Goal: Task Accomplishment & Management: Use online tool/utility

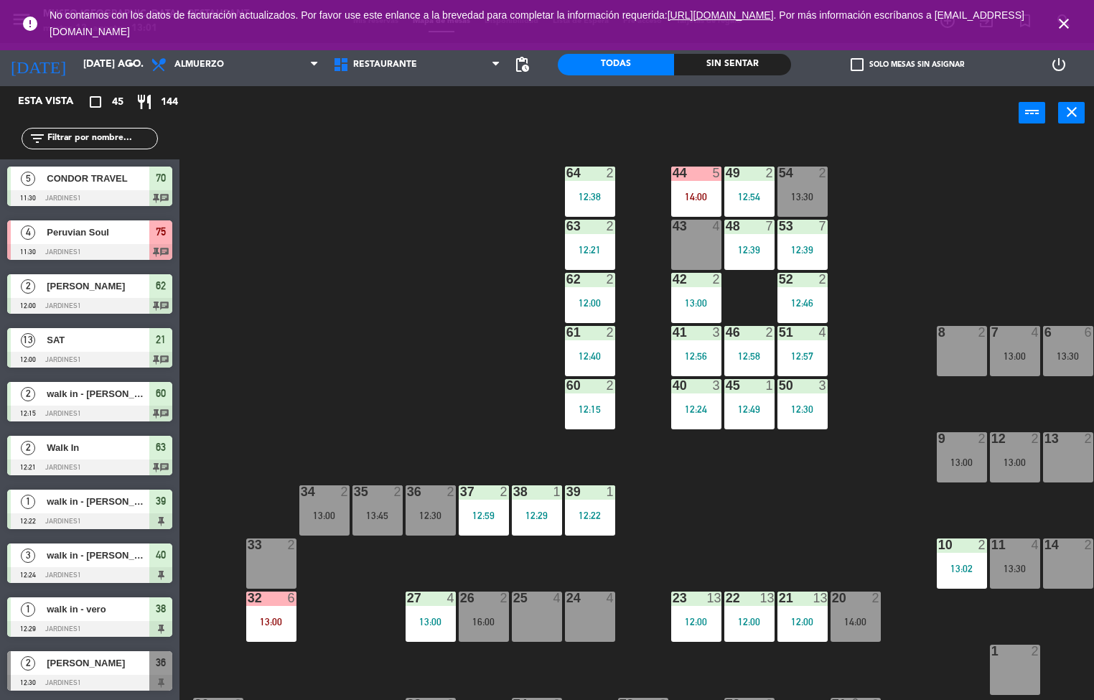
click at [259, 623] on div "13:00" at bounding box center [271, 622] width 50 height 10
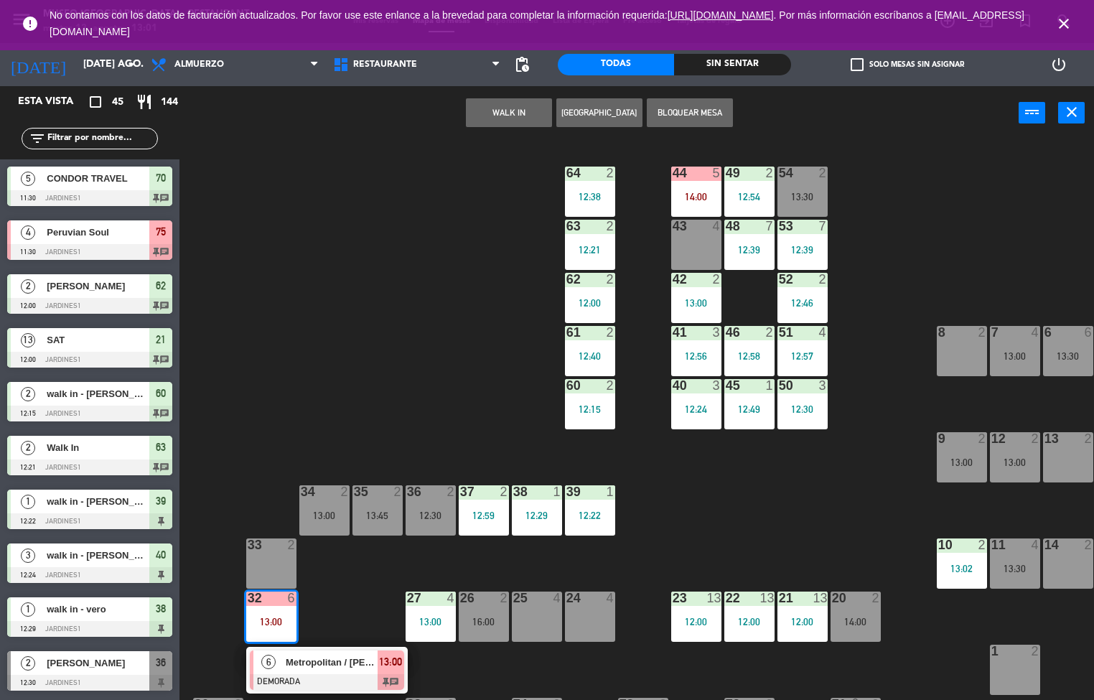
click at [311, 677] on div at bounding box center [327, 682] width 154 height 16
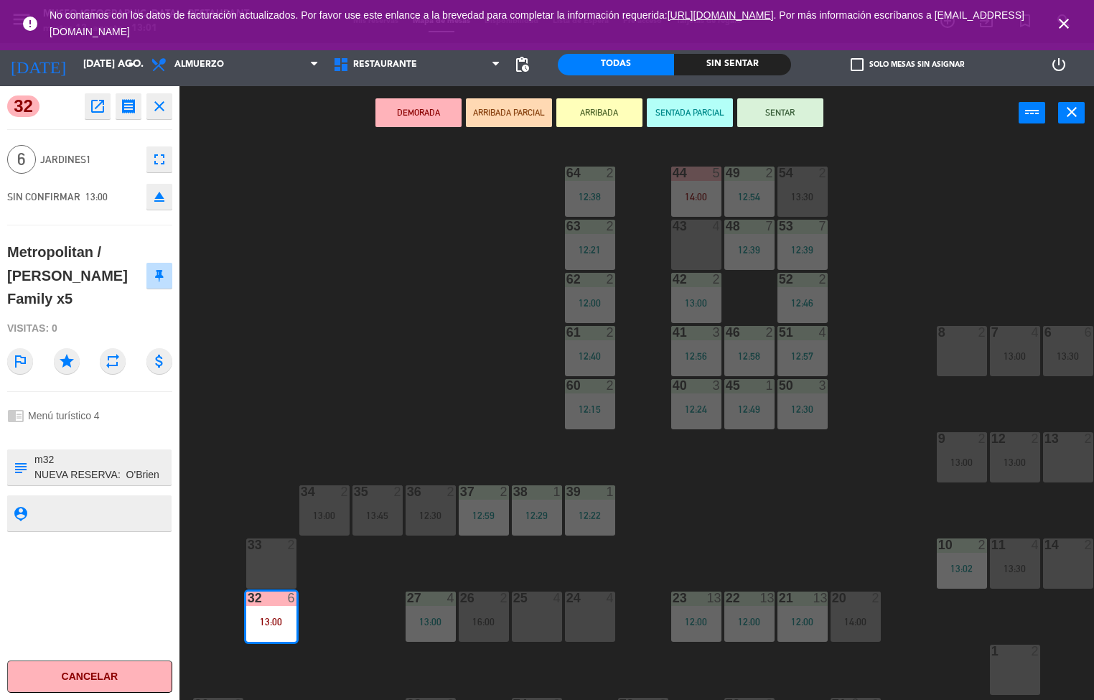
click at [95, 106] on icon "open_in_new" at bounding box center [97, 106] width 17 height 17
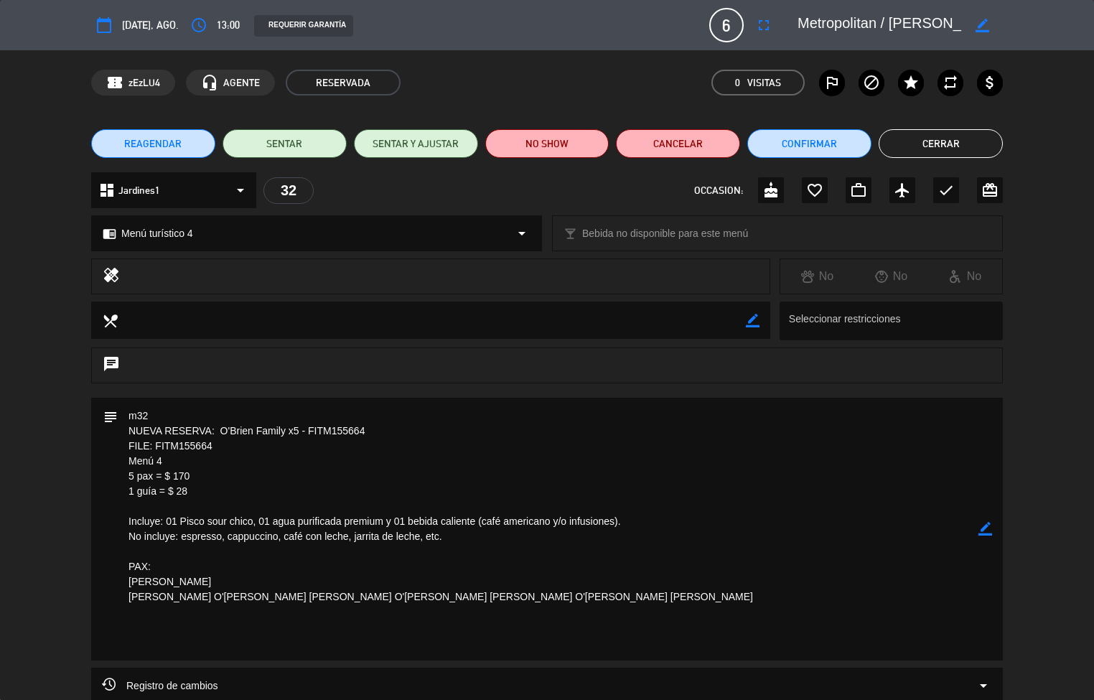
click at [942, 143] on button "Cerrar" at bounding box center [941, 143] width 124 height 29
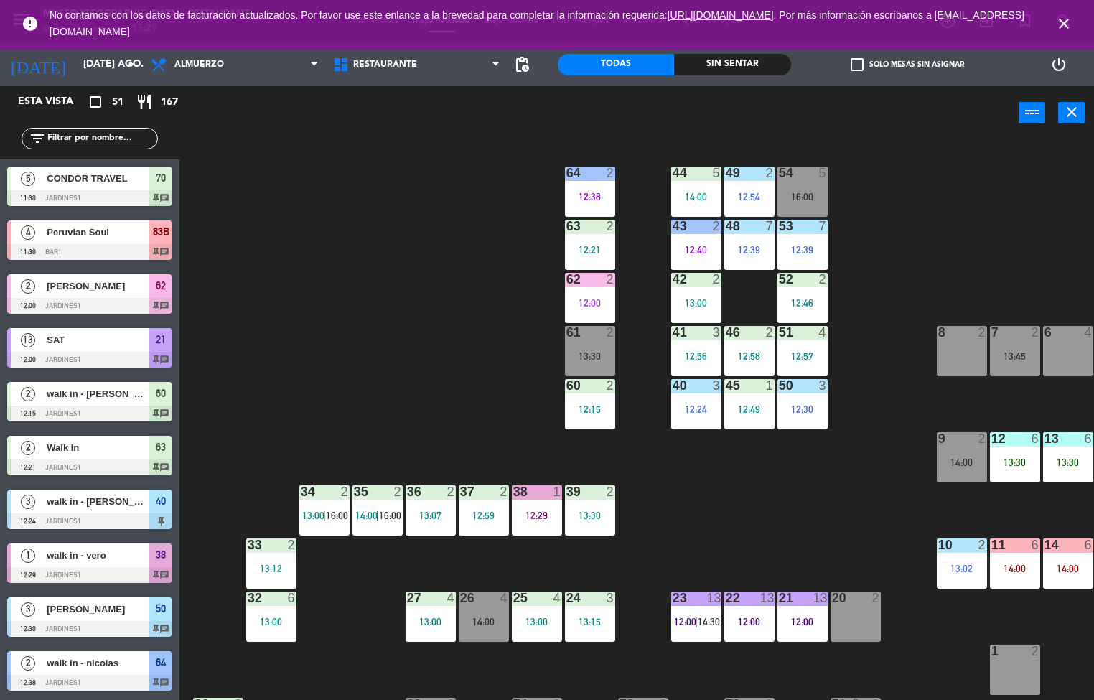
scroll to position [1, 0]
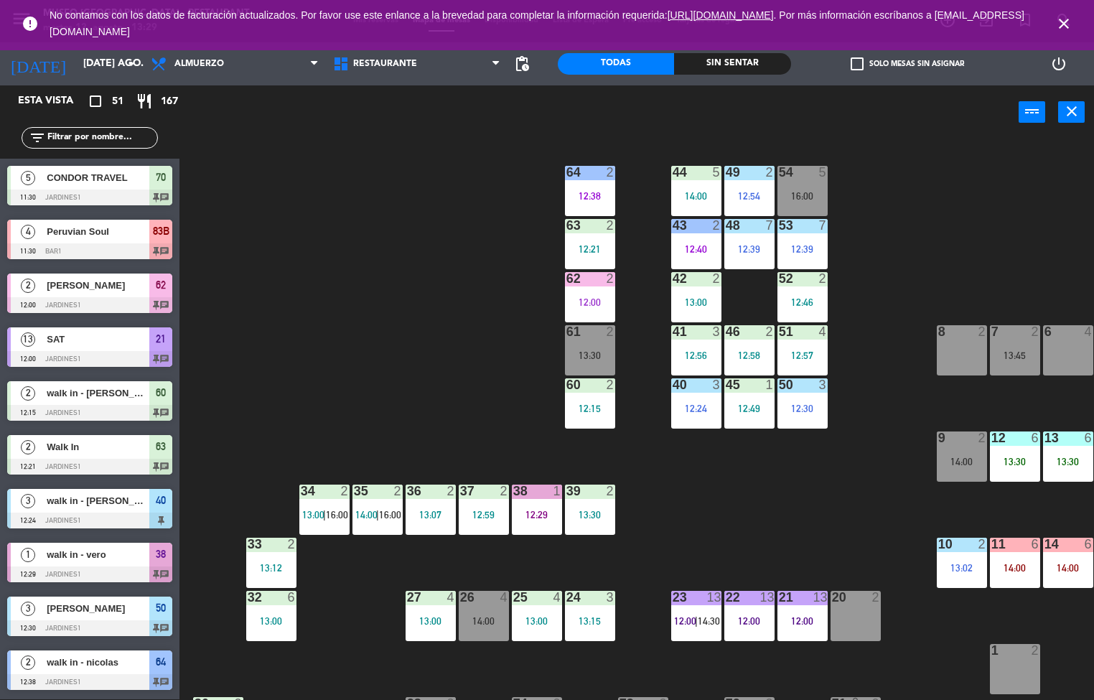
click at [485, 491] on div at bounding box center [484, 491] width 24 height 13
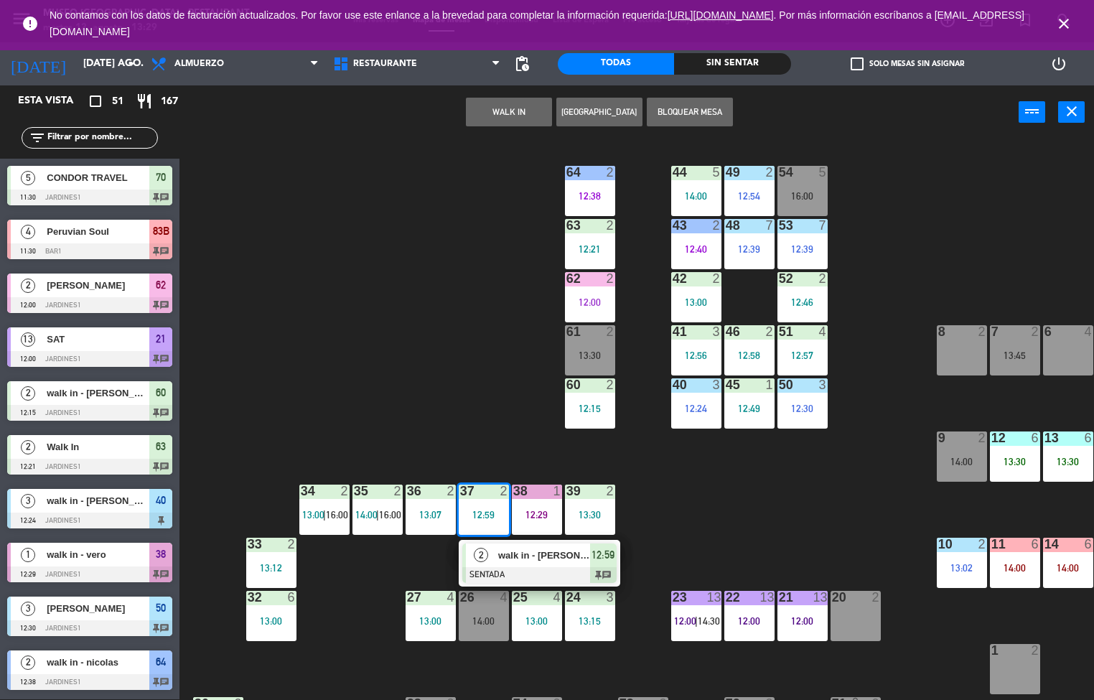
click at [508, 559] on span "walk in - [PERSON_NAME]" at bounding box center [544, 555] width 92 height 15
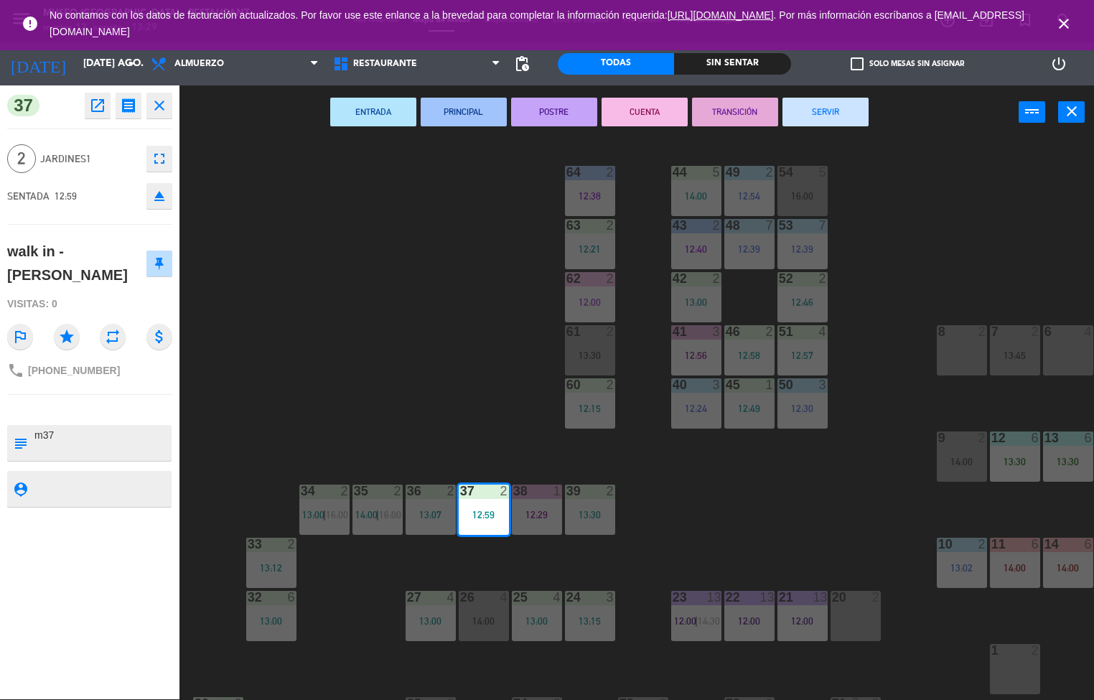
click at [453, 115] on button "PRINCIPAL" at bounding box center [464, 112] width 86 height 29
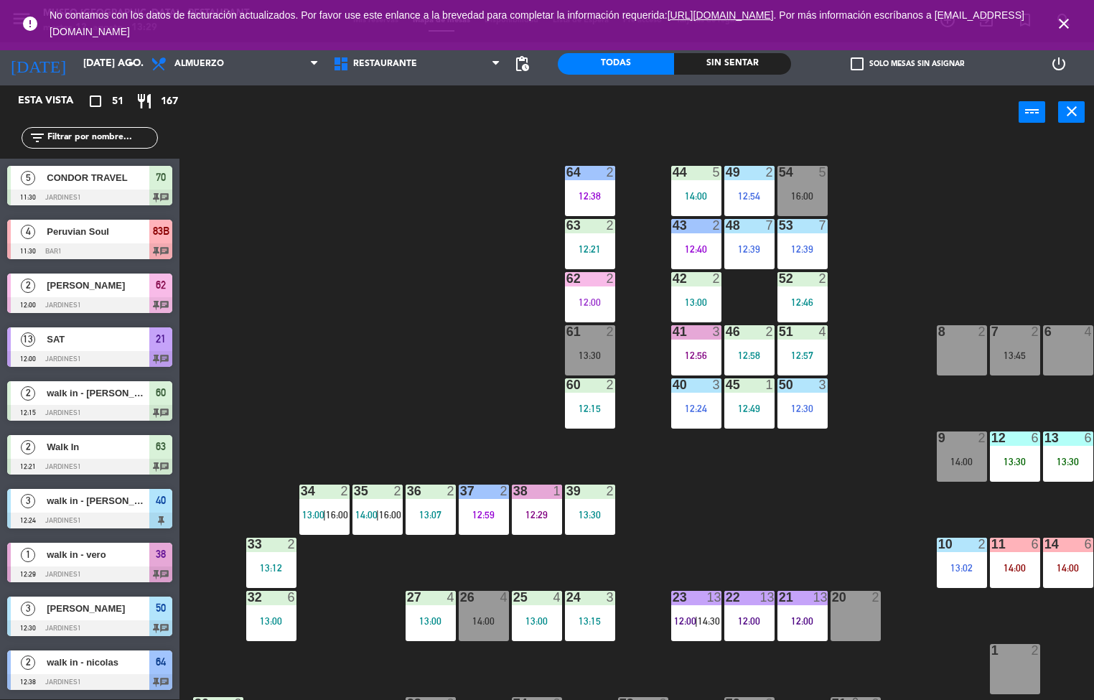
click at [410, 618] on div "13:00" at bounding box center [431, 621] width 50 height 10
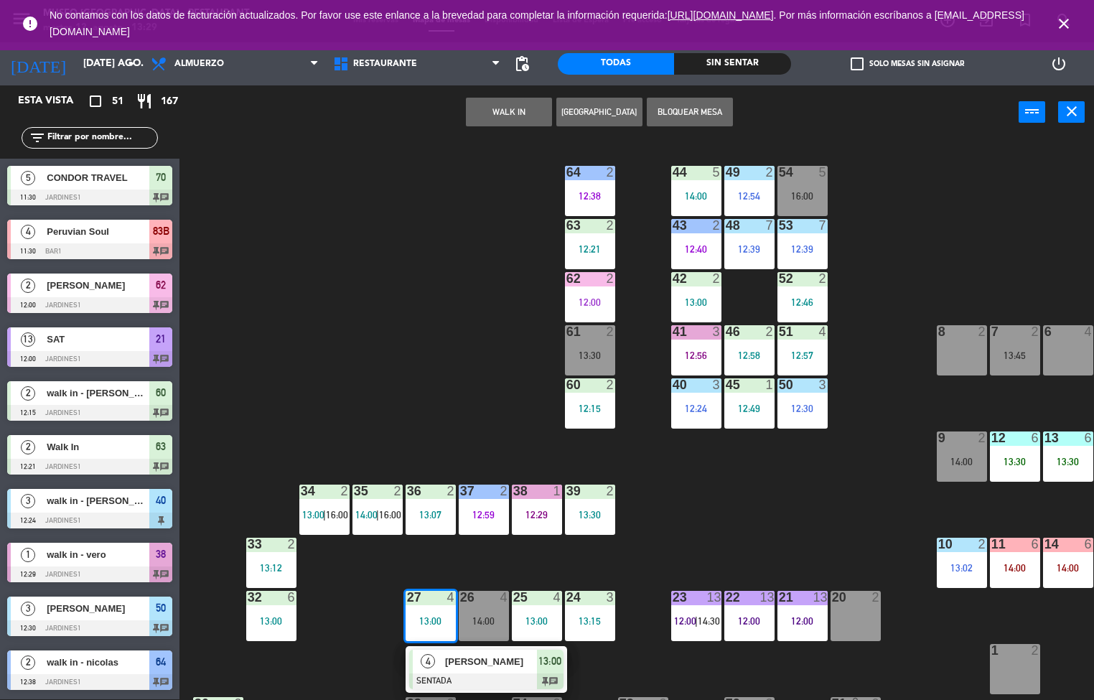
click at [445, 670] on div "[PERSON_NAME]" at bounding box center [490, 662] width 93 height 24
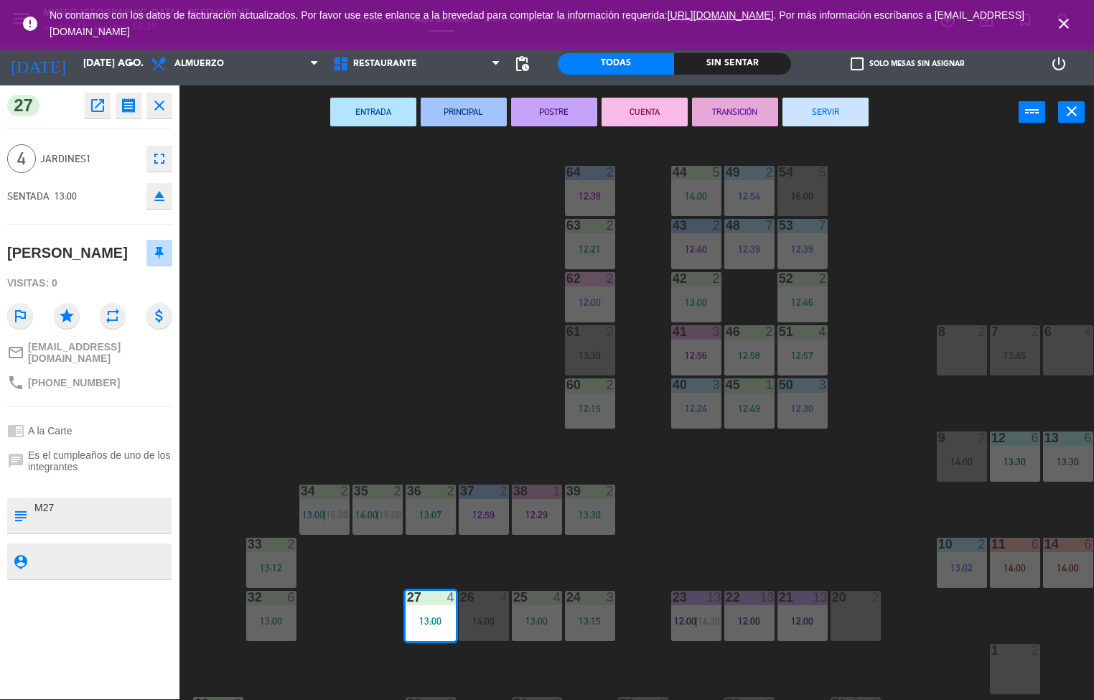
click at [455, 117] on button "PRINCIPAL" at bounding box center [464, 112] width 86 height 29
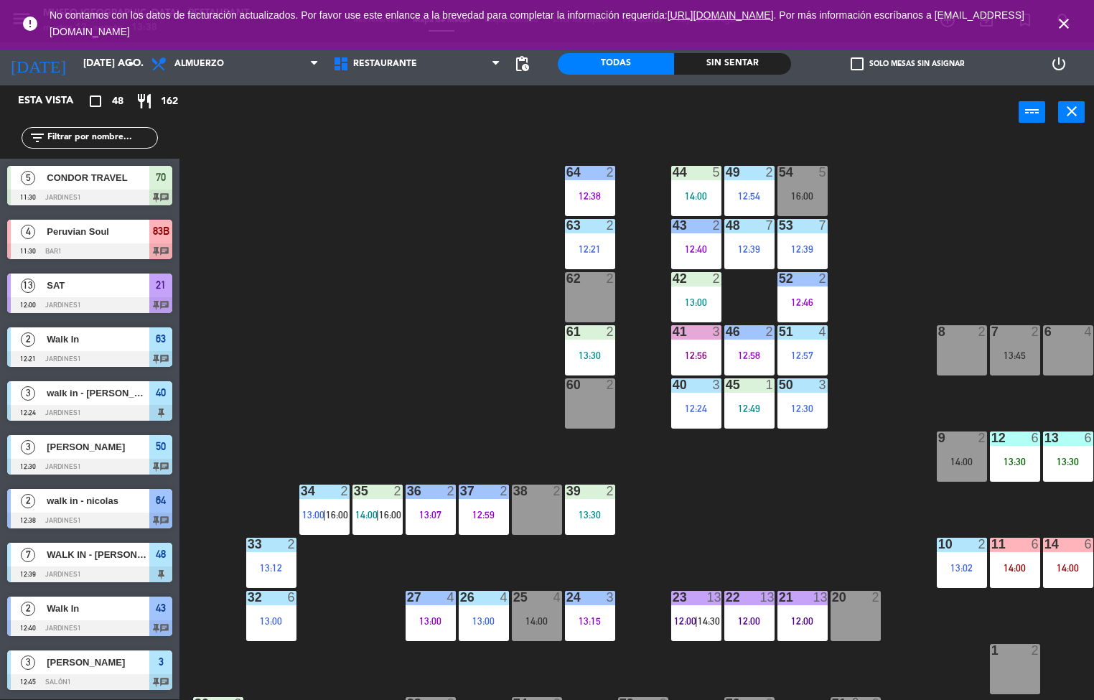
click at [746, 520] on div "44 5 14:00 49 2 12:54 54 5 16:00 64 2 12:38 48 7 12:39 53 7 12:39 63 2 12:21 43…" at bounding box center [642, 420] width 904 height 560
click at [477, 616] on div "13:00" at bounding box center [484, 621] width 50 height 10
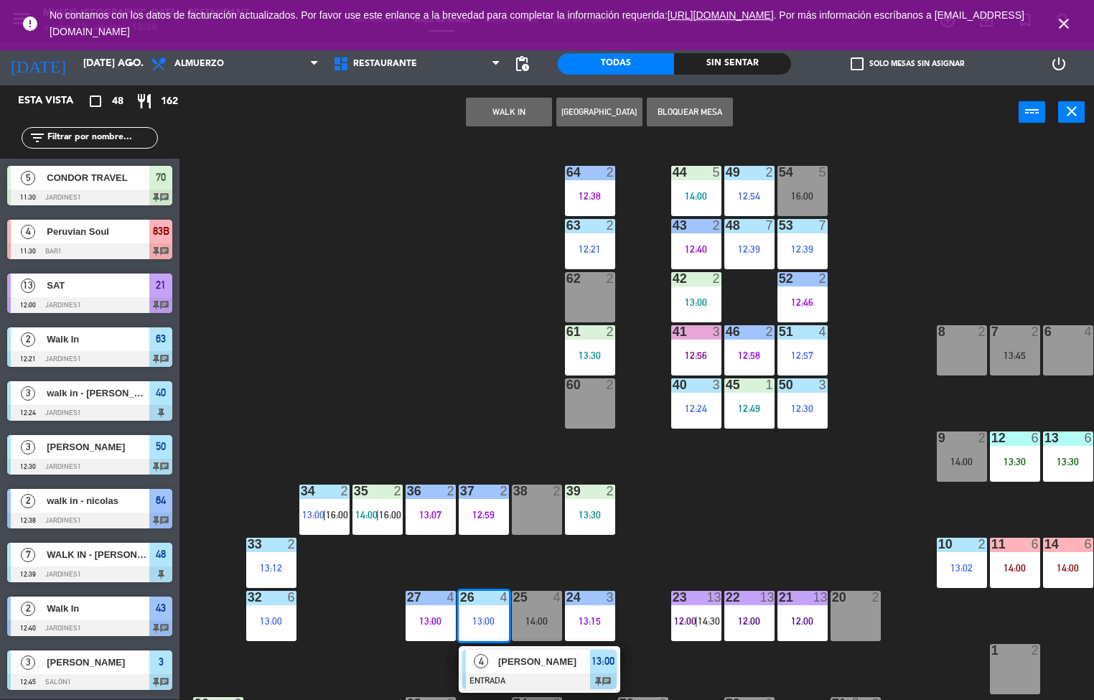
click at [526, 674] on div at bounding box center [539, 682] width 154 height 16
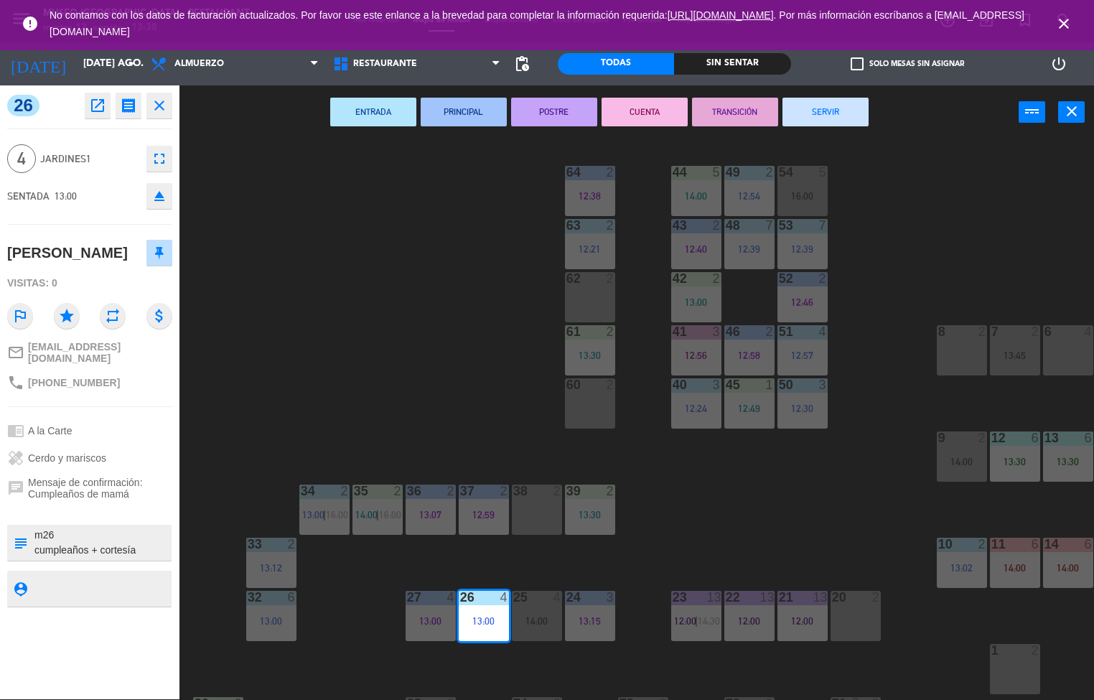
click at [409, 361] on div "44 5 14:00 49 2 12:54 54 5 16:00 64 2 12:38 48 7 12:39 53 7 12:39 63 2 12:21 43…" at bounding box center [642, 420] width 904 height 560
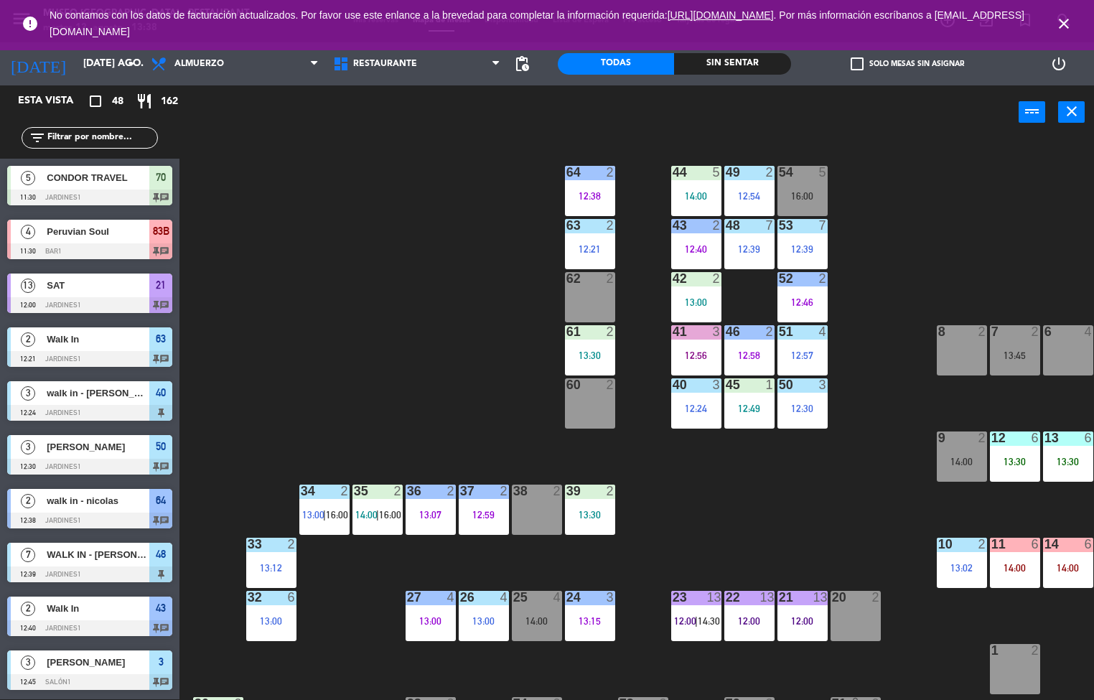
click at [99, 671] on div "[PERSON_NAME]" at bounding box center [97, 663] width 104 height 24
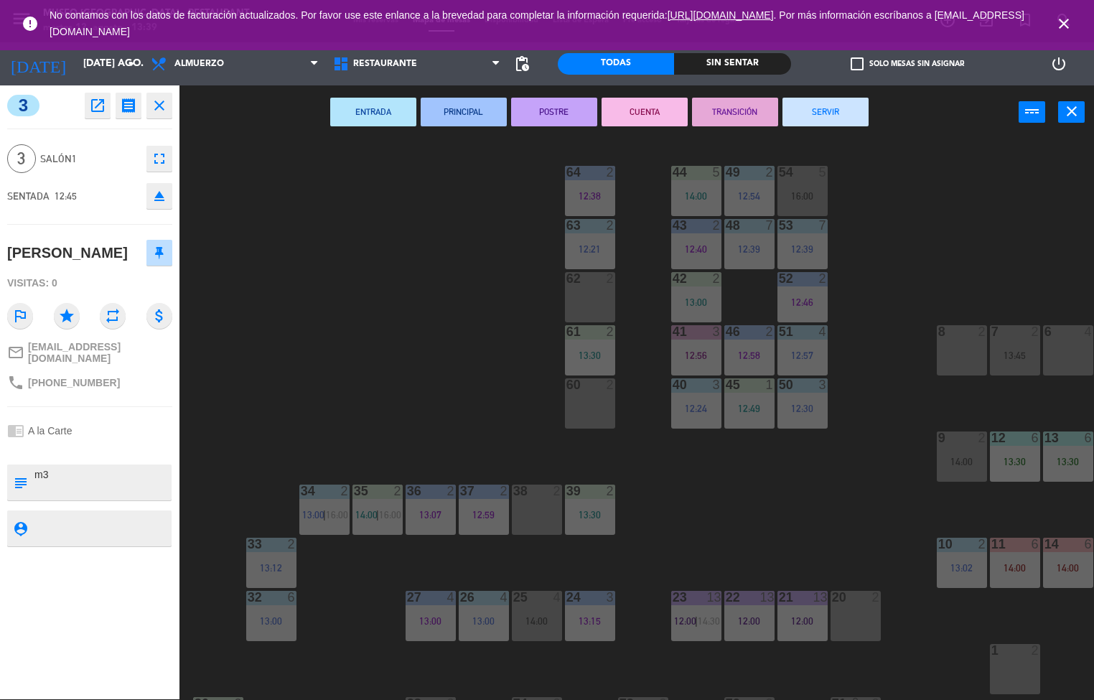
click at [154, 108] on icon "close" at bounding box center [159, 105] width 17 height 17
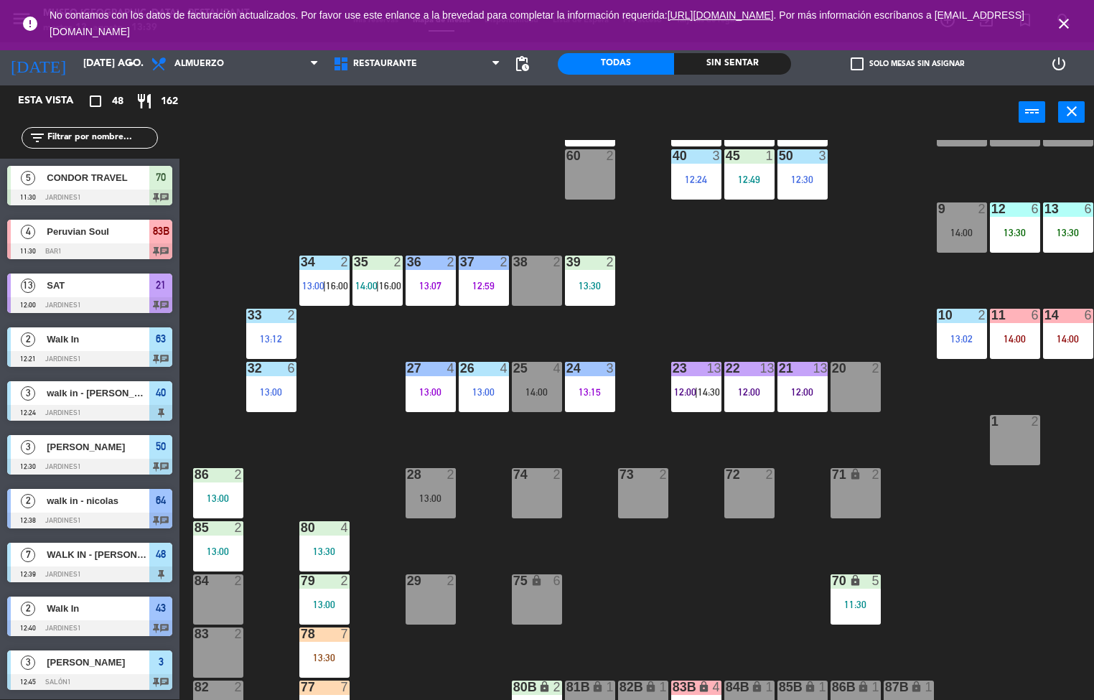
scroll to position [231, 0]
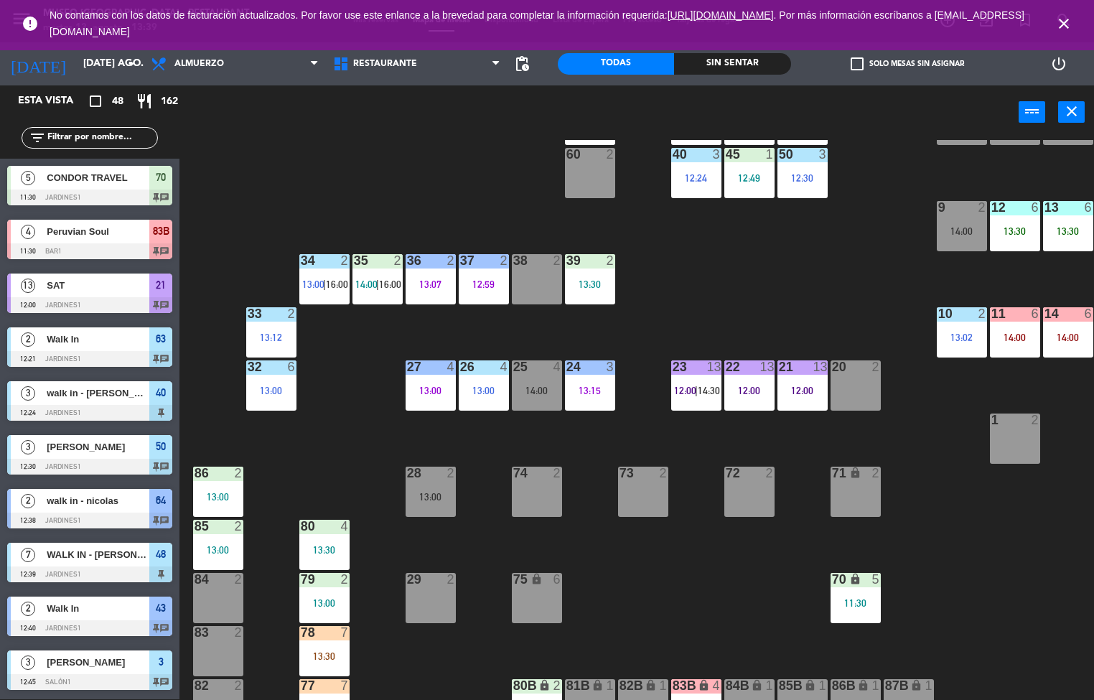
click at [215, 485] on div "86 2 13:00" at bounding box center [218, 492] width 50 height 50
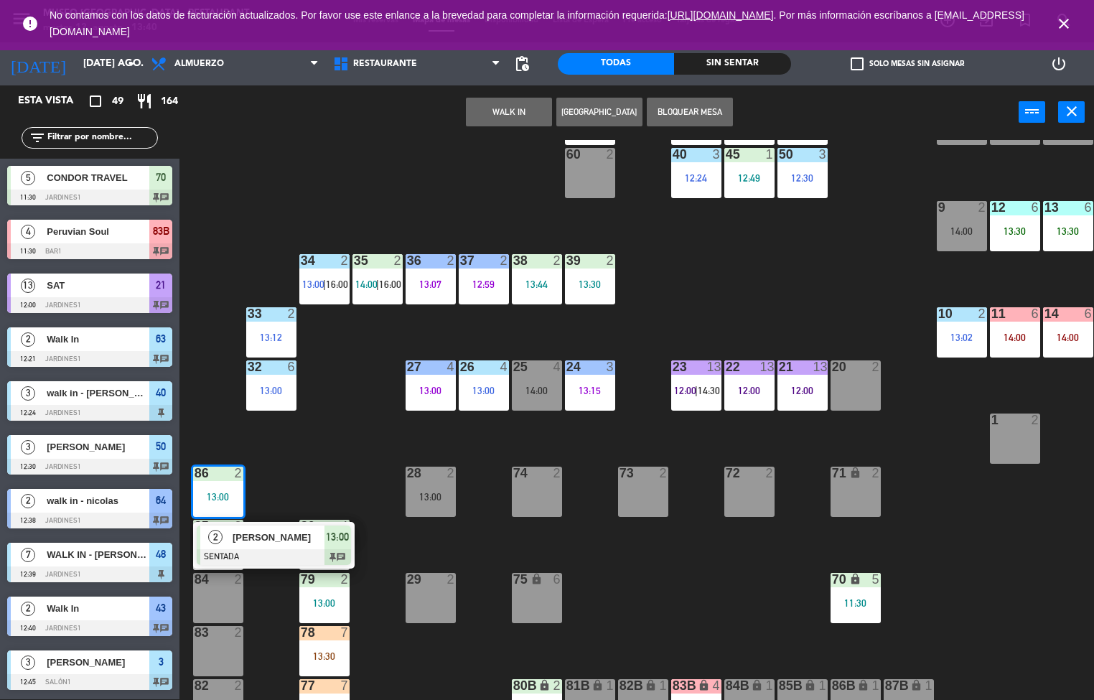
click at [341, 468] on div "44 5 14:00 49 2 12:54 54 5 16:00 64 2 12:38 48 7 12:39 53 7 12:39 63 2 12:21 43…" at bounding box center [642, 420] width 904 height 560
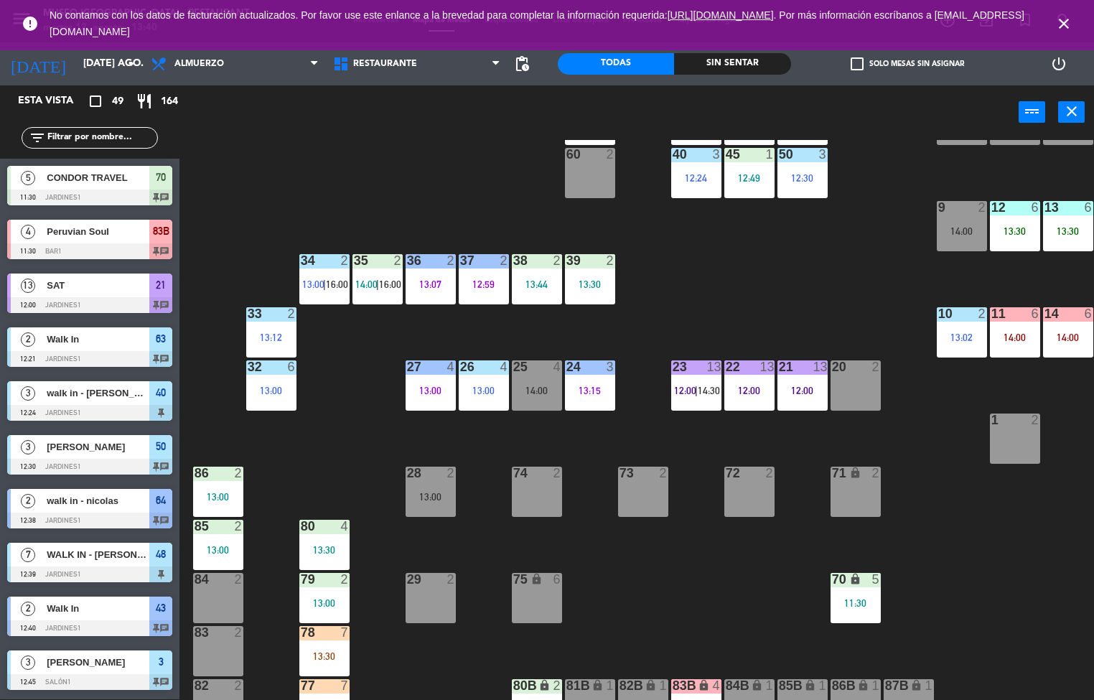
click at [317, 541] on div "80 4 13:30" at bounding box center [324, 545] width 50 height 50
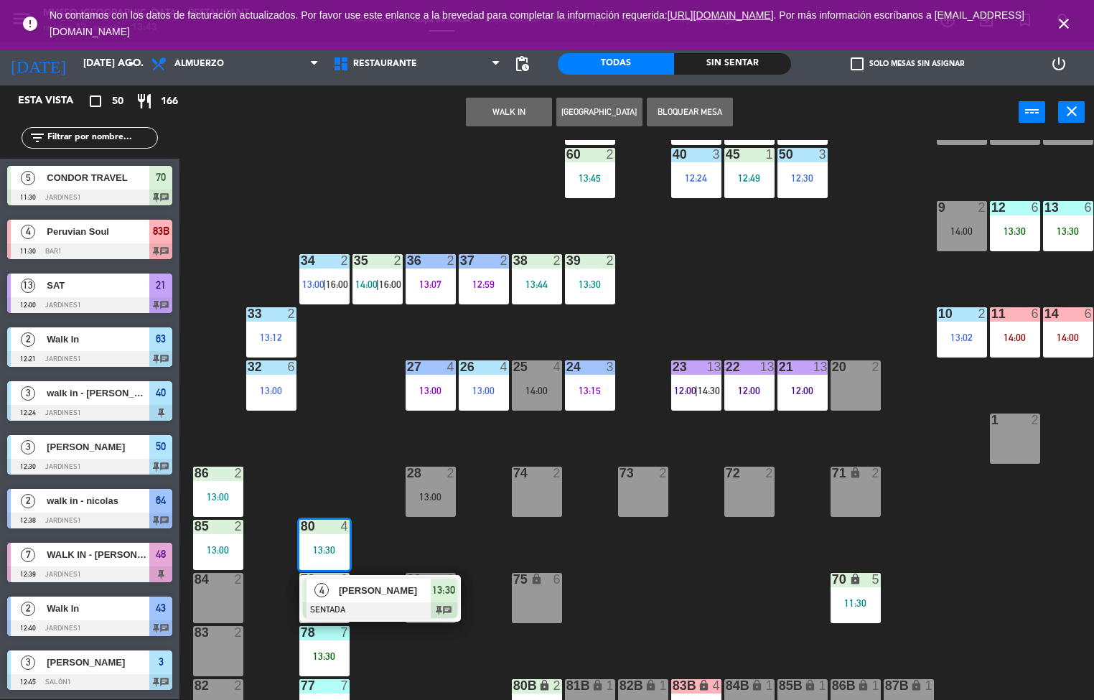
click at [464, 671] on div "44 5 14:00 49 2 12:54 54 5 16:00 64 2 12:38 48 7 12:39 53 7 12:39 63 2 12:21 43…" at bounding box center [642, 420] width 904 height 560
click at [464, 666] on div "44 5 14:00 49 2 12:54 54 5 16:00 64 2 12:38 48 7 12:39 53 7 12:39 63 2 12:21 43…" at bounding box center [642, 420] width 904 height 560
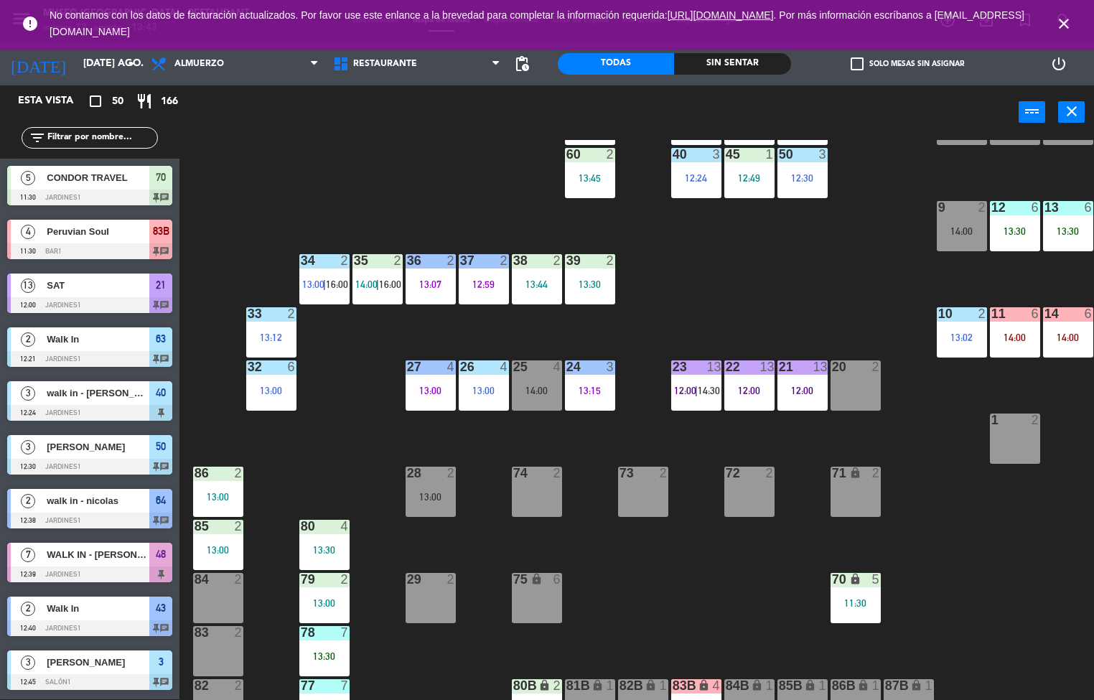
scroll to position [470, 0]
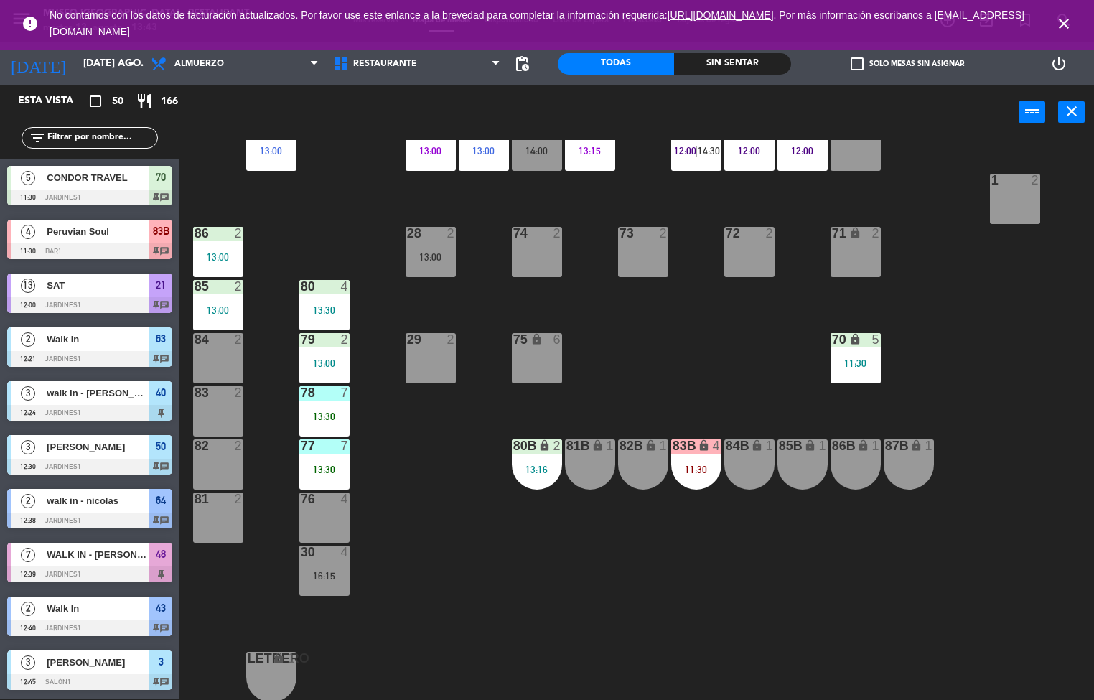
click at [192, 237] on div "86" at bounding box center [194, 233] width 24 height 13
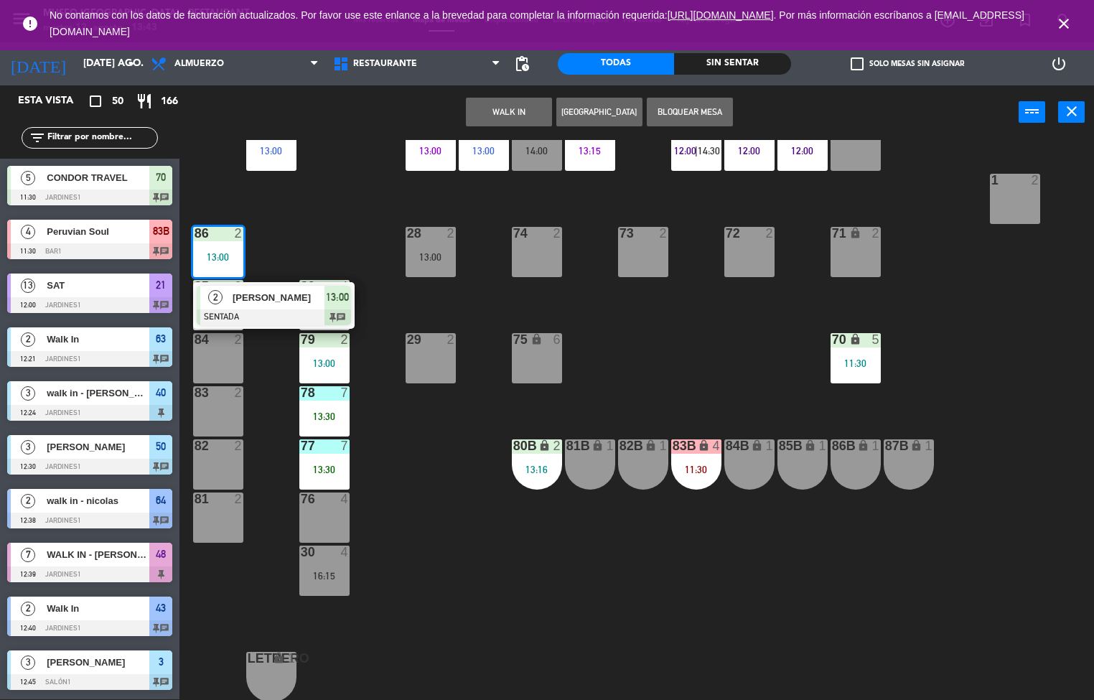
click at [285, 296] on span "[PERSON_NAME]" at bounding box center [279, 297] width 92 height 15
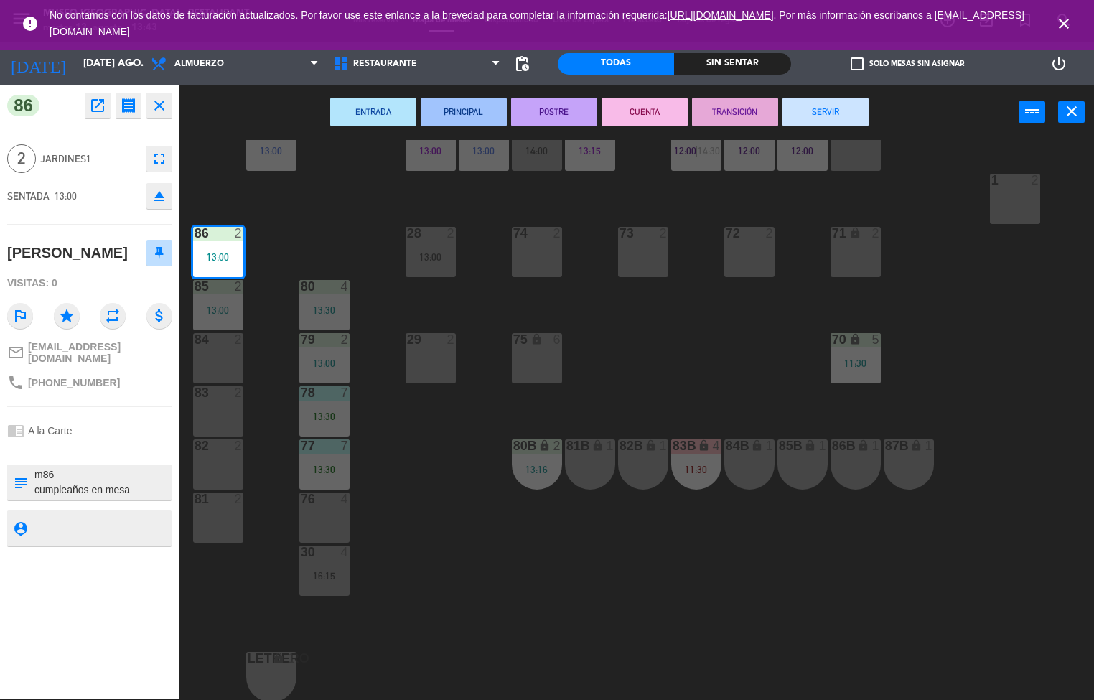
click at [364, 119] on button "ENTRADA" at bounding box center [373, 112] width 86 height 29
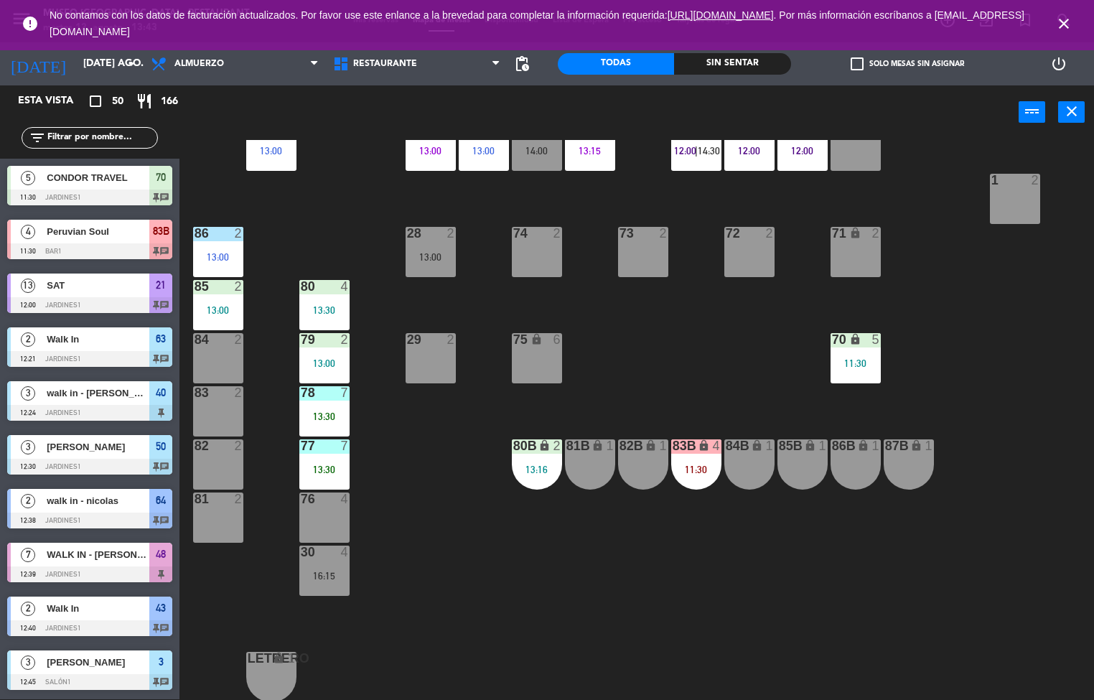
scroll to position [1, 0]
click at [306, 302] on div "80 4 13:30" at bounding box center [324, 305] width 50 height 50
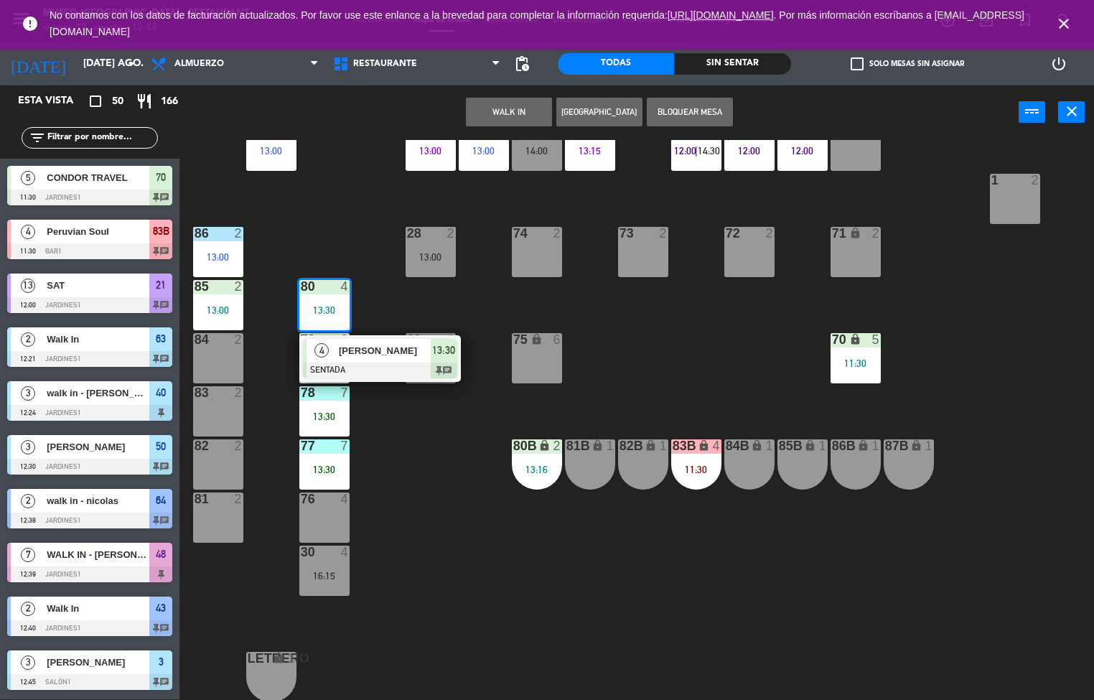
click at [376, 358] on span "[PERSON_NAME]" at bounding box center [385, 350] width 92 height 15
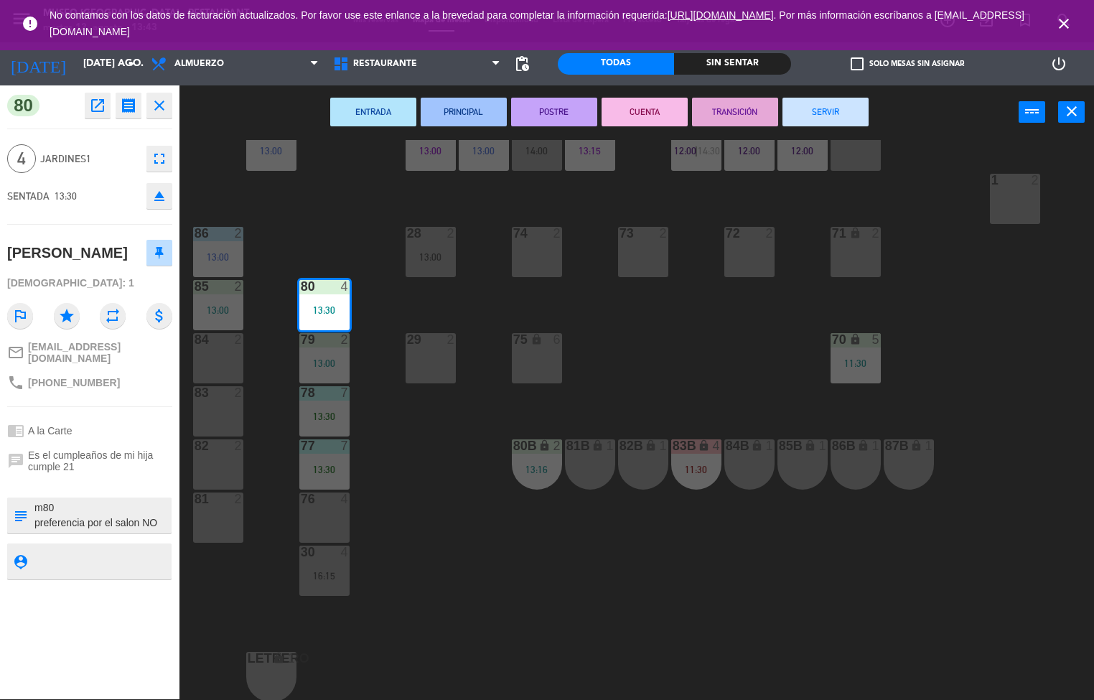
click at [379, 112] on button "ENTRADA" at bounding box center [373, 112] width 86 height 29
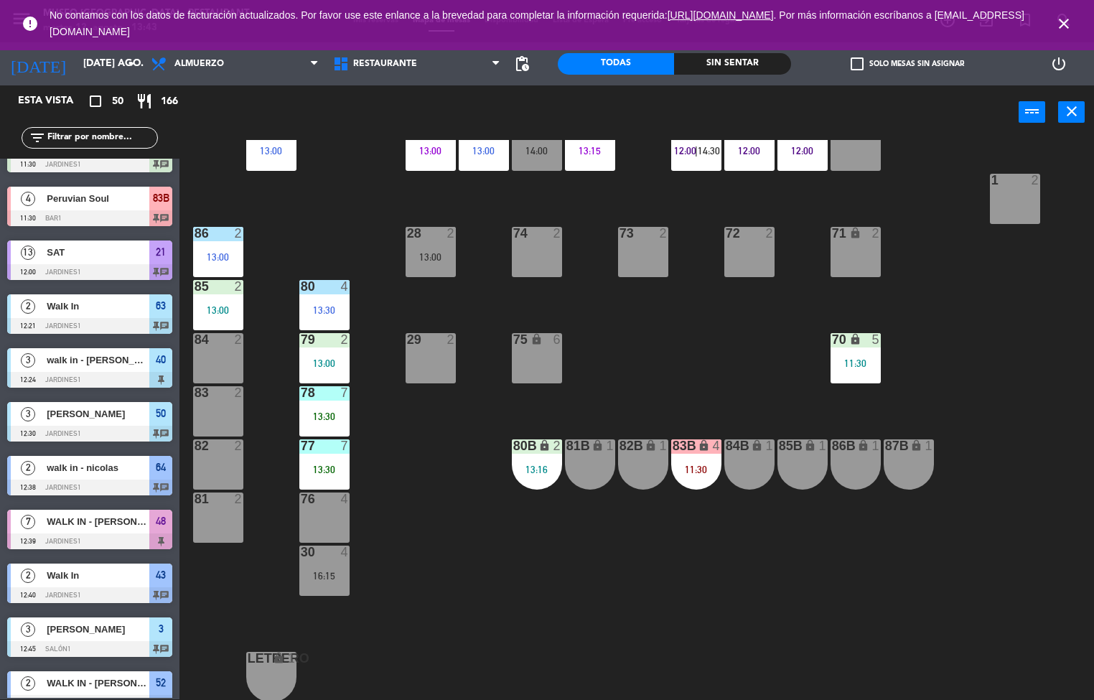
click at [435, 474] on div "44 5 14:00 49 2 12:54 54 5 16:00 64 2 12:38 48 7 12:39 53 7 12:39 63 2 12:21 43…" at bounding box center [642, 420] width 904 height 560
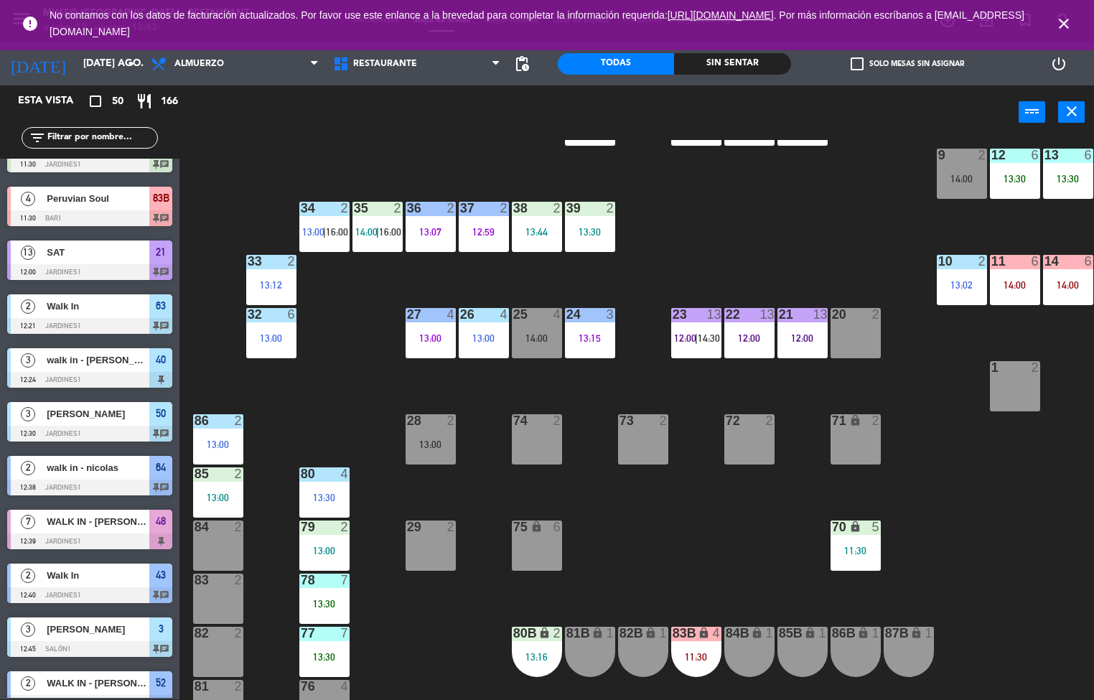
scroll to position [282, 0]
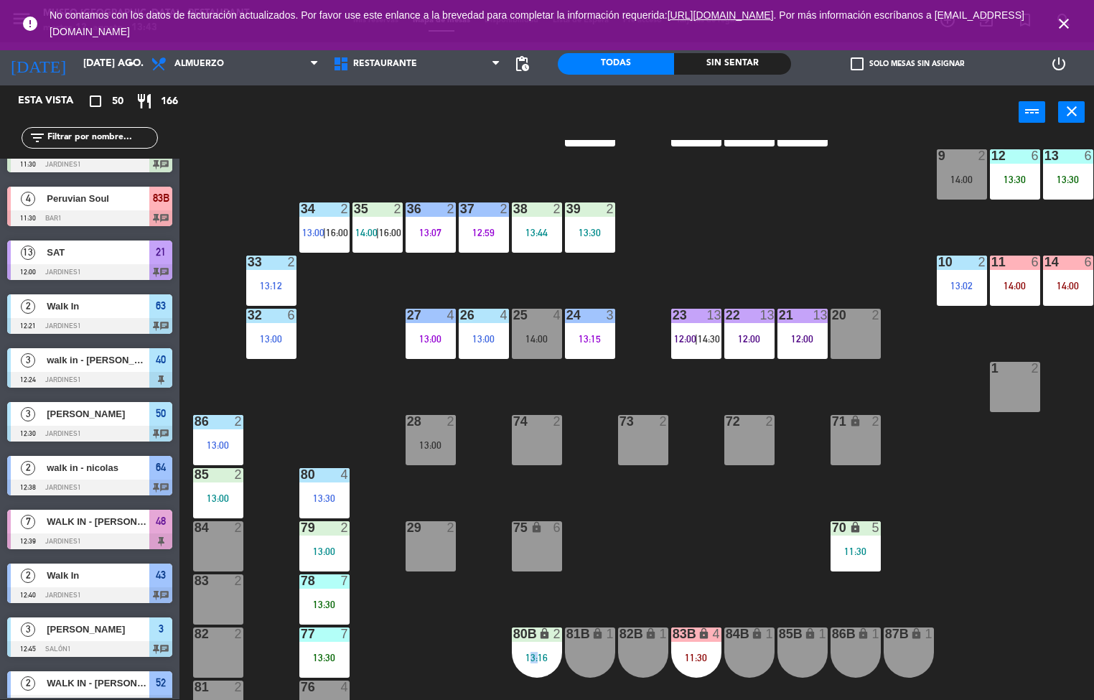
click at [408, 648] on div "44 5 14:00 49 2 12:54 54 5 16:00 64 2 12:38 48 7 12:39 53 7 12:39 63 2 12:21 43…" at bounding box center [642, 420] width 904 height 560
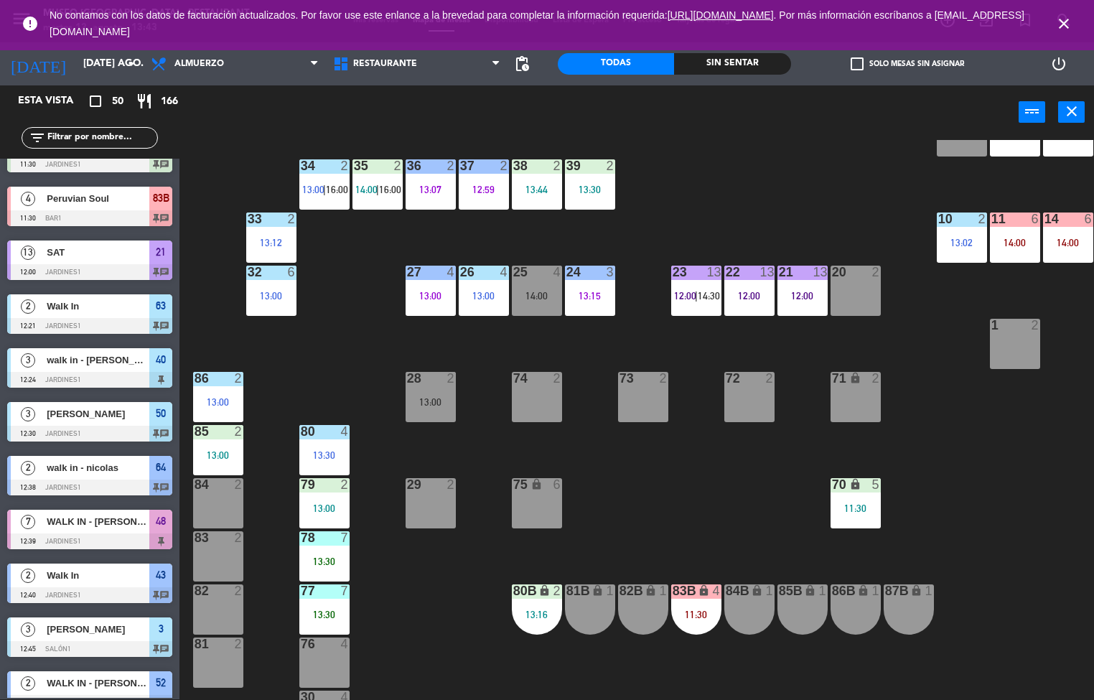
scroll to position [320, 0]
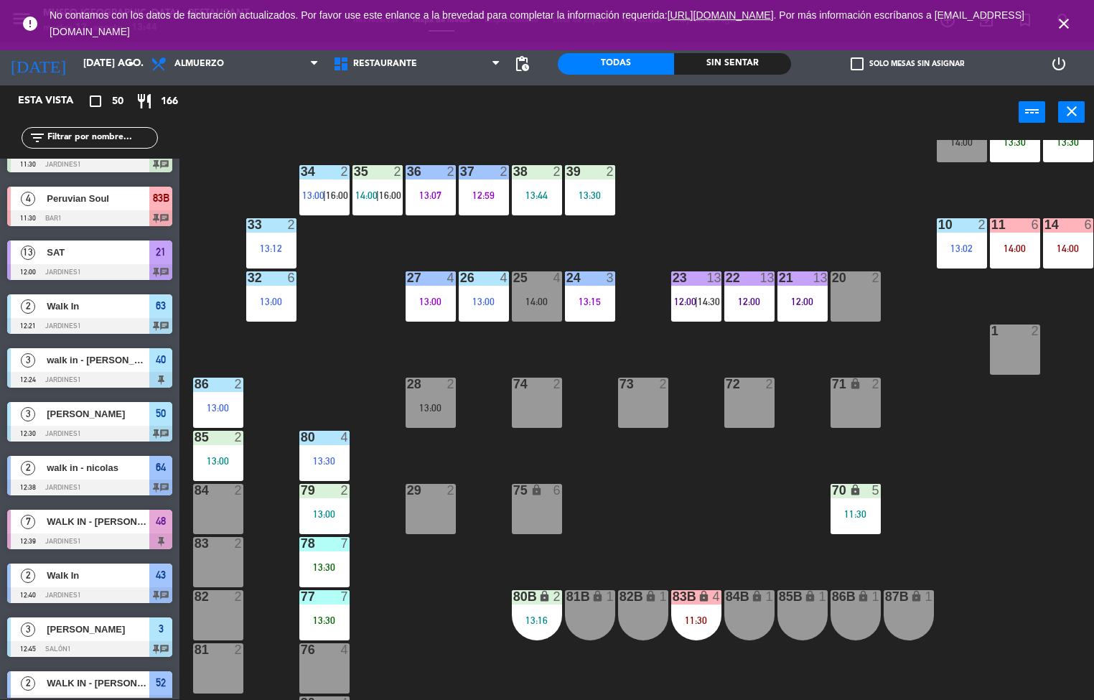
click at [360, 541] on div "7" at bounding box center [348, 543] width 24 height 13
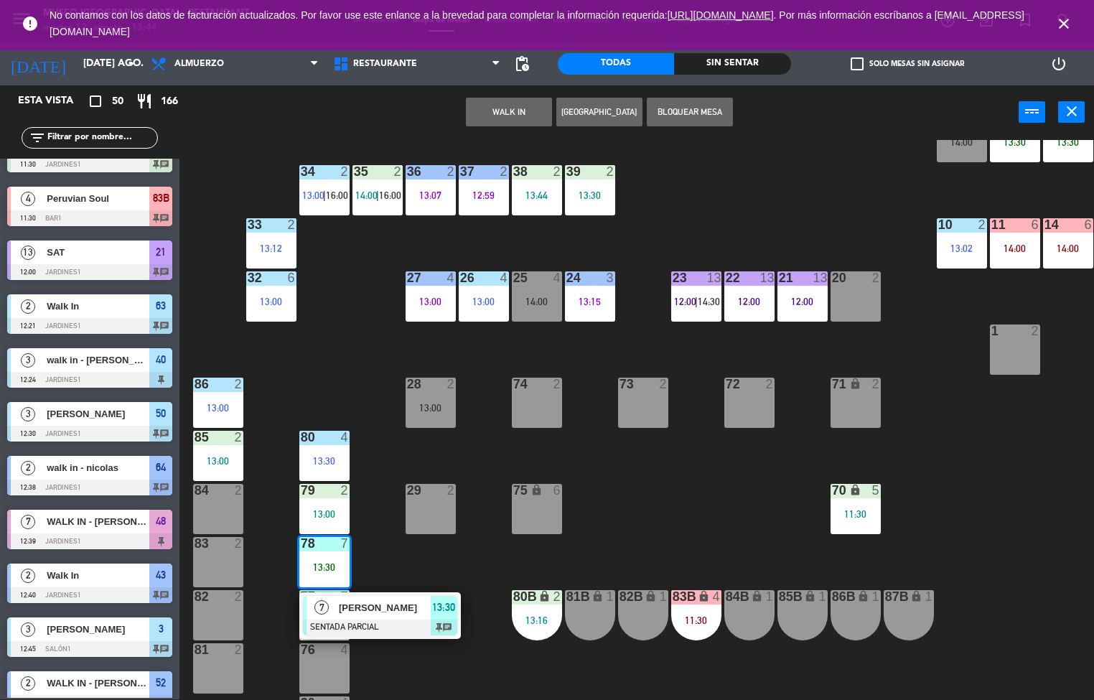
click at [381, 526] on div "44 5 14:00 49 2 12:54 54 5 16:00 64 2 12:38 48 7 12:39 53 7 12:39 63 2 12:21 43…" at bounding box center [642, 420] width 904 height 560
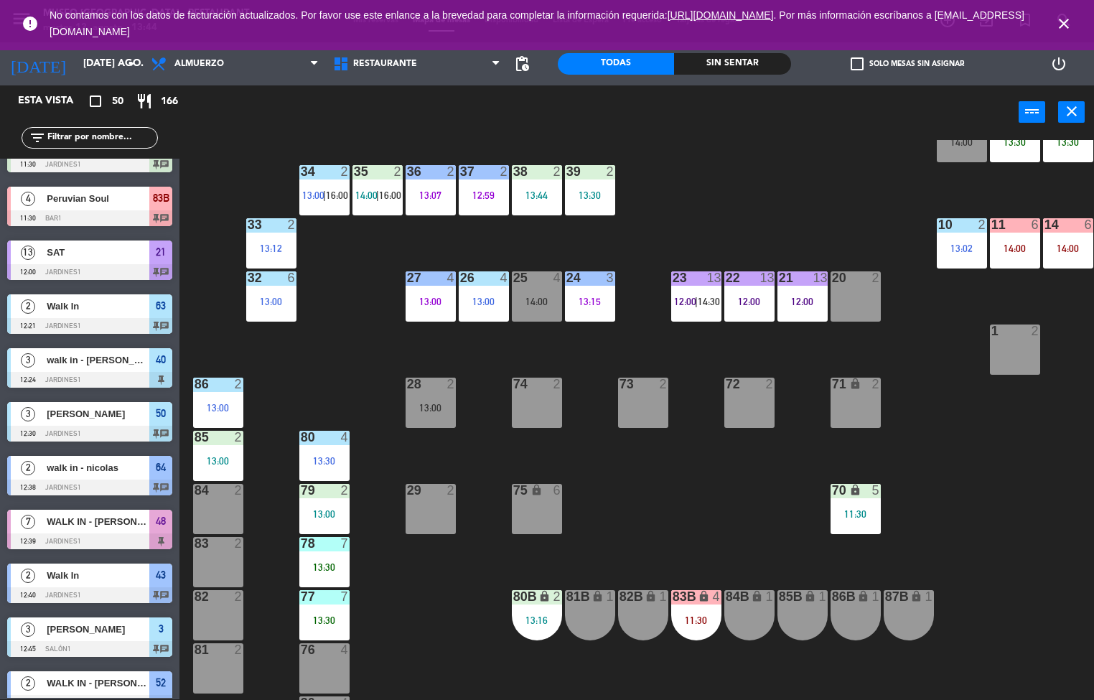
click at [320, 513] on div "13:00" at bounding box center [324, 514] width 50 height 10
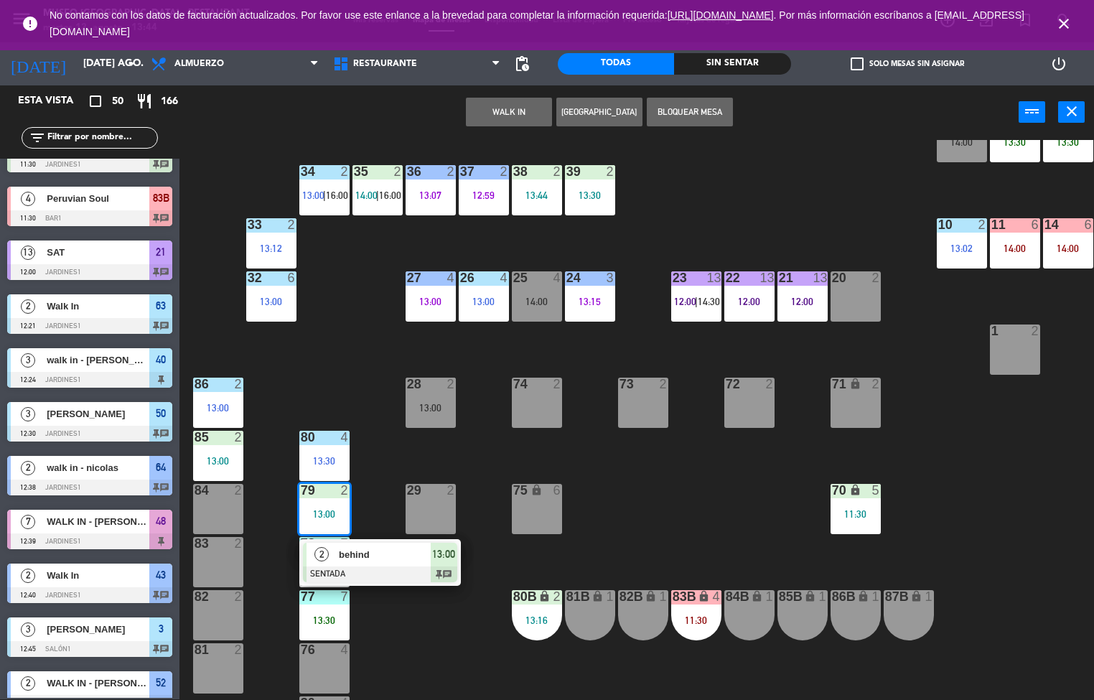
click at [375, 567] on div at bounding box center [380, 575] width 154 height 16
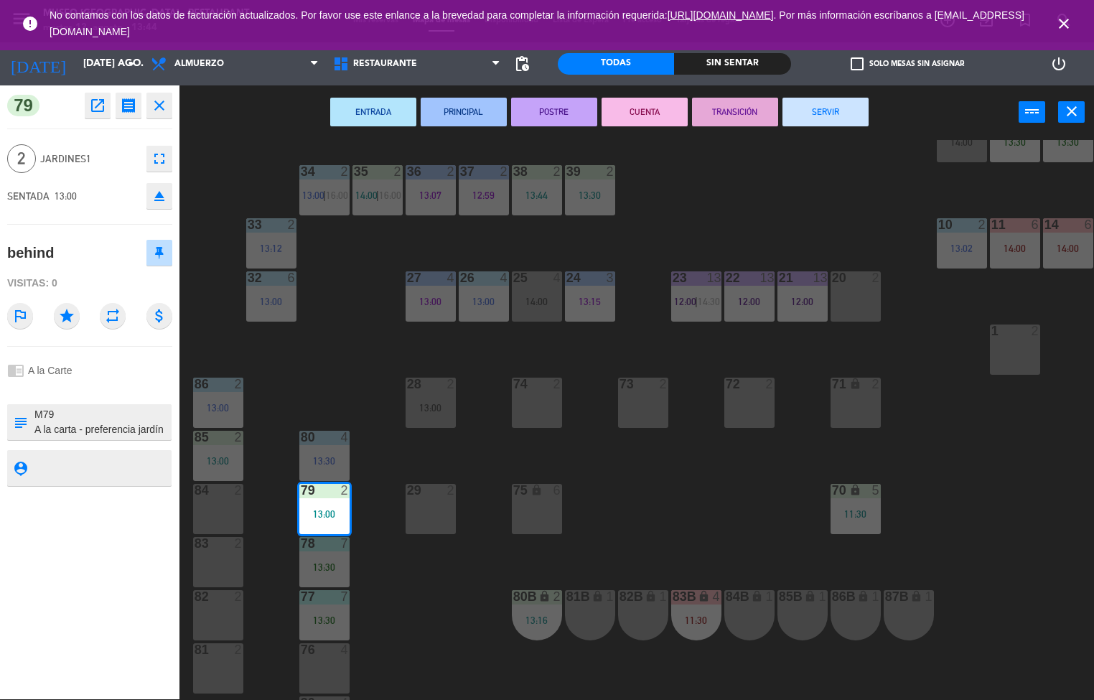
click at [377, 110] on button "ENTRADA" at bounding box center [373, 112] width 86 height 29
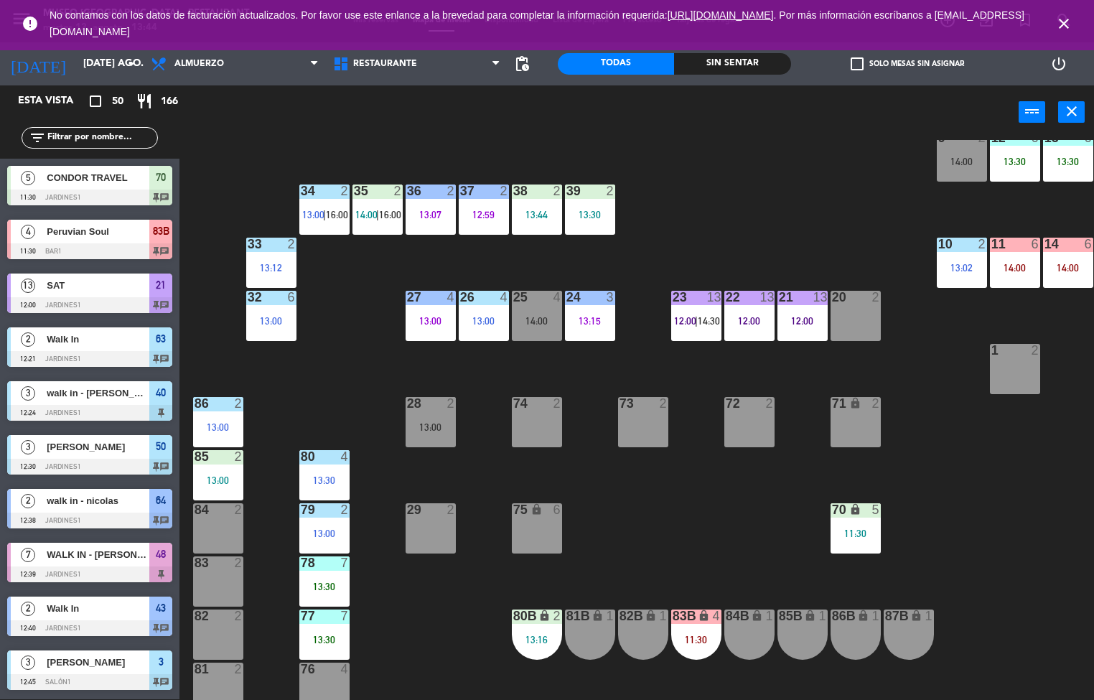
scroll to position [285, 0]
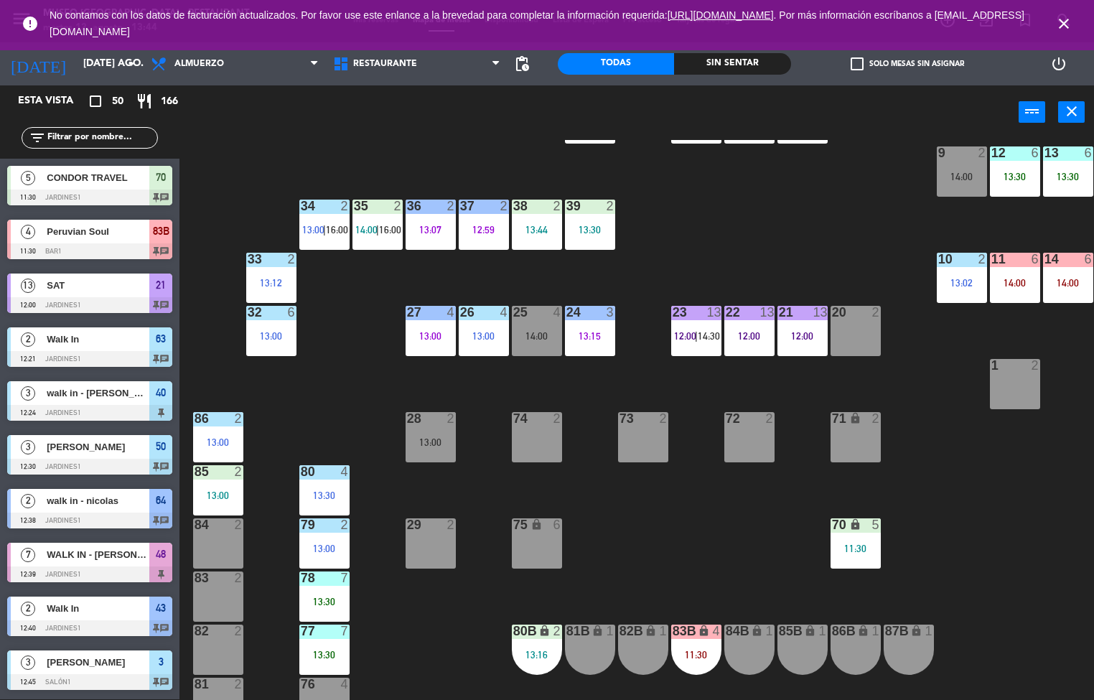
click at [449, 641] on div "44 5 14:00 49 2 12:54 54 5 16:00 64 2 12:38 48 7 12:39 53 7 12:39 63 2 12:21 43…" at bounding box center [642, 420] width 904 height 560
click at [453, 648] on div "44 5 14:00 49 2 12:54 54 5 16:00 64 2 12:38 48 7 12:39 53 7 12:39 63 2 12:21 43…" at bounding box center [642, 420] width 904 height 560
click at [453, 655] on div "44 5 14:00 49 2 12:54 54 5 16:00 64 2 12:38 48 7 12:39 53 7 12:39 63 2 12:21 43…" at bounding box center [642, 420] width 904 height 560
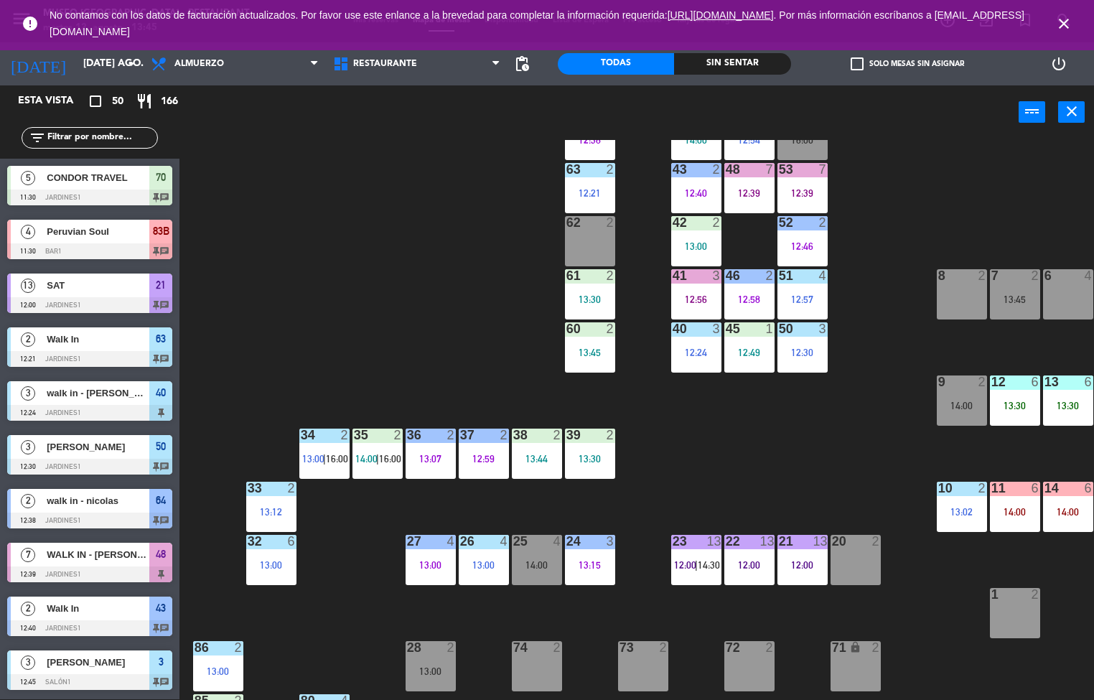
scroll to position [55, 0]
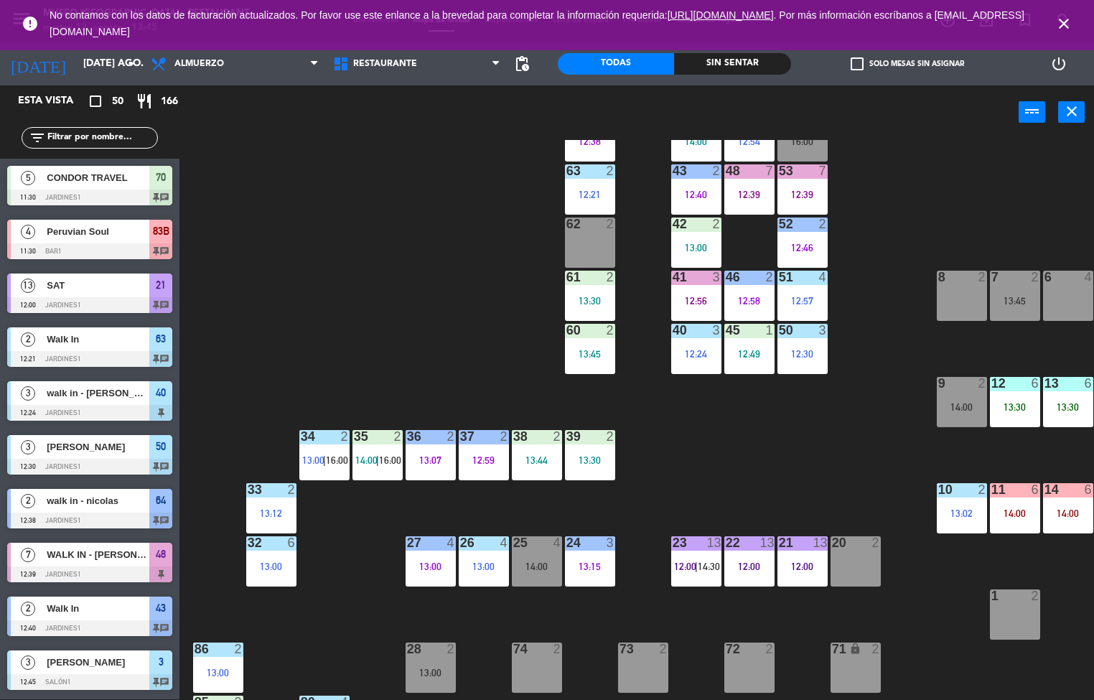
click at [698, 496] on div "44 5 14:00 49 2 12:54 54 5 16:00 64 2 12:38 48 7 12:39 53 7 12:39 63 2 12:21 43…" at bounding box center [642, 420] width 904 height 560
click at [697, 494] on div "44 5 14:00 49 2 12:54 54 5 16:00 64 2 12:38 48 7 12:39 53 7 12:39 63 2 12:21 43…" at bounding box center [642, 420] width 904 height 560
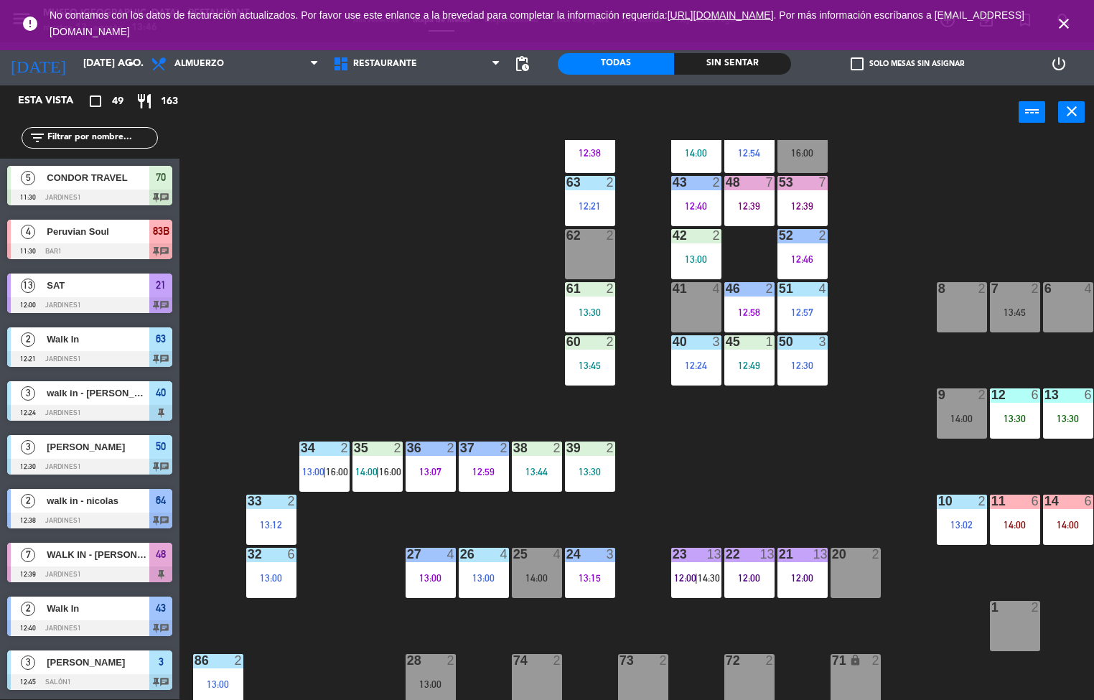
scroll to position [45, 0]
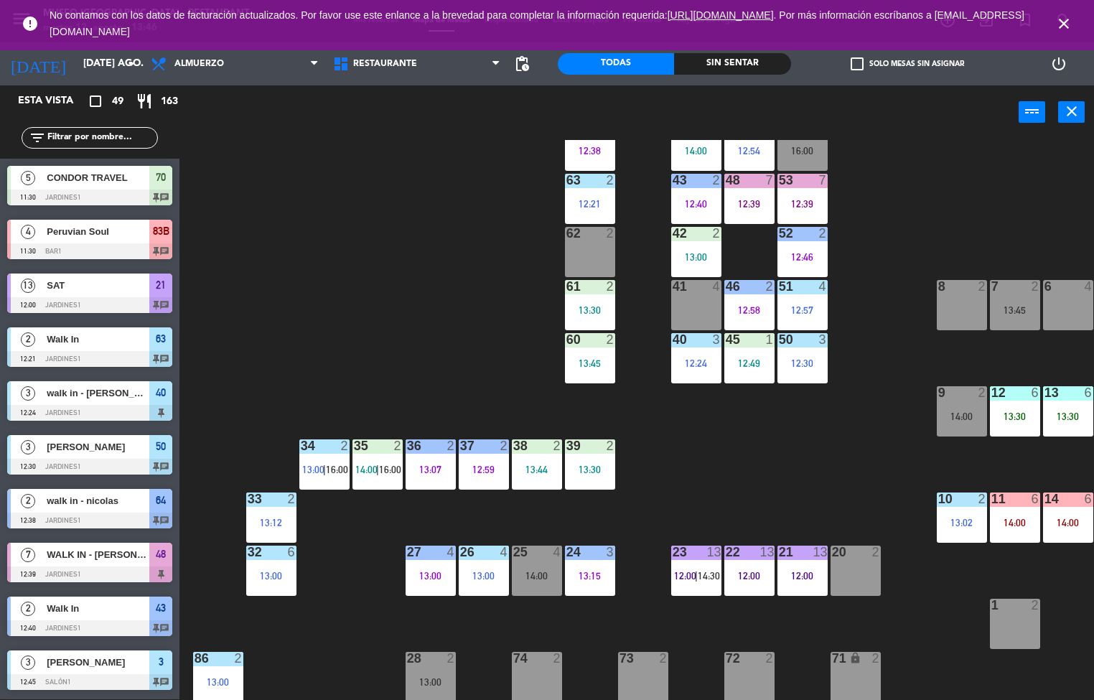
click at [376, 474] on span "14:00" at bounding box center [366, 469] width 22 height 11
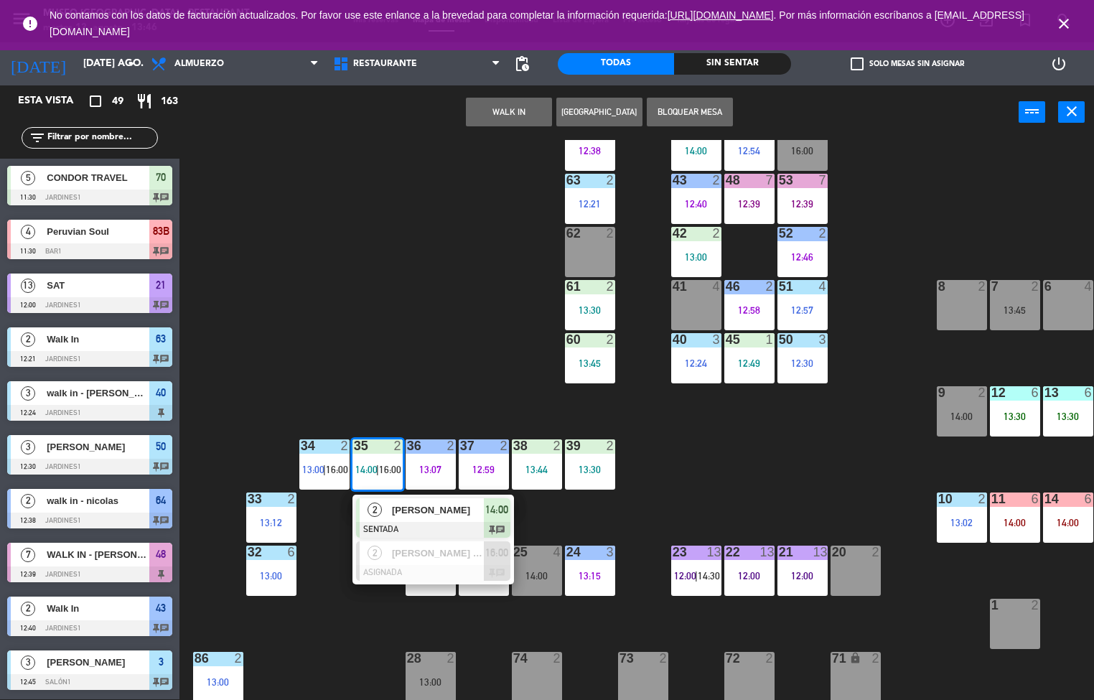
click at [384, 524] on div at bounding box center [433, 530] width 154 height 16
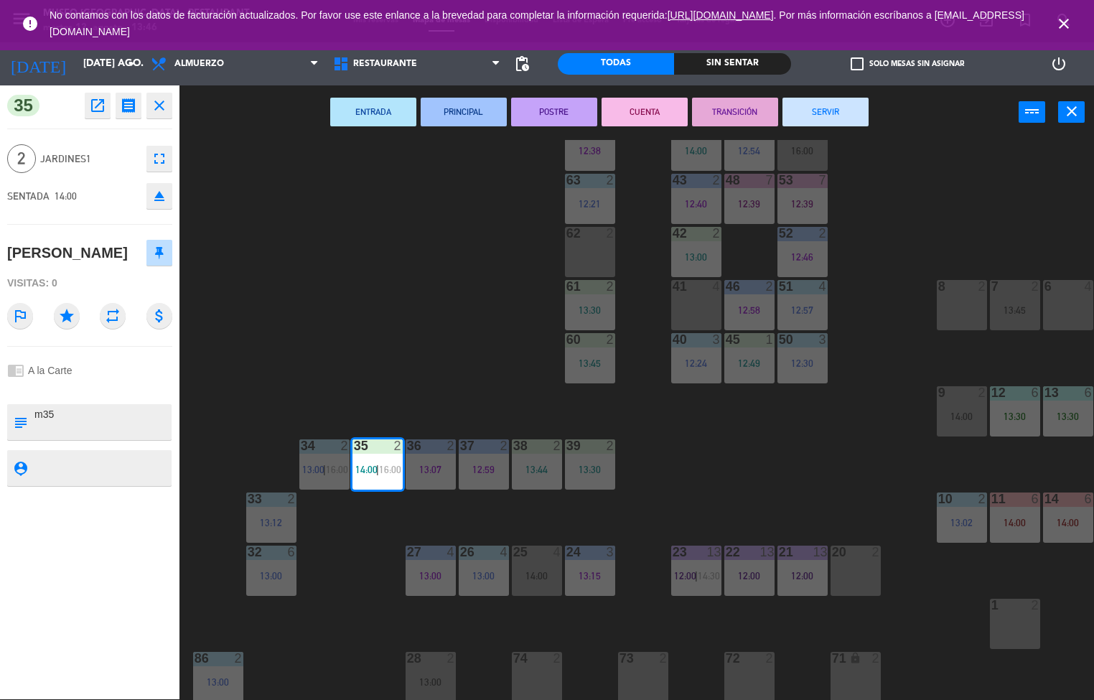
click at [373, 110] on button "ENTRADA" at bounding box center [373, 112] width 86 height 29
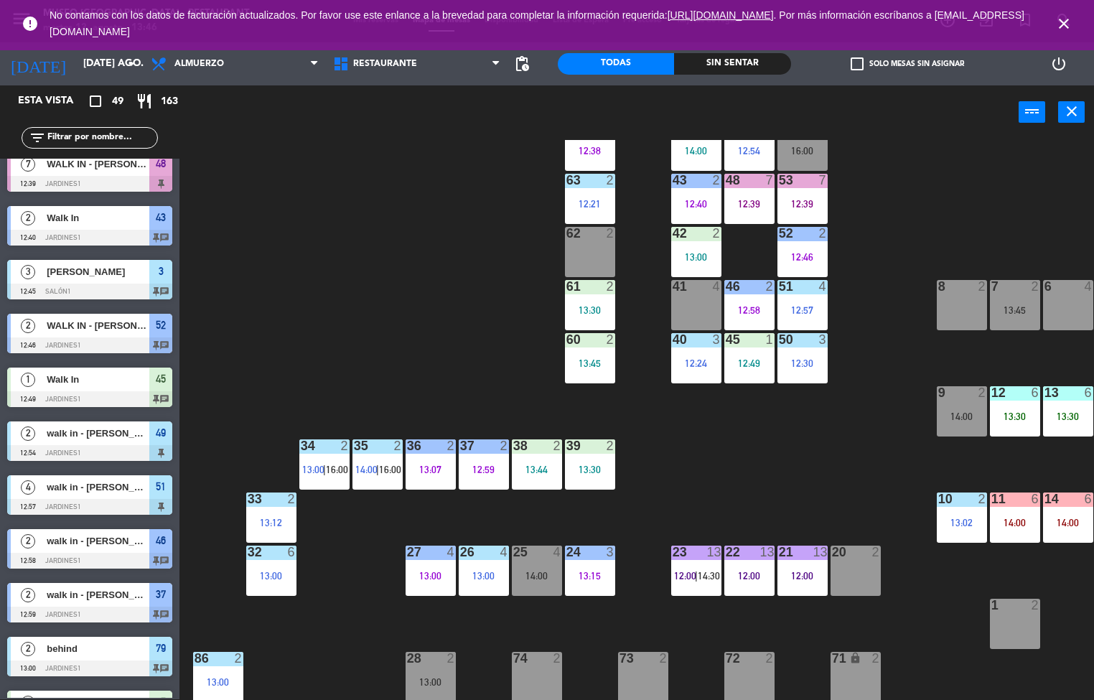
scroll to position [0, 0]
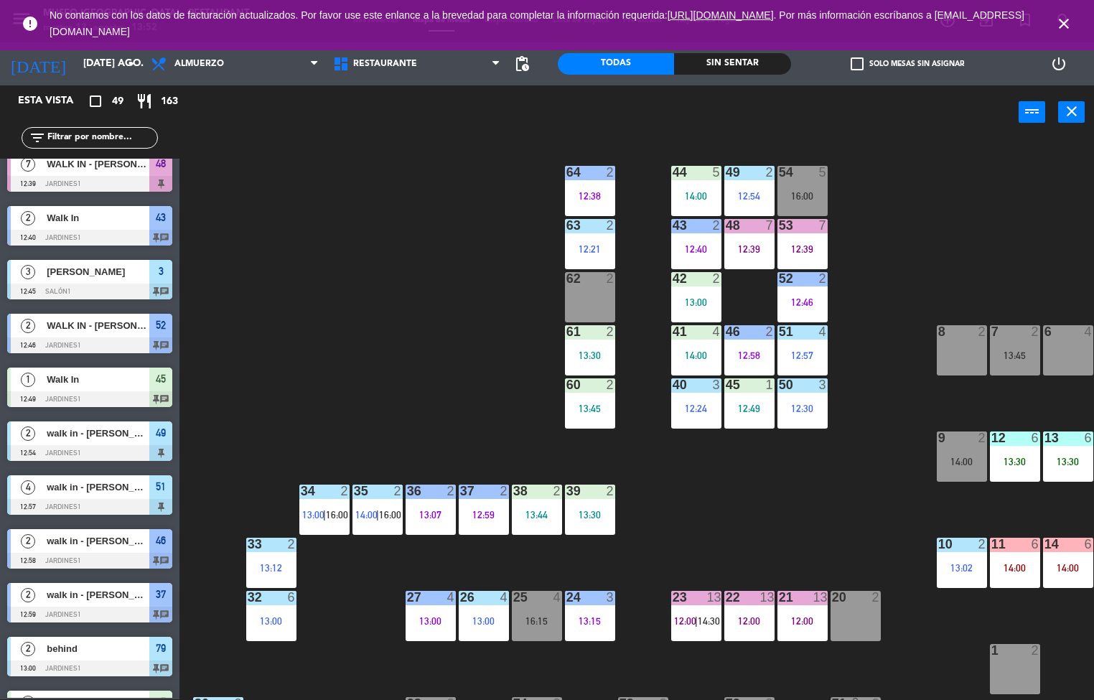
click at [464, 407] on div "44 5 14:00 49 2 12:54 54 5 16:00 64 2 12:38 48 7 12:39 53 7 12:39 63 2 12:21 43…" at bounding box center [642, 420] width 904 height 560
click at [431, 614] on div "27 4 13:00" at bounding box center [431, 616] width 50 height 50
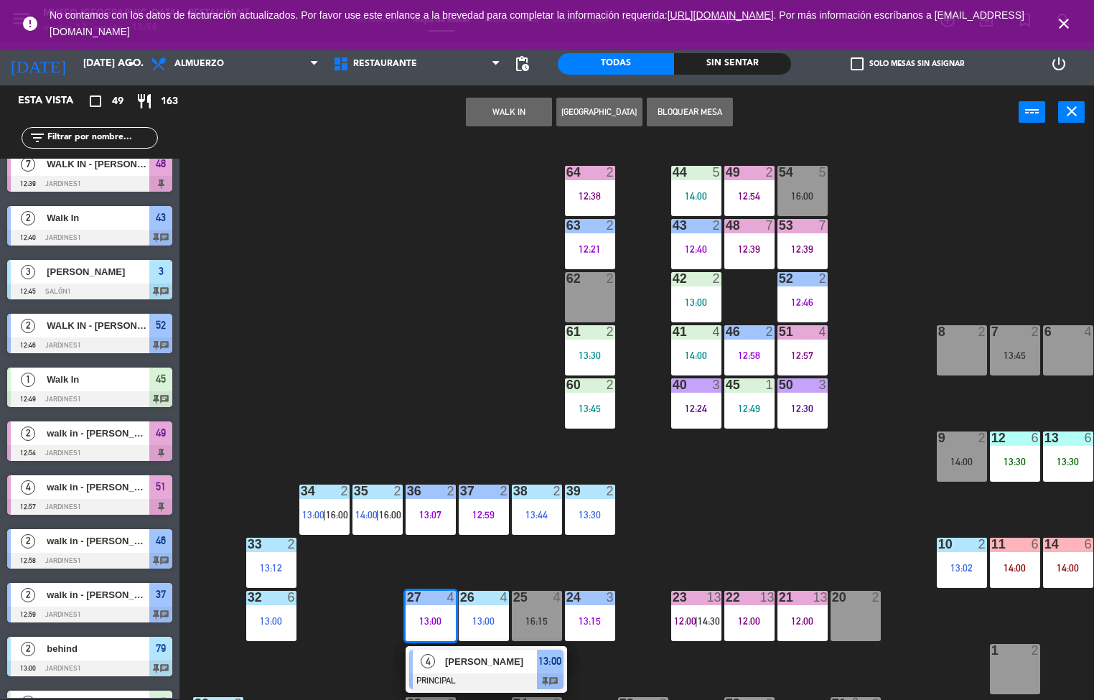
click at [287, 616] on div "13:00" at bounding box center [271, 621] width 50 height 10
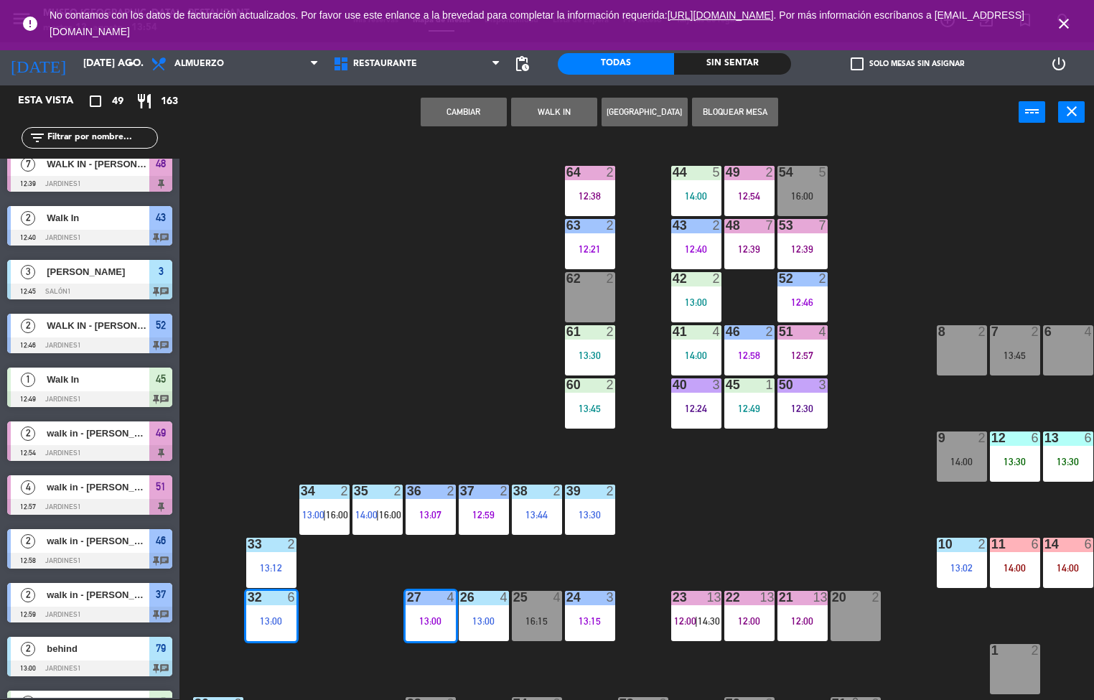
click at [438, 311] on div "44 5 14:00 49 2 12:54 54 5 16:00 64 2 12:38 48 7 12:39 53 7 12:39 63 2 12:21 43…" at bounding box center [642, 420] width 904 height 560
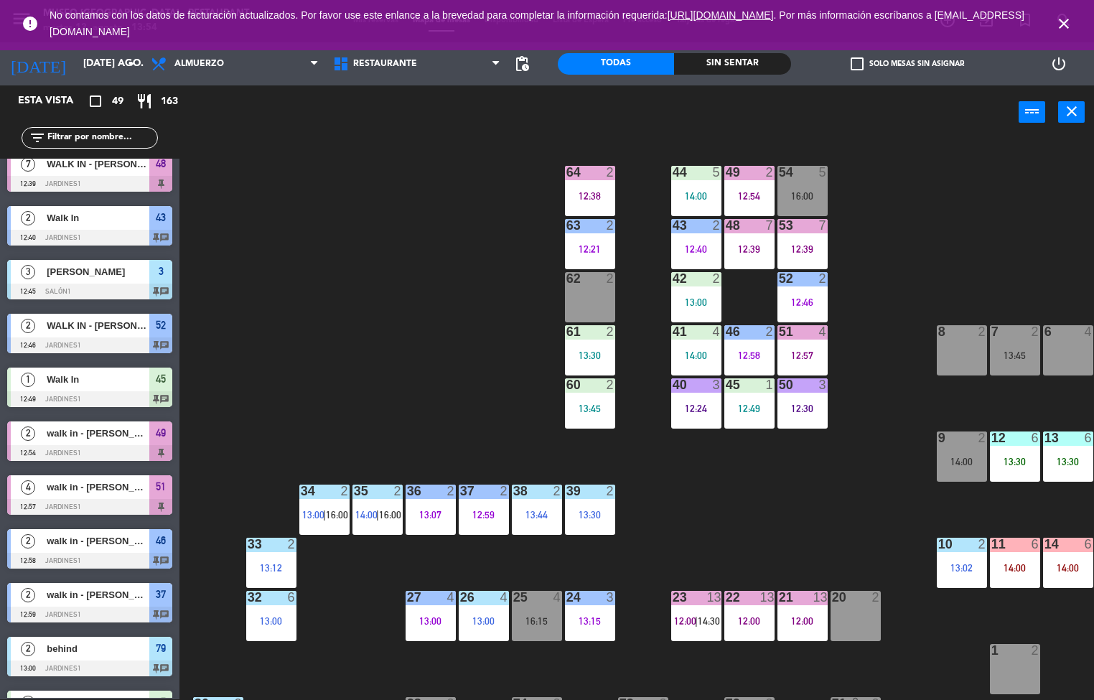
click at [284, 619] on div "13:00" at bounding box center [271, 621] width 50 height 10
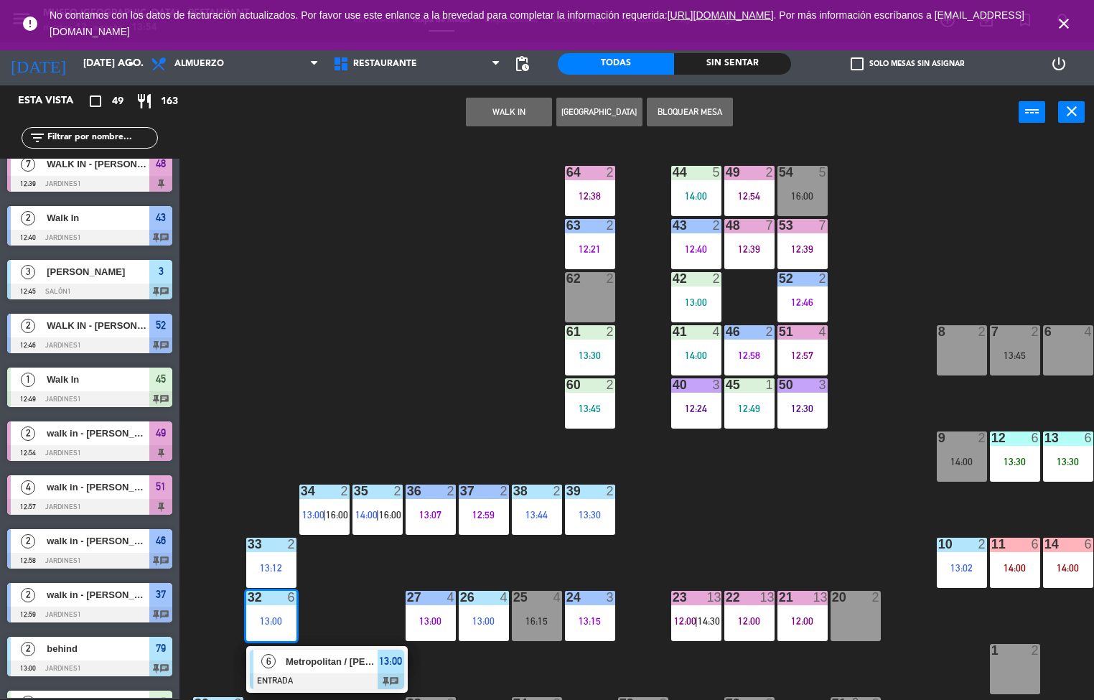
click at [343, 657] on span "Metropolitan / [PERSON_NAME] Family x5" at bounding box center [332, 661] width 92 height 15
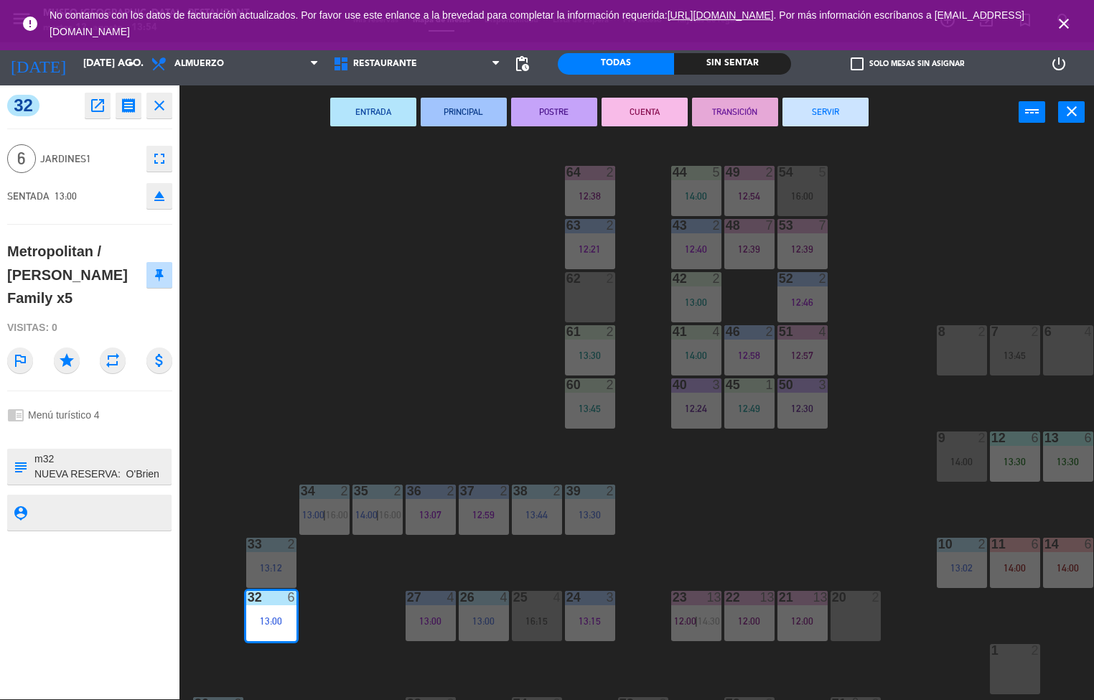
click at [461, 110] on button "PRINCIPAL" at bounding box center [464, 112] width 86 height 29
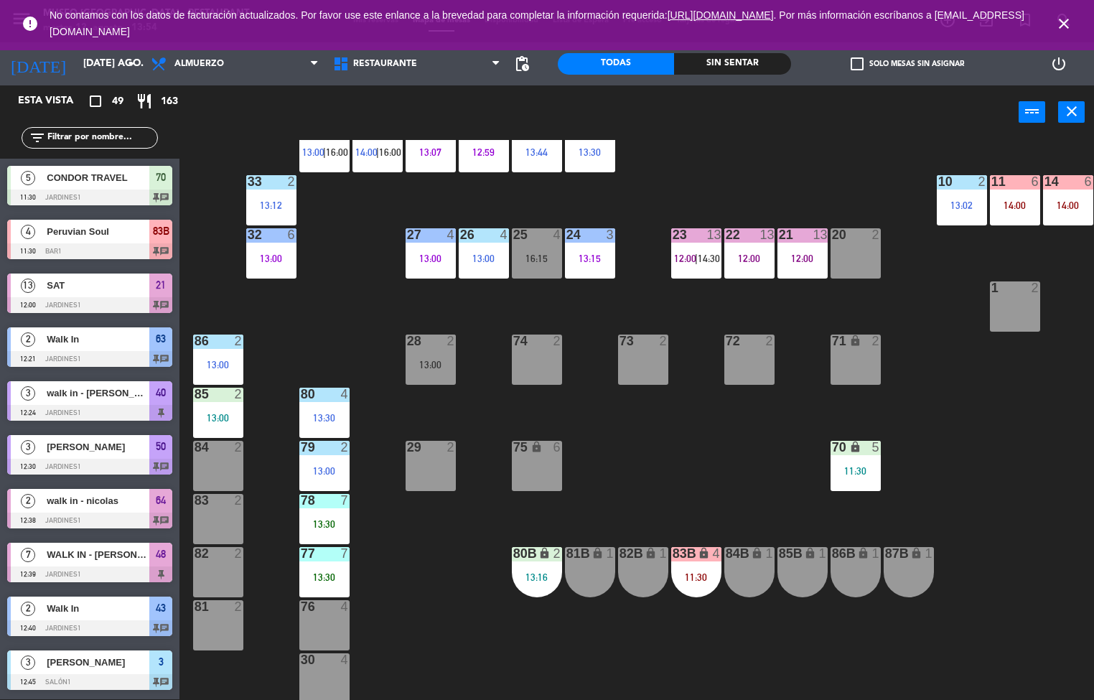
scroll to position [375, 0]
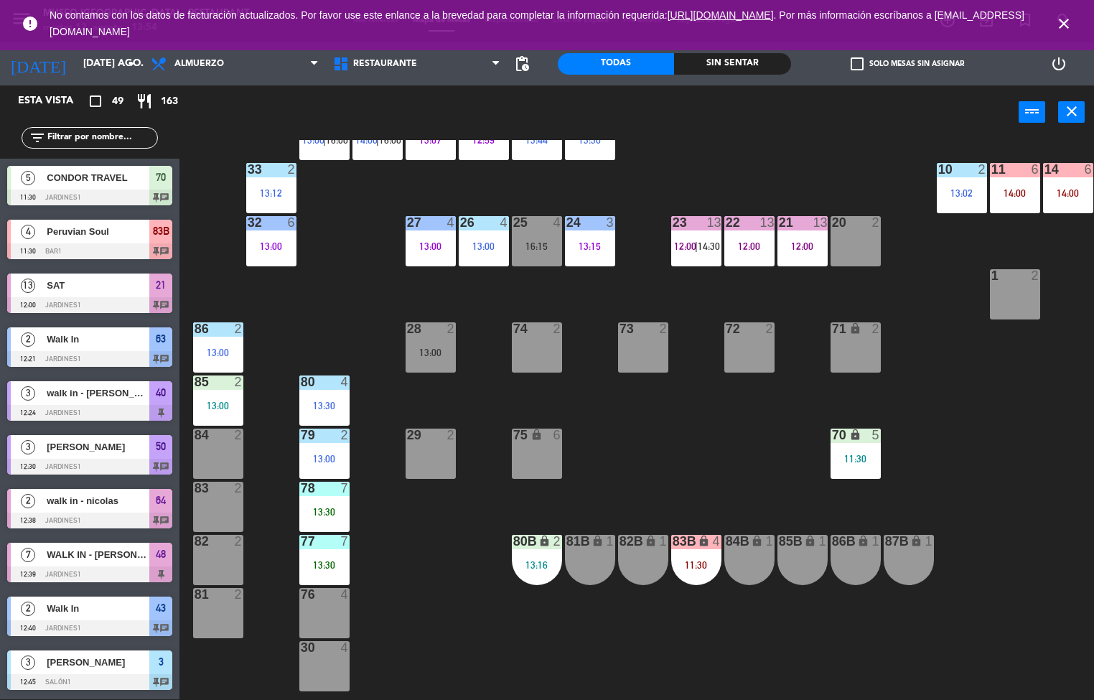
click at [223, 380] on div at bounding box center [218, 382] width 24 height 13
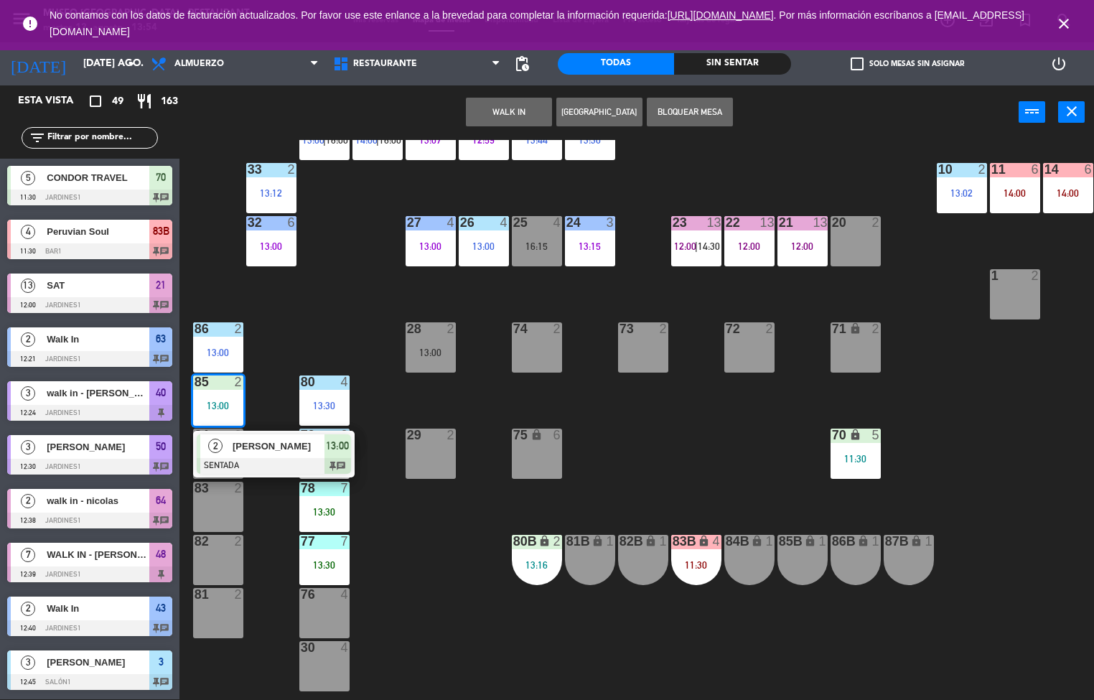
click at [254, 450] on span "[PERSON_NAME]" at bounding box center [279, 446] width 92 height 15
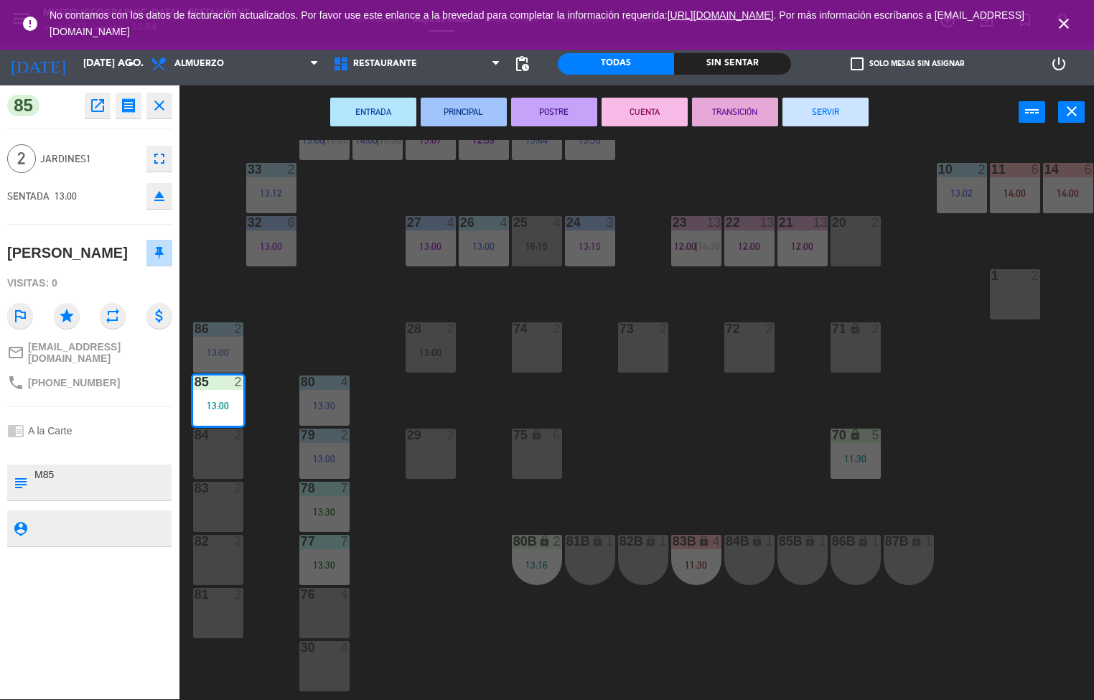
click at [377, 115] on button "ENTRADA" at bounding box center [373, 112] width 86 height 29
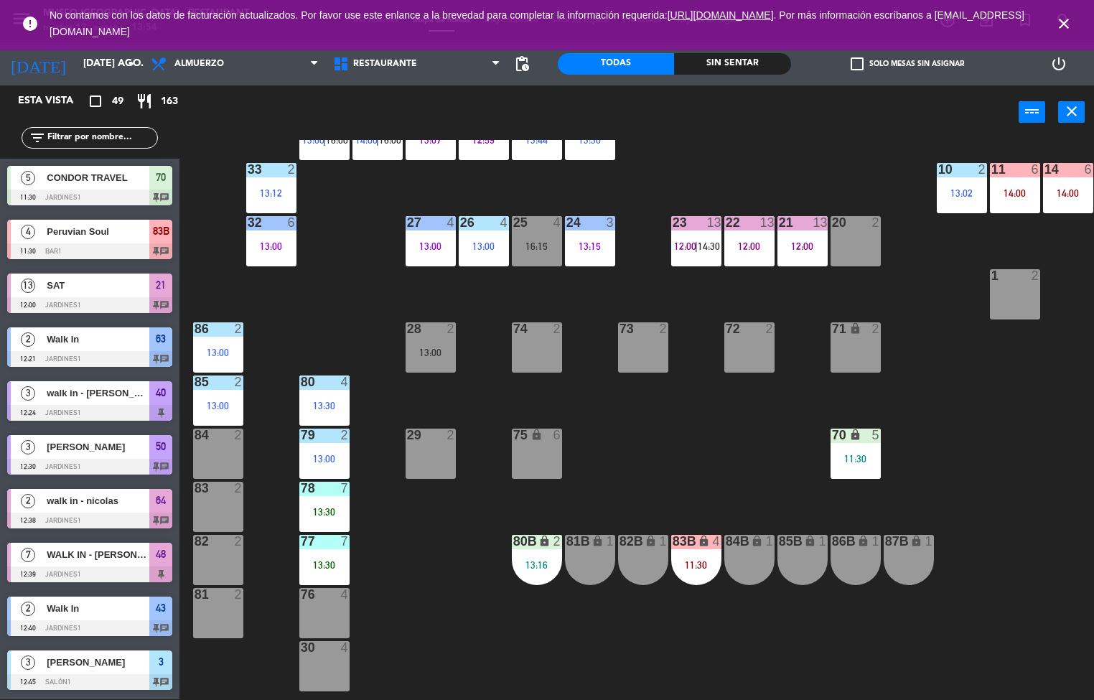
scroll to position [1, 0]
click at [320, 409] on div "13:30" at bounding box center [324, 406] width 50 height 10
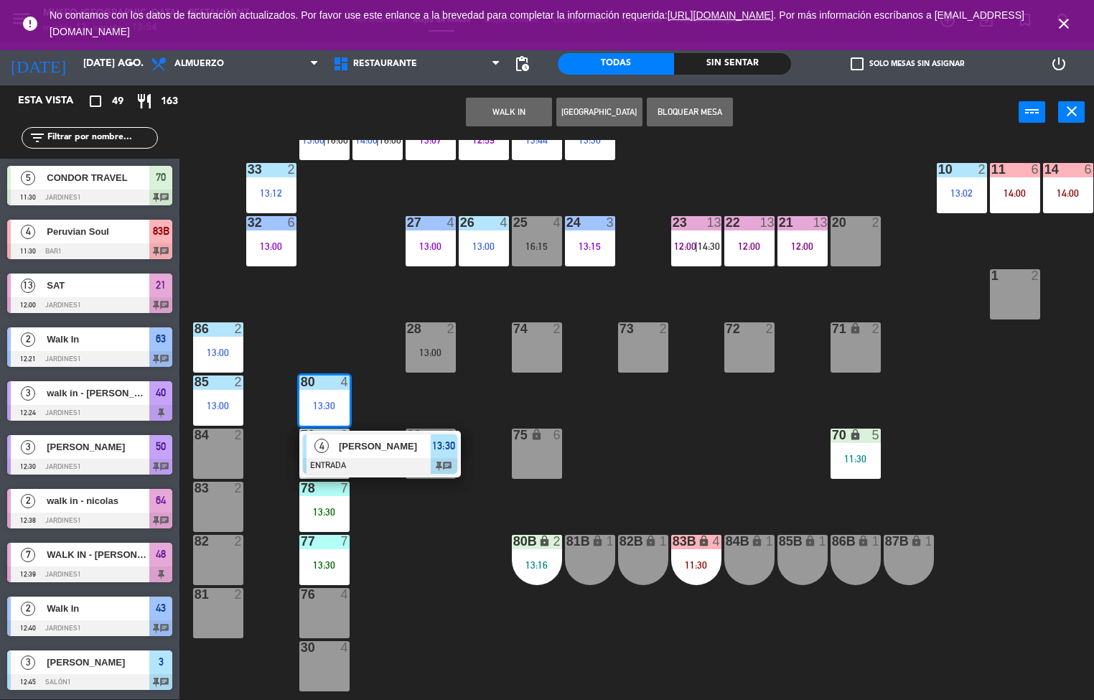
click at [350, 460] on div at bounding box center [380, 466] width 154 height 16
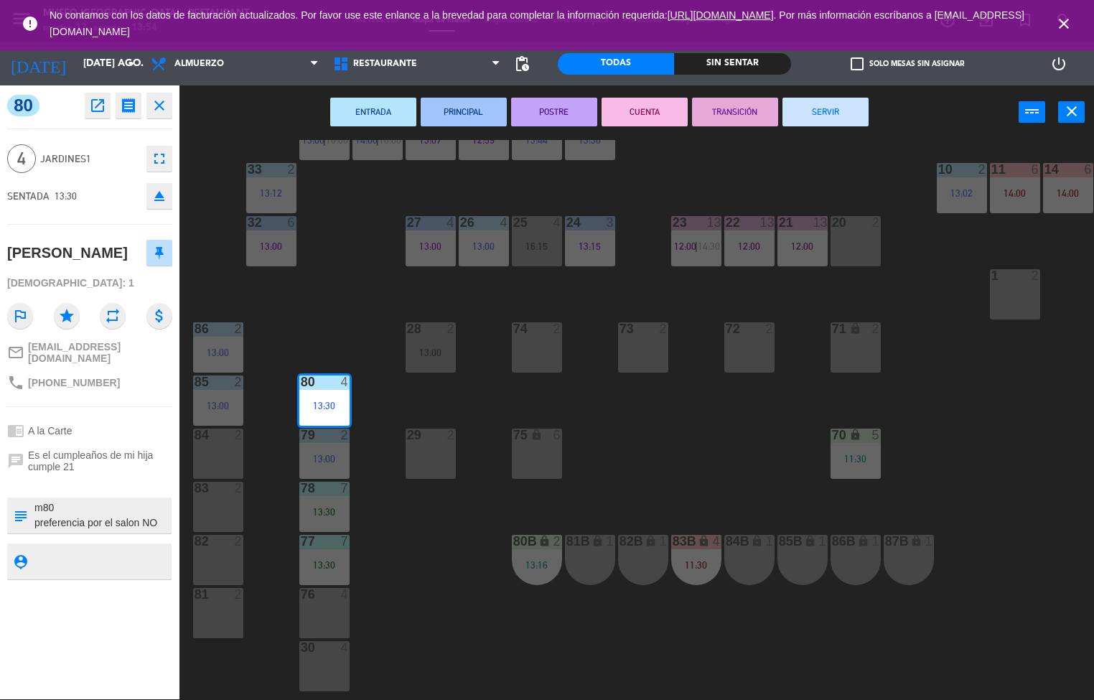
click at [457, 111] on button "PRINCIPAL" at bounding box center [464, 112] width 86 height 29
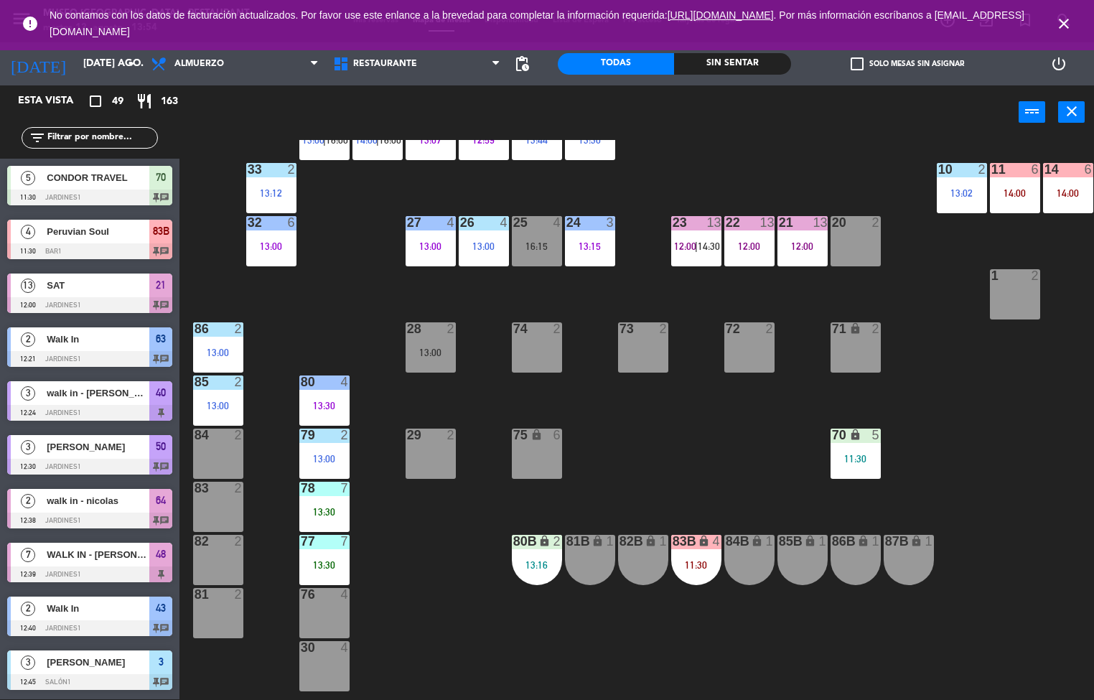
scroll to position [14, 0]
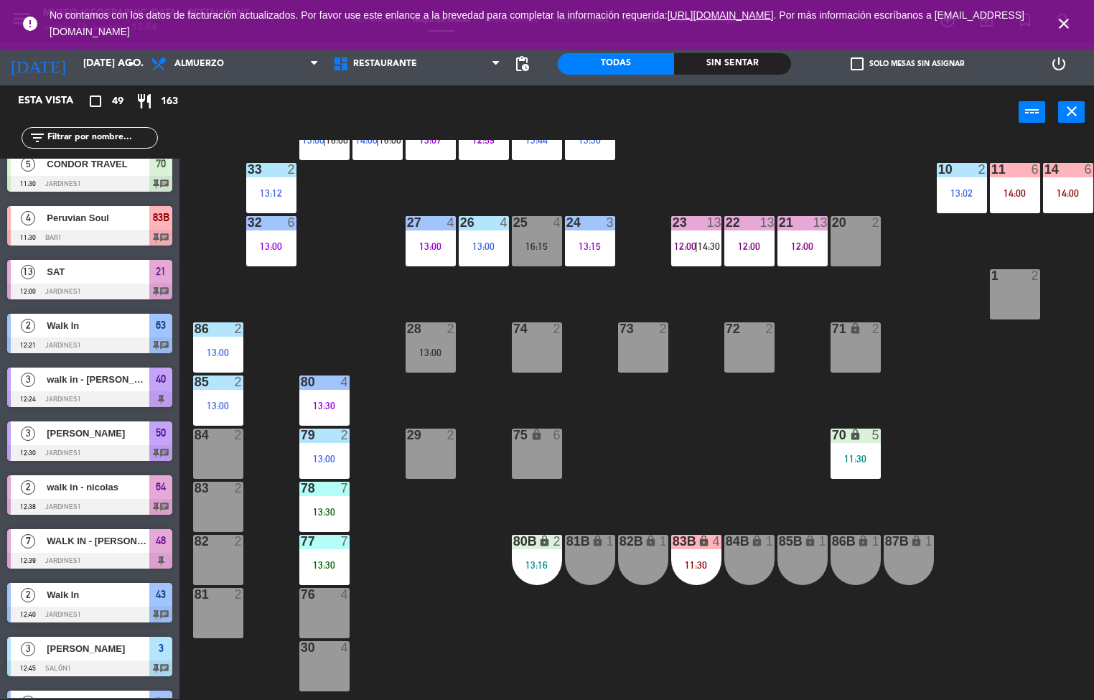
click at [315, 459] on div "13:00" at bounding box center [324, 459] width 50 height 10
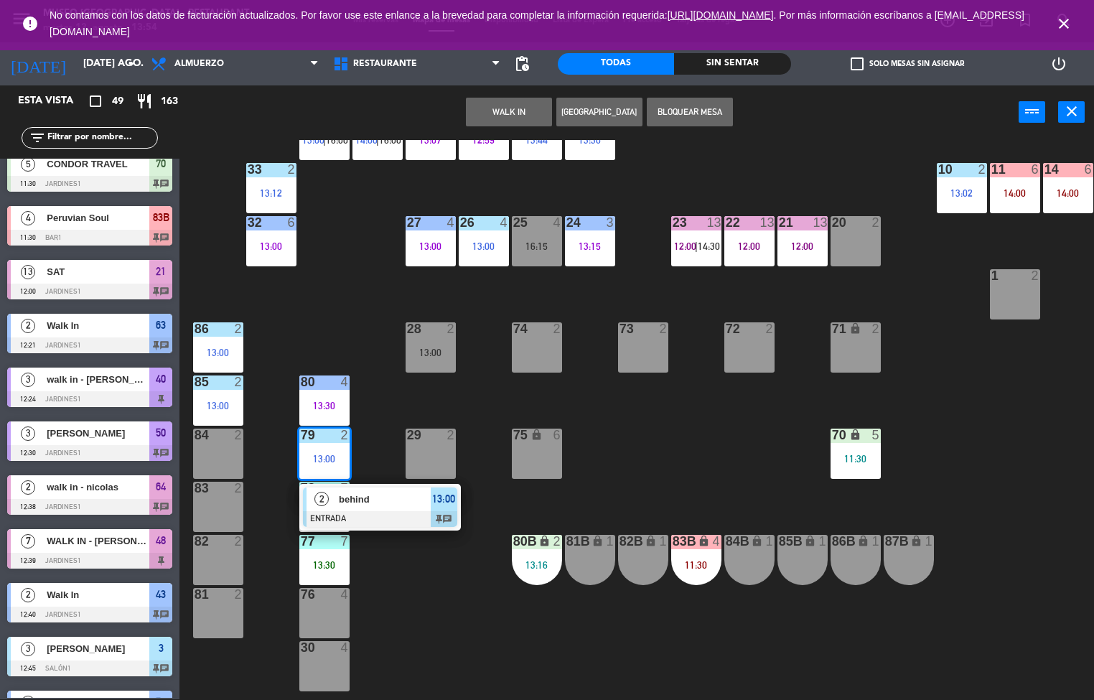
click at [379, 500] on span "behind" at bounding box center [385, 499] width 92 height 15
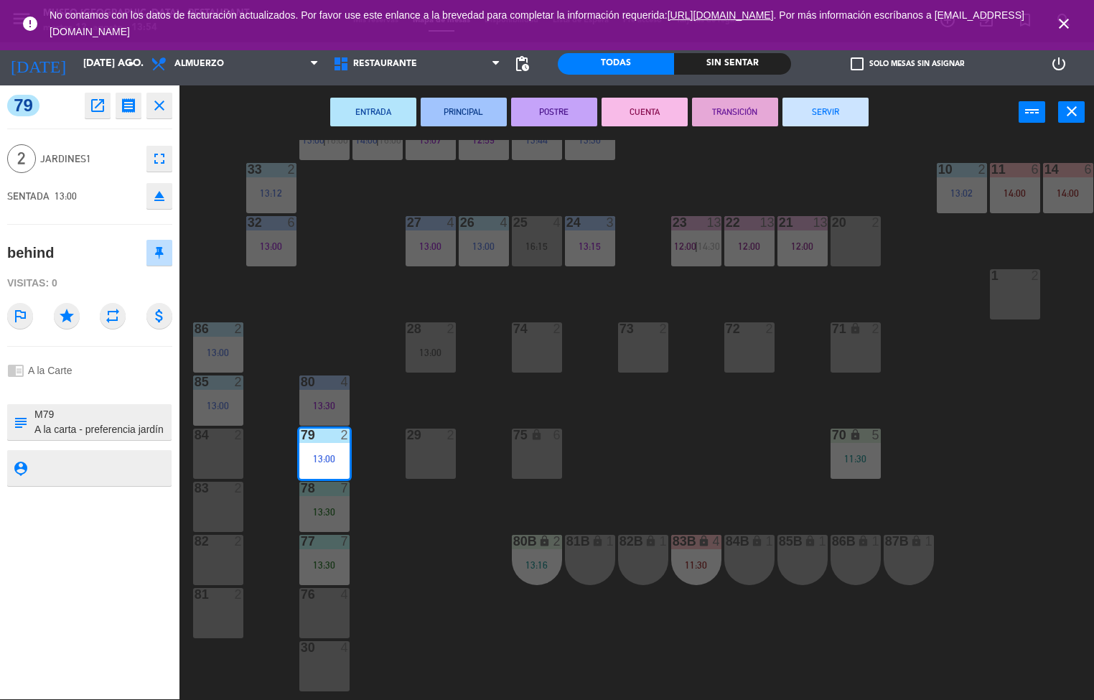
click at [445, 117] on button "PRINCIPAL" at bounding box center [464, 112] width 86 height 29
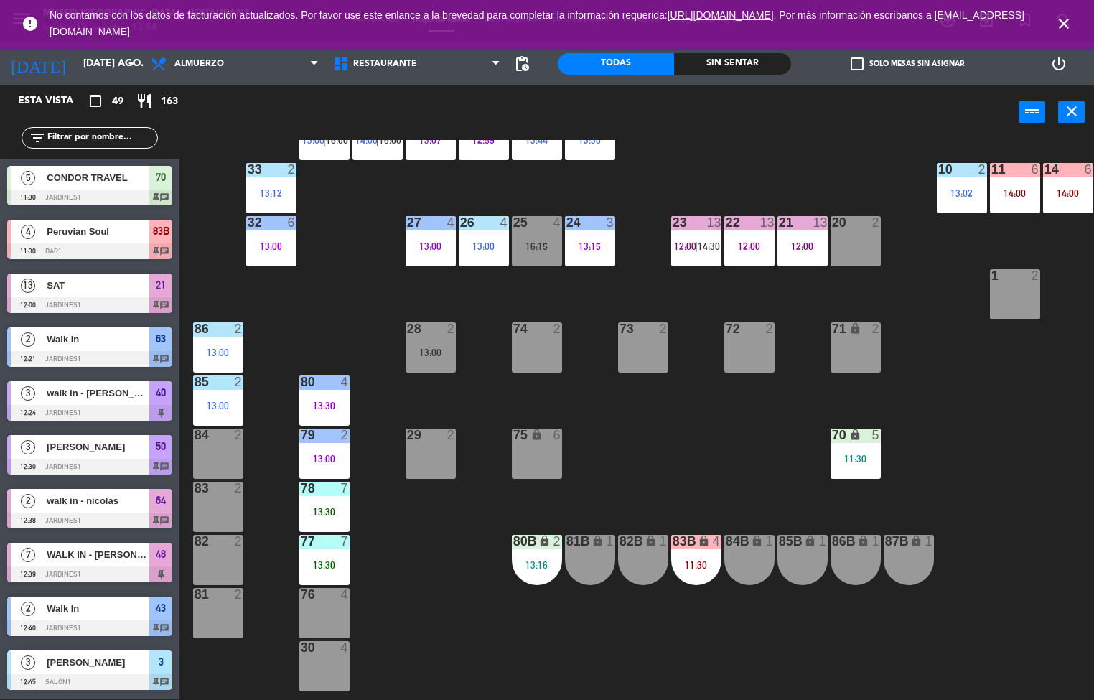
scroll to position [1, 0]
click at [310, 462] on div "13:00" at bounding box center [324, 459] width 50 height 10
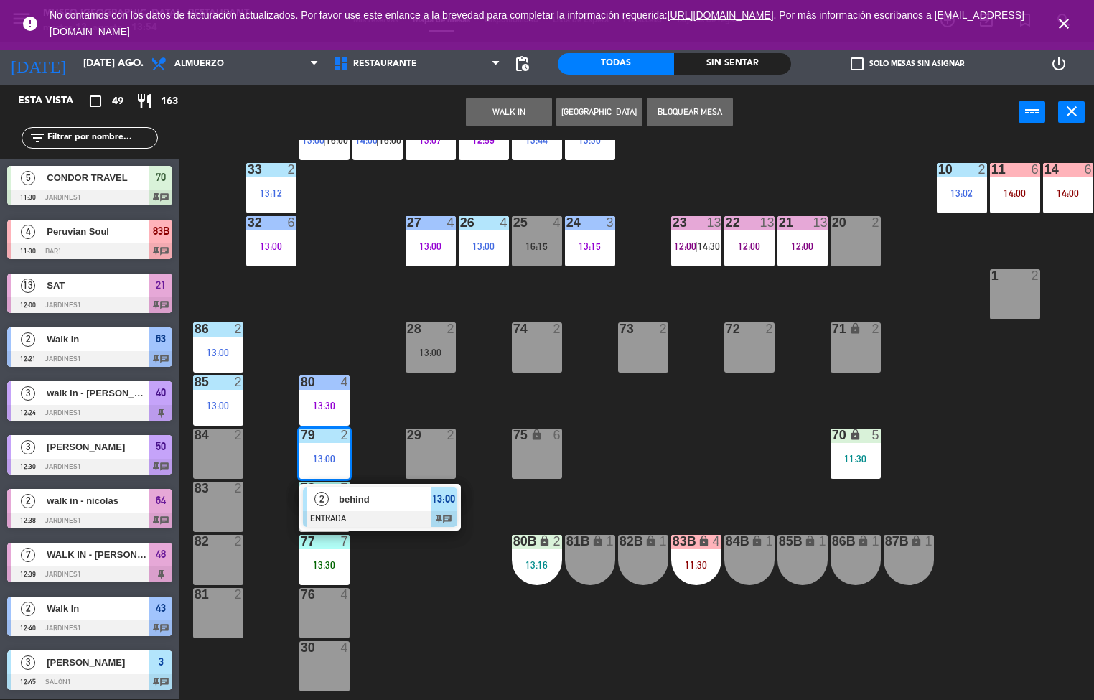
click at [410, 612] on div "44 5 14:00 49 2 12:54 54 5 16:00 64 2 12:38 48 7 12:39 53 7 12:39 63 2 12:21 43…" at bounding box center [642, 420] width 904 height 560
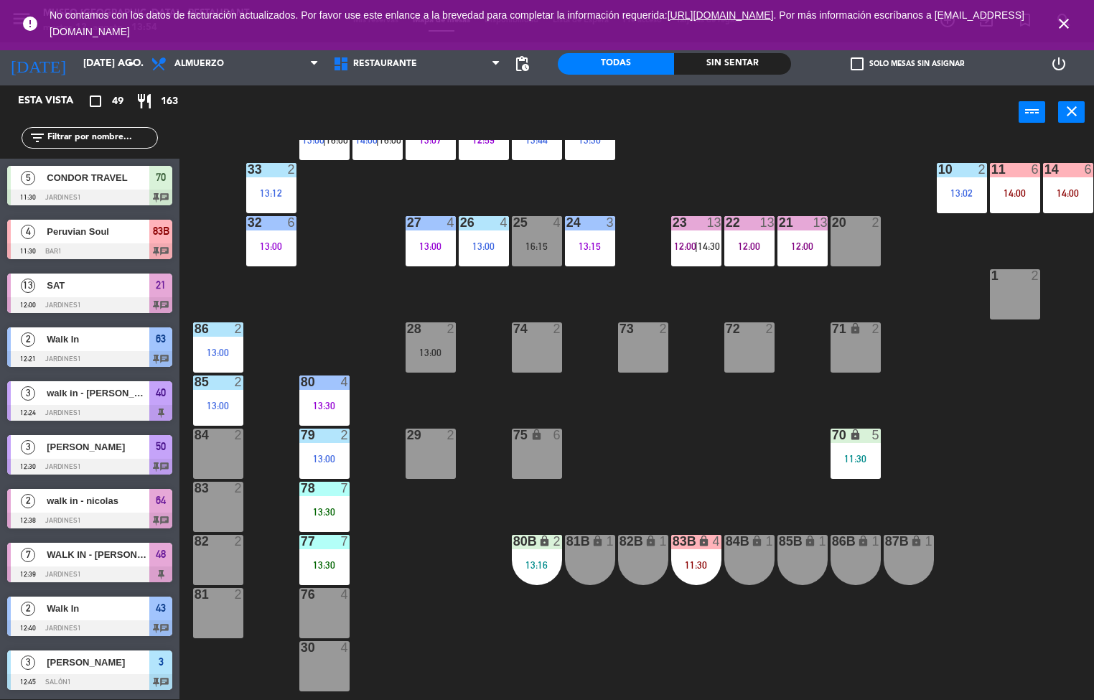
click at [317, 556] on div "77 7 13:30" at bounding box center [324, 560] width 50 height 50
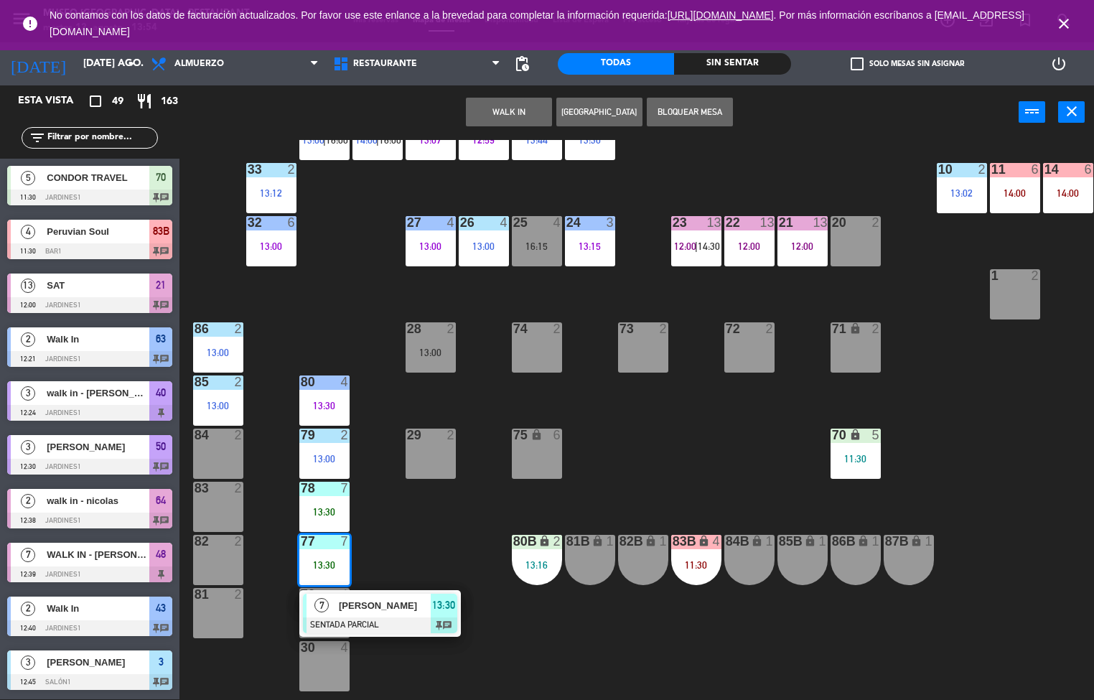
click at [373, 620] on div at bounding box center [380, 626] width 154 height 16
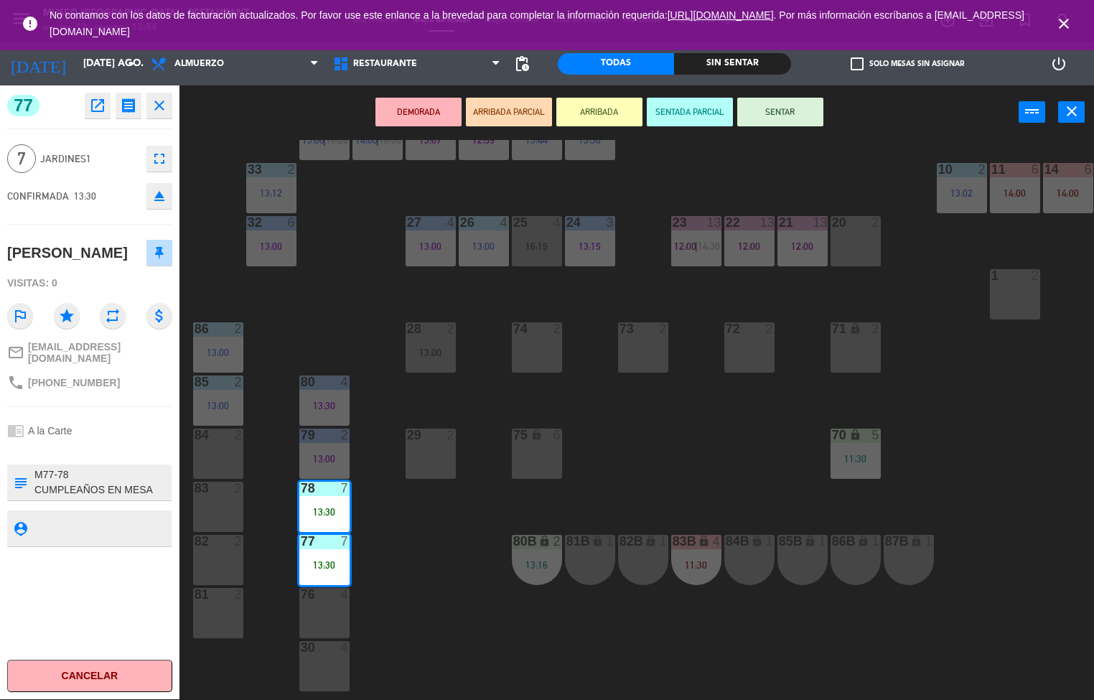
click at [780, 110] on button "SENTAR" at bounding box center [781, 112] width 86 height 29
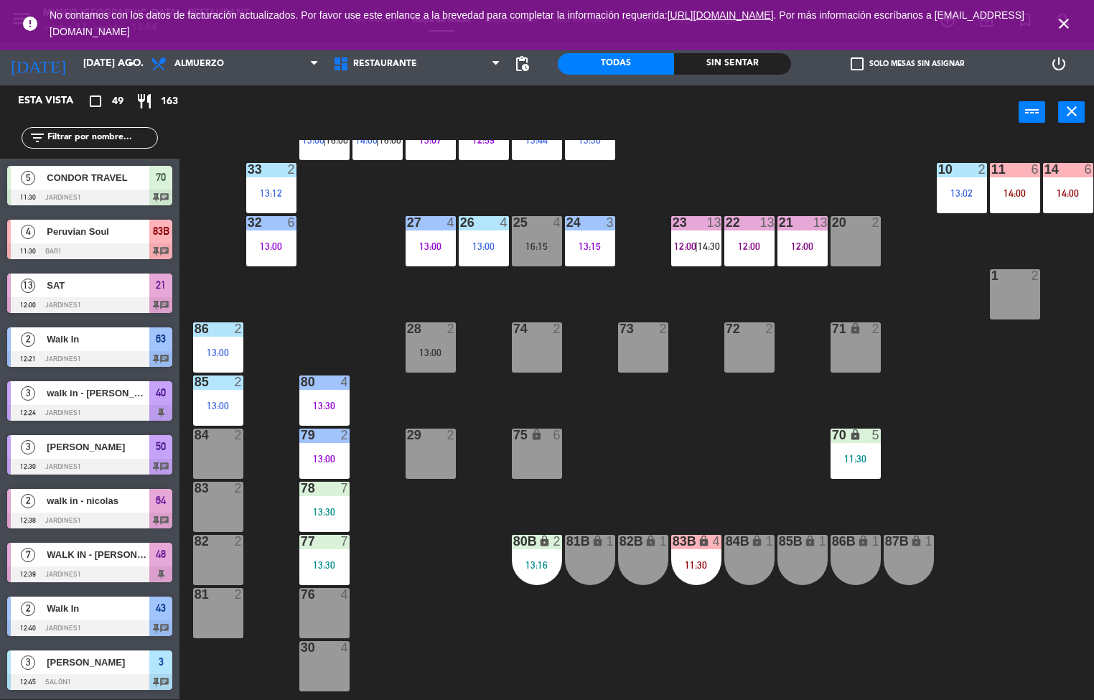
scroll to position [68, 0]
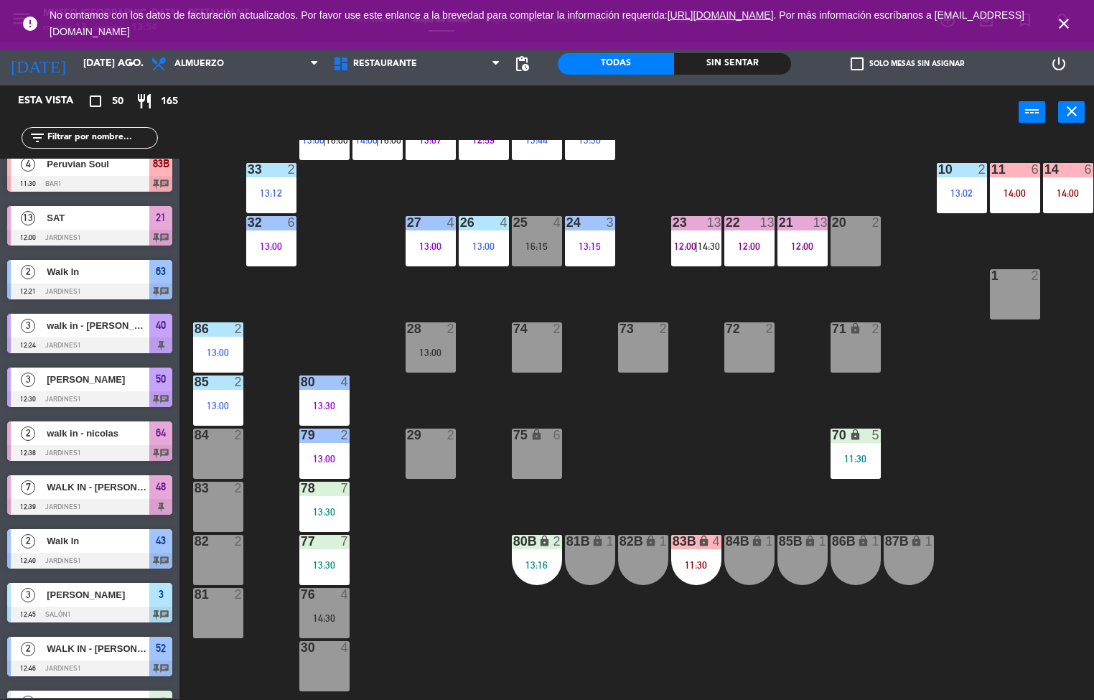
click at [702, 686] on div "44 5 14:00 49 2 12:54 54 5 16:00 64 2 12:38 48 7 12:39 53 7 12:39 63 2 12:21 43…" at bounding box center [642, 420] width 904 height 560
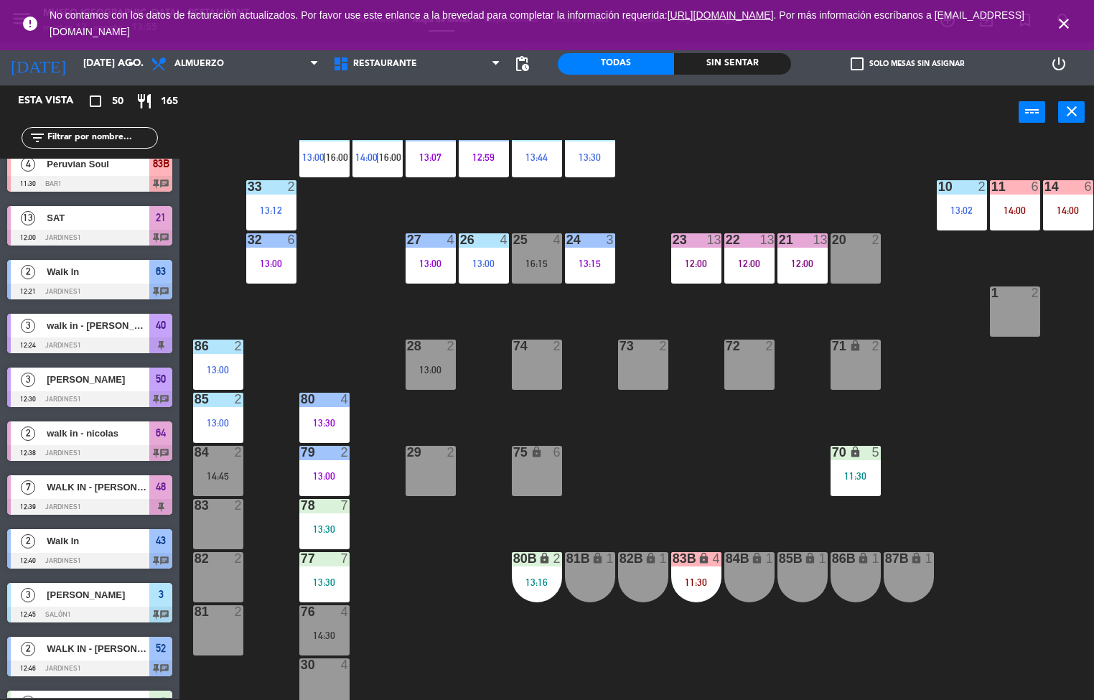
scroll to position [343, 0]
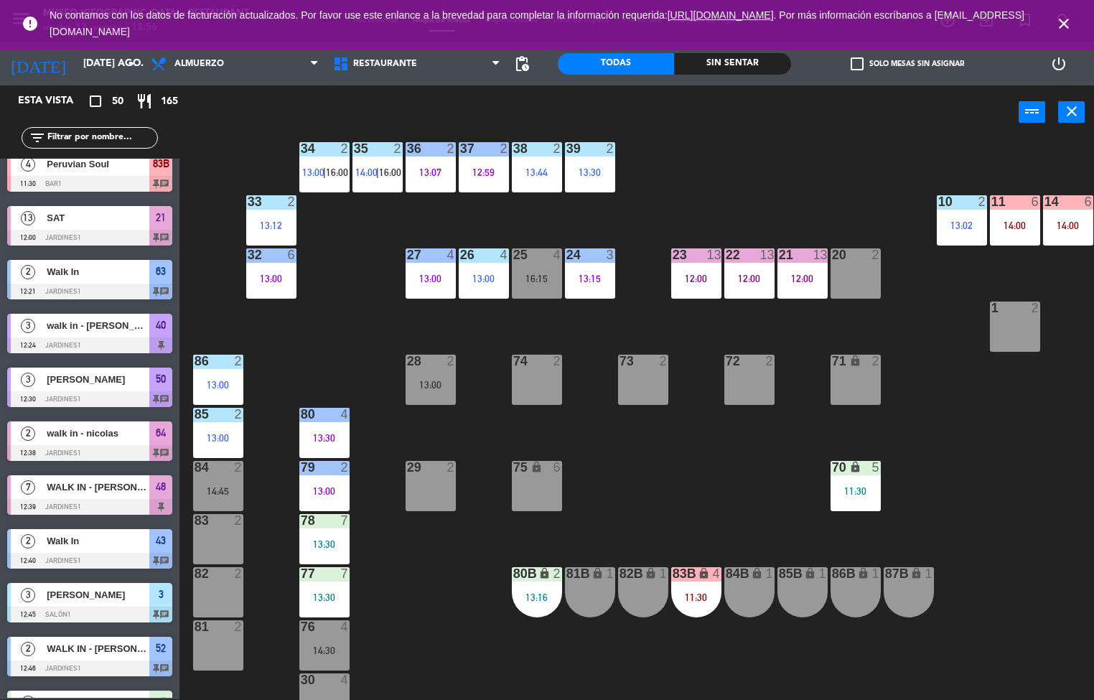
click at [319, 530] on div "78 7 13:30" at bounding box center [324, 539] width 50 height 50
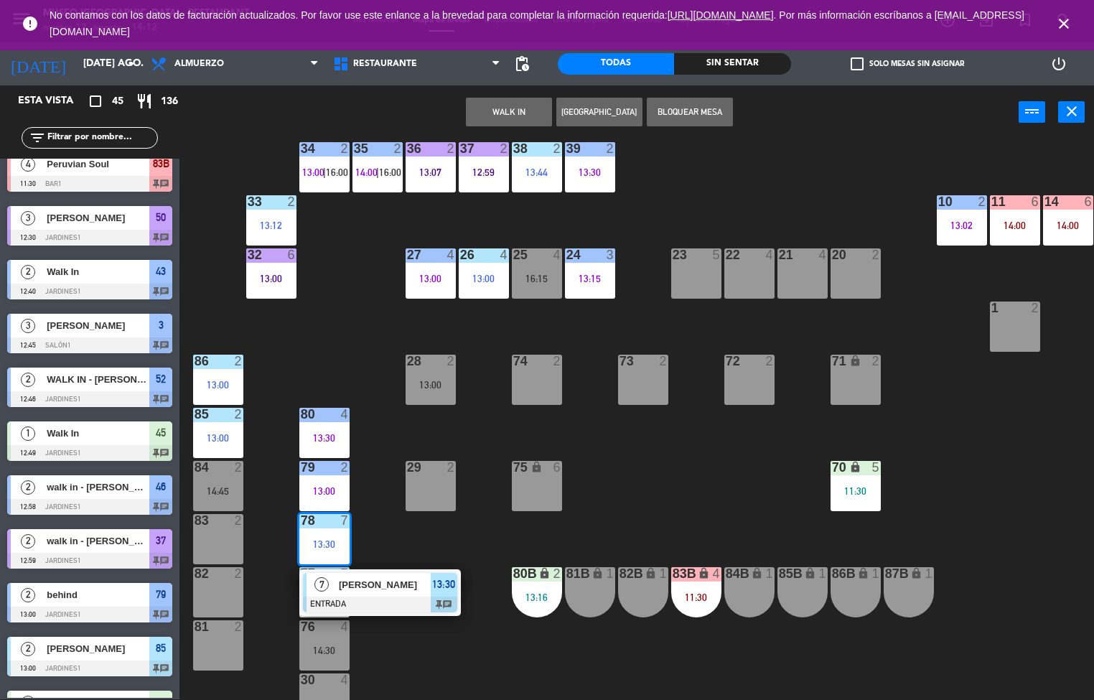
click at [686, 487] on div "44 5 14:00 49 2 54 5 16:00 64 2 48 2 53 4 14:00 63 2 14:09 43 2 12:40 62 2 14:0…" at bounding box center [642, 420] width 904 height 560
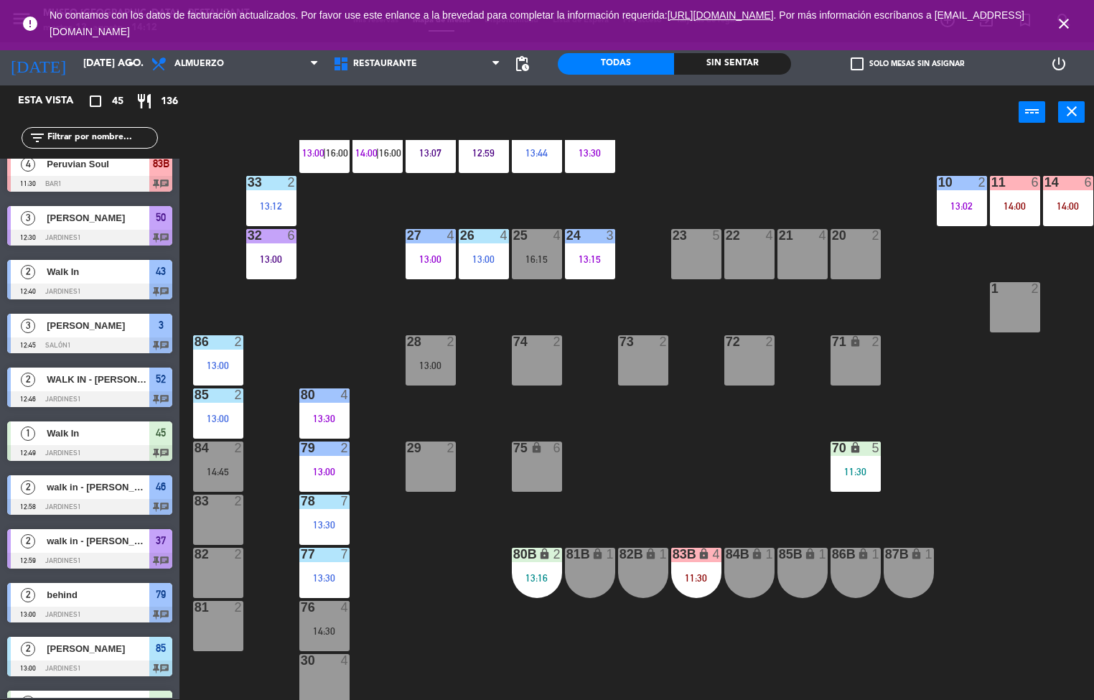
scroll to position [386, 0]
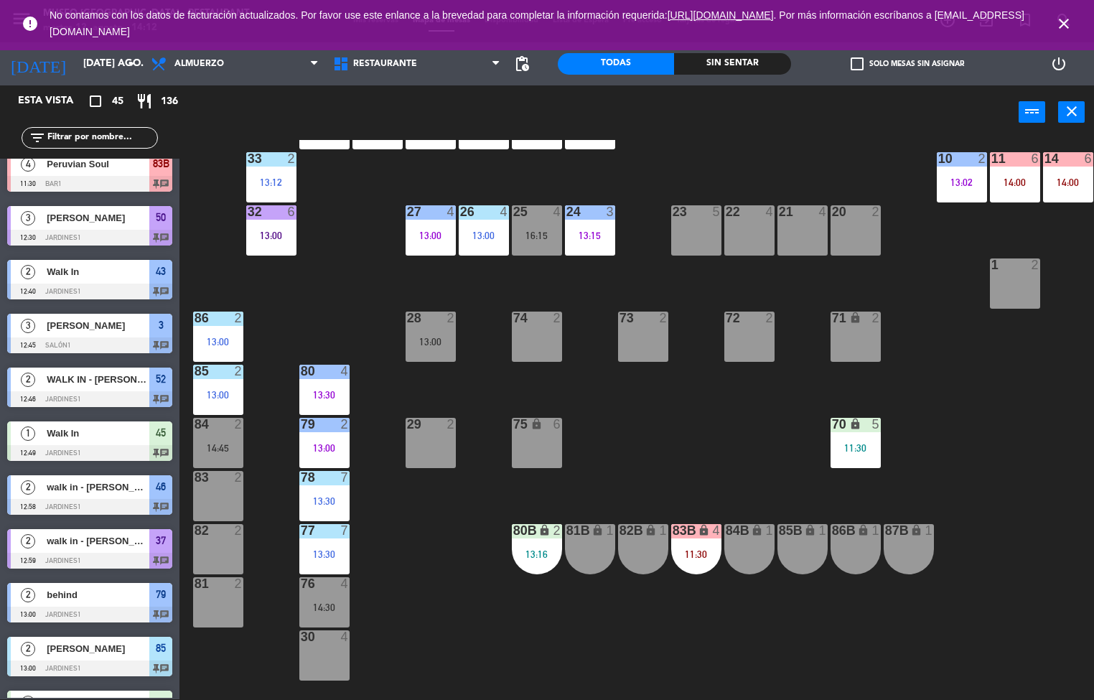
click at [480, 224] on div "26 4 13:00" at bounding box center [484, 230] width 50 height 50
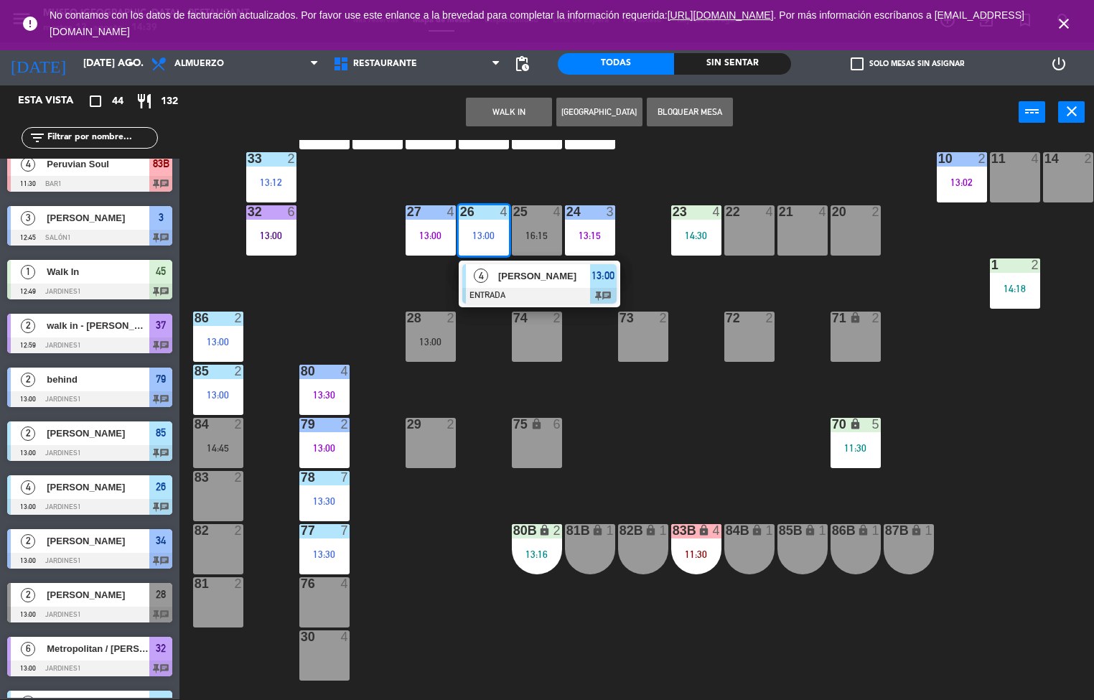
click at [465, 588] on div "44 5 14:00 49 2 54 5 16:00 64 2 14:42 48 2 53 4 14:00 63 2 14:09 43 4 14:30 62 …" at bounding box center [642, 420] width 904 height 560
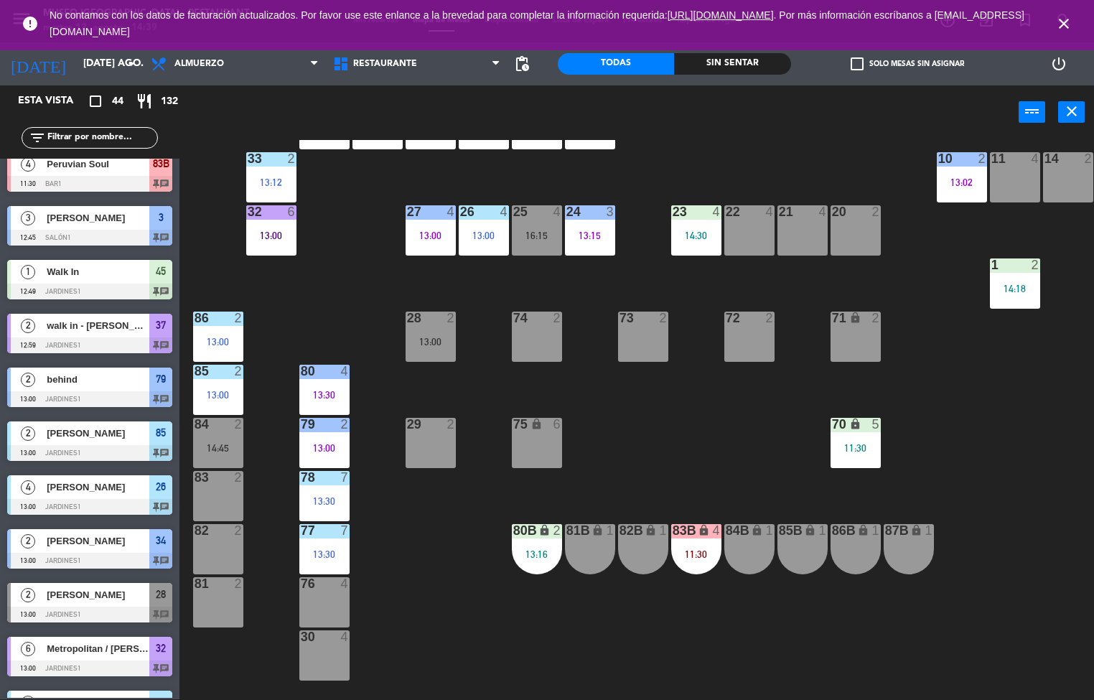
scroll to position [279, 0]
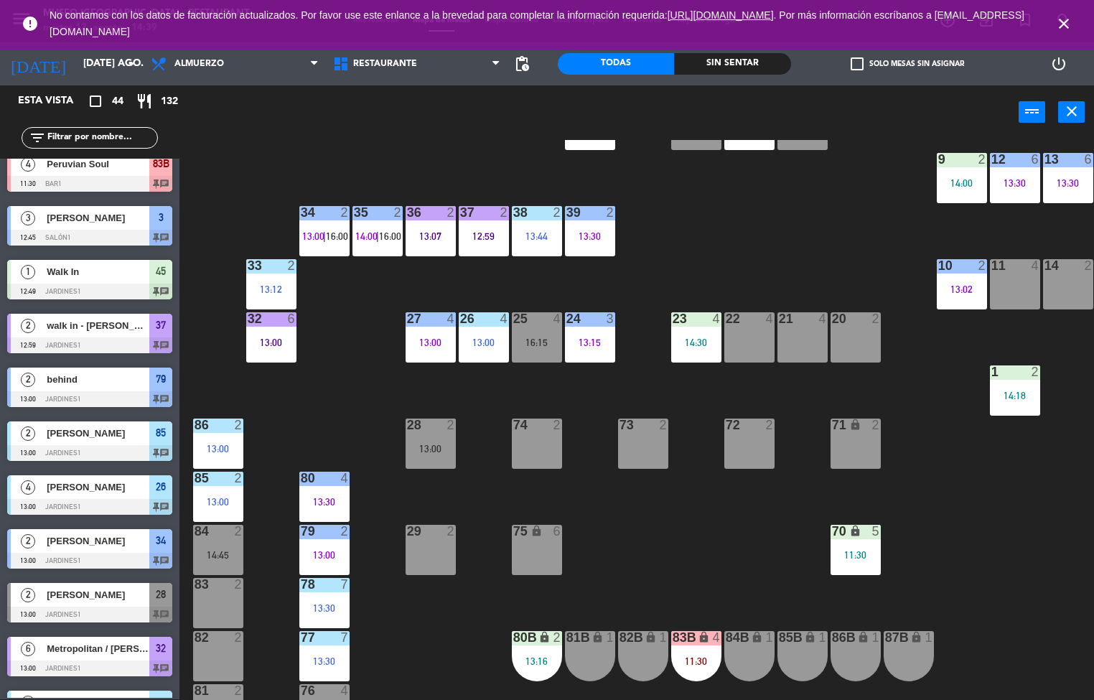
click at [483, 341] on div "13:00" at bounding box center [484, 343] width 50 height 10
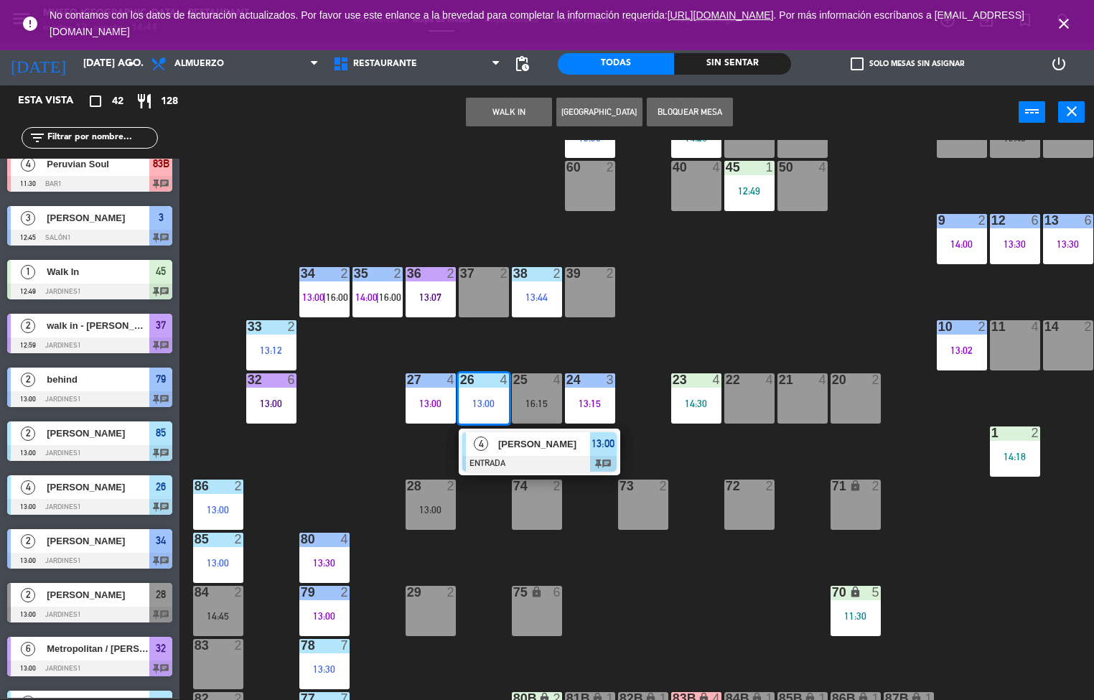
scroll to position [216, 0]
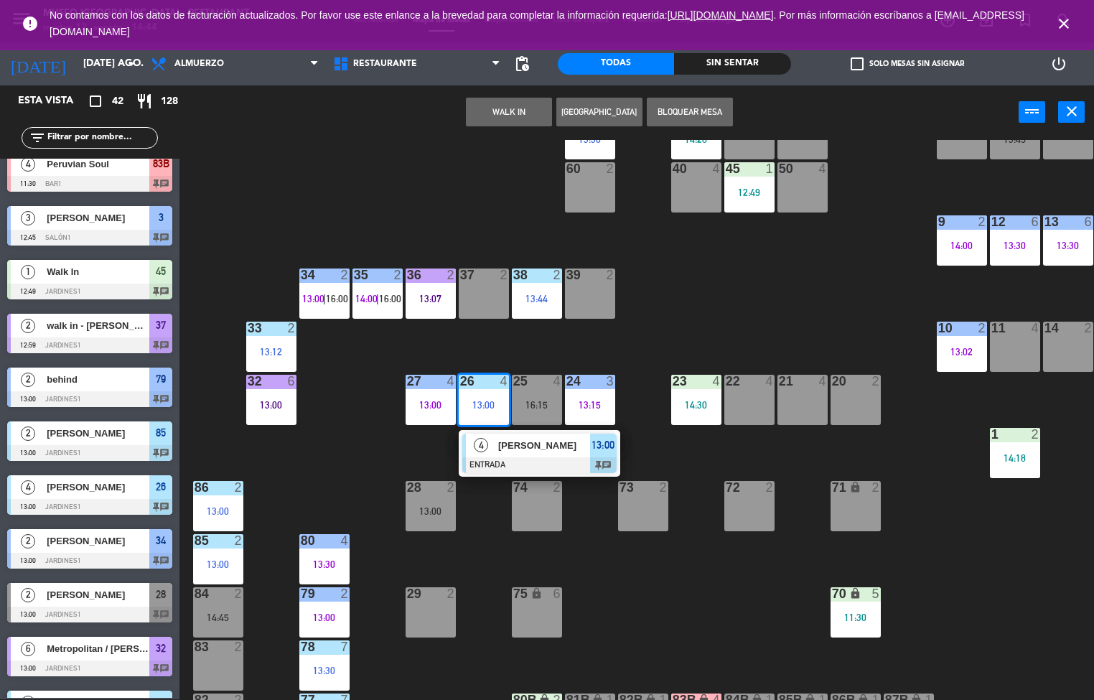
click at [333, 536] on div at bounding box center [324, 540] width 24 height 13
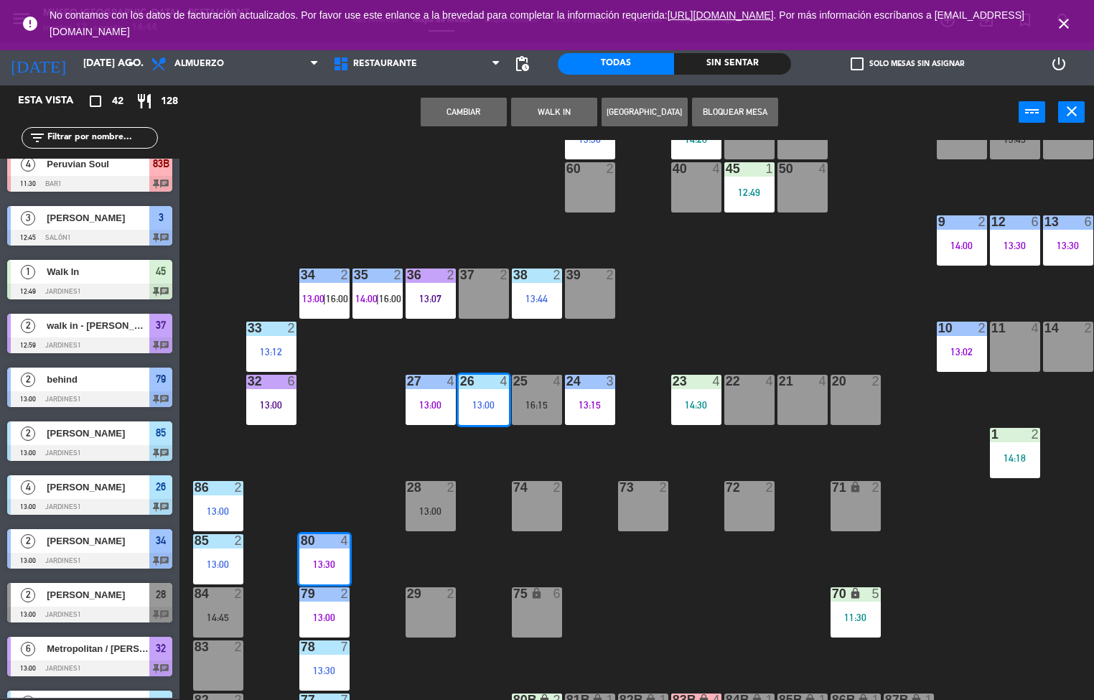
click at [659, 593] on div "44 5 14:00 49 2 54 5 16:00 64 2 14:42 48 2 53 4 14:00 63 2 14:09 43 4 14:30 62 …" at bounding box center [642, 420] width 904 height 560
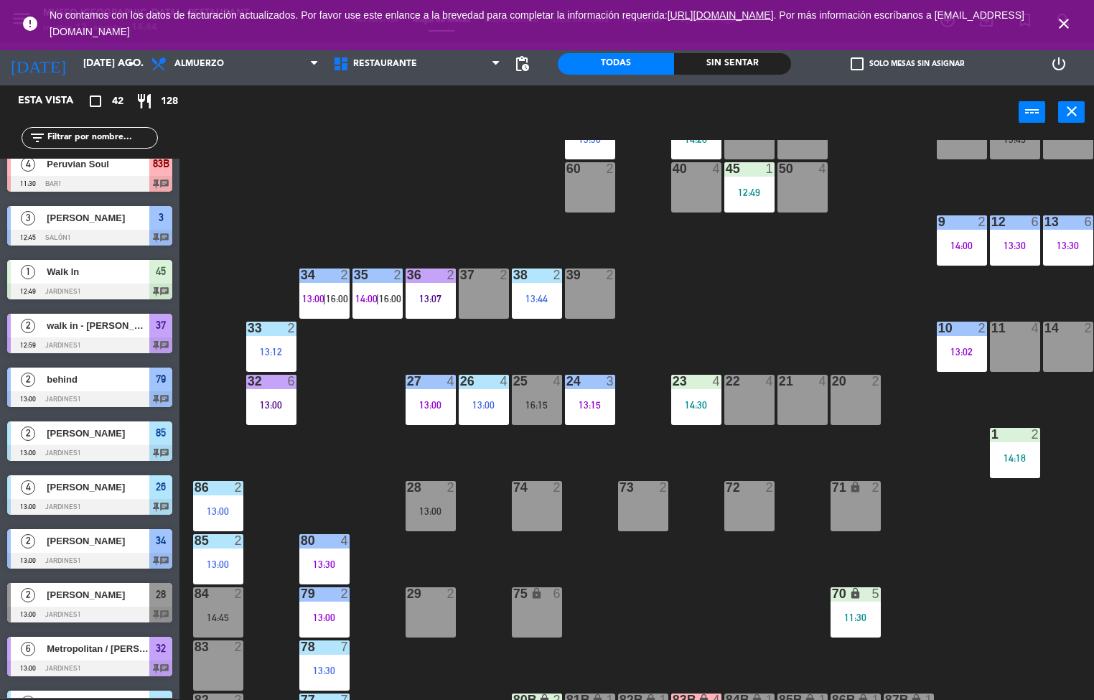
click at [339, 560] on div "13:30" at bounding box center [324, 564] width 50 height 10
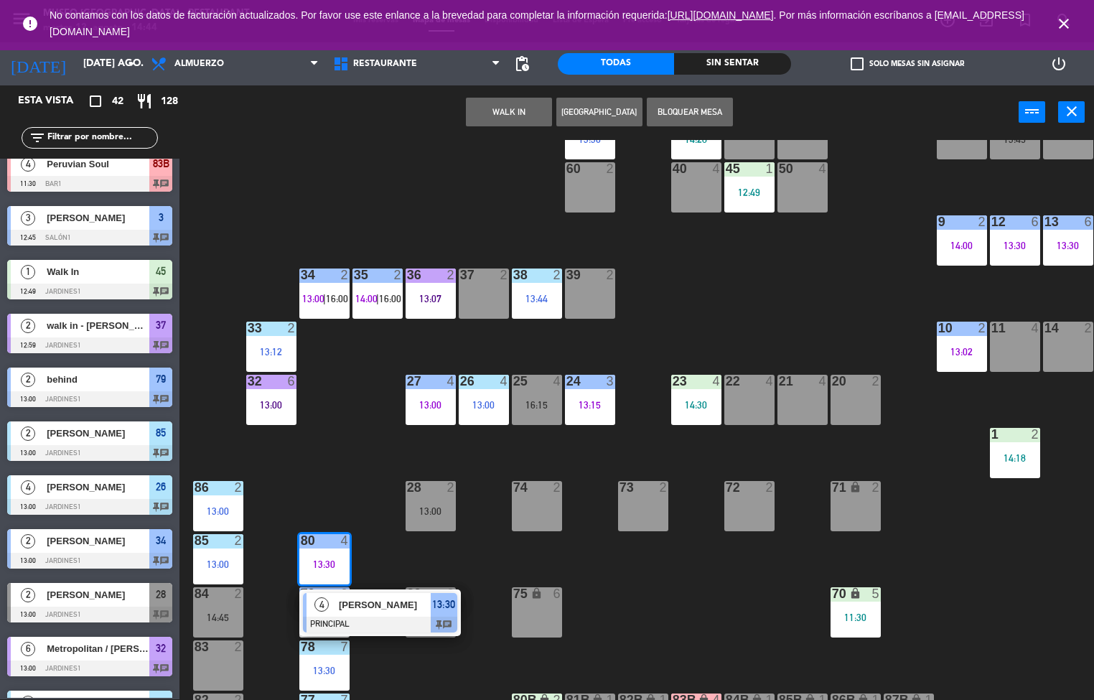
click at [371, 604] on span "[PERSON_NAME]" at bounding box center [385, 605] width 92 height 15
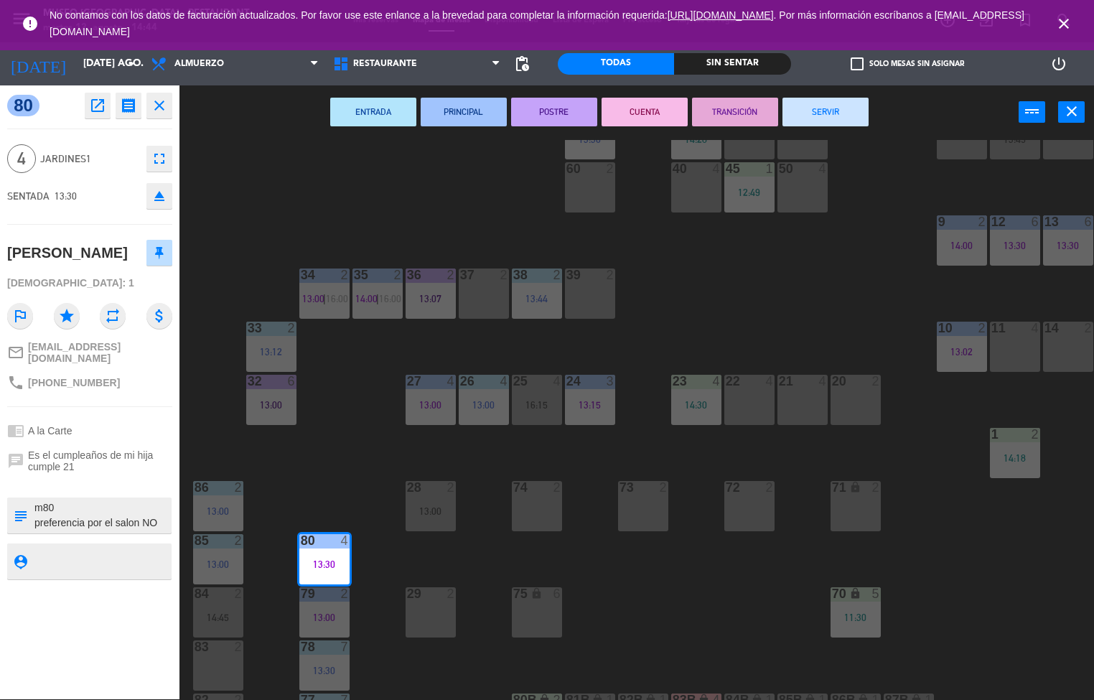
click at [534, 112] on button "POSTRE" at bounding box center [554, 112] width 86 height 29
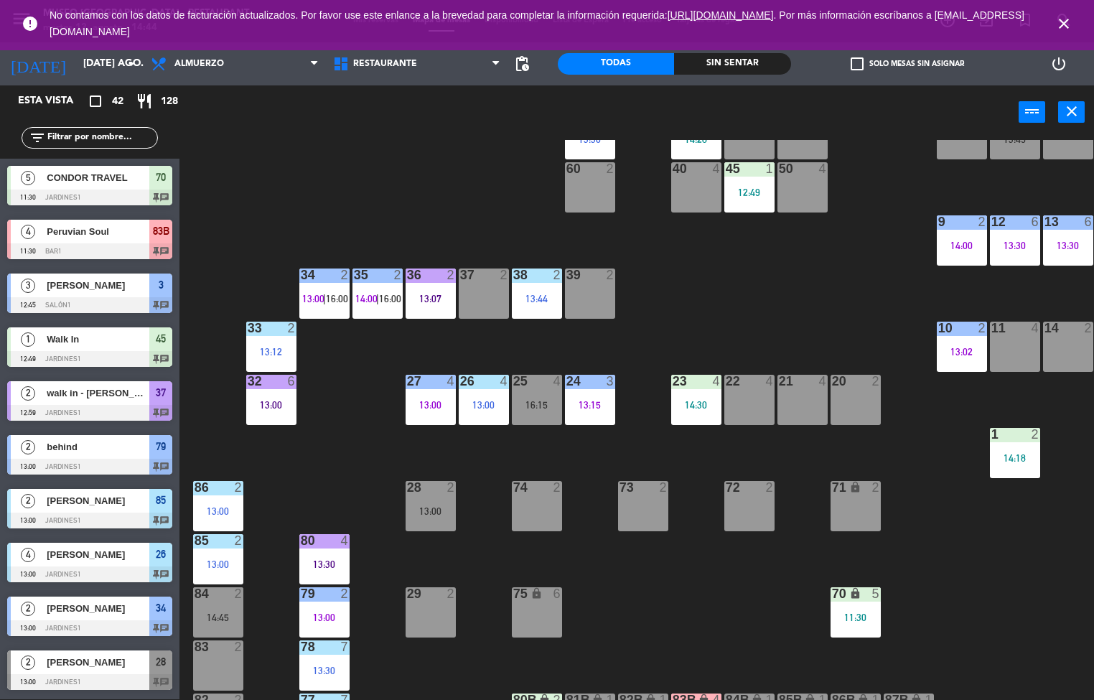
scroll to position [1, 0]
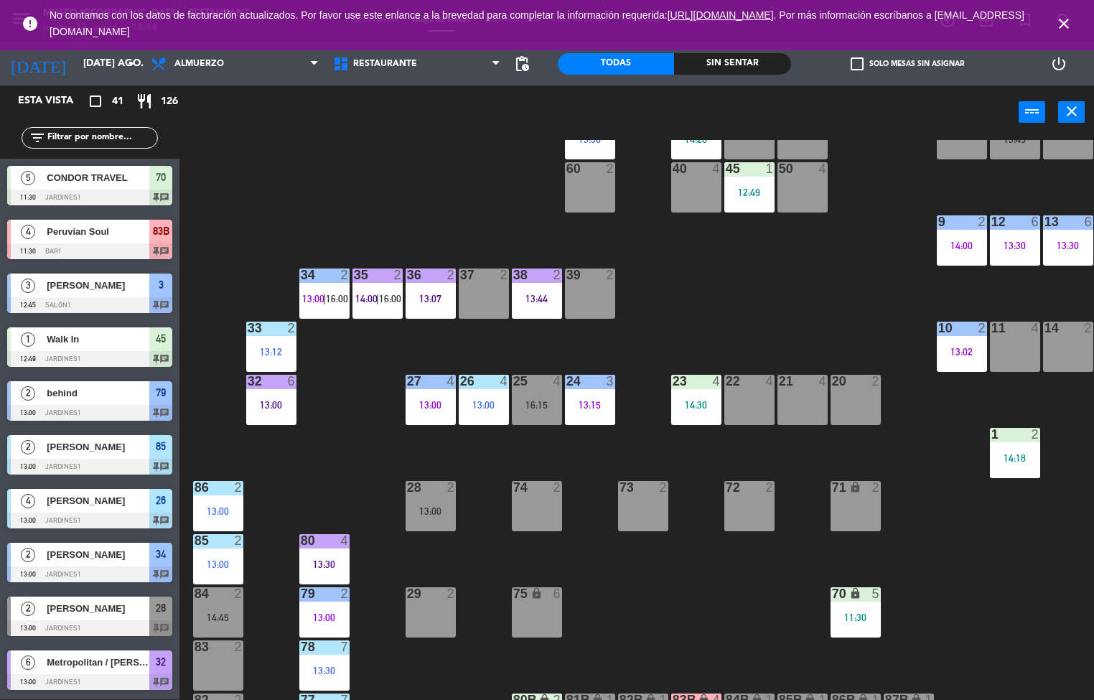
click at [199, 502] on div "86 2 13:00" at bounding box center [218, 506] width 50 height 50
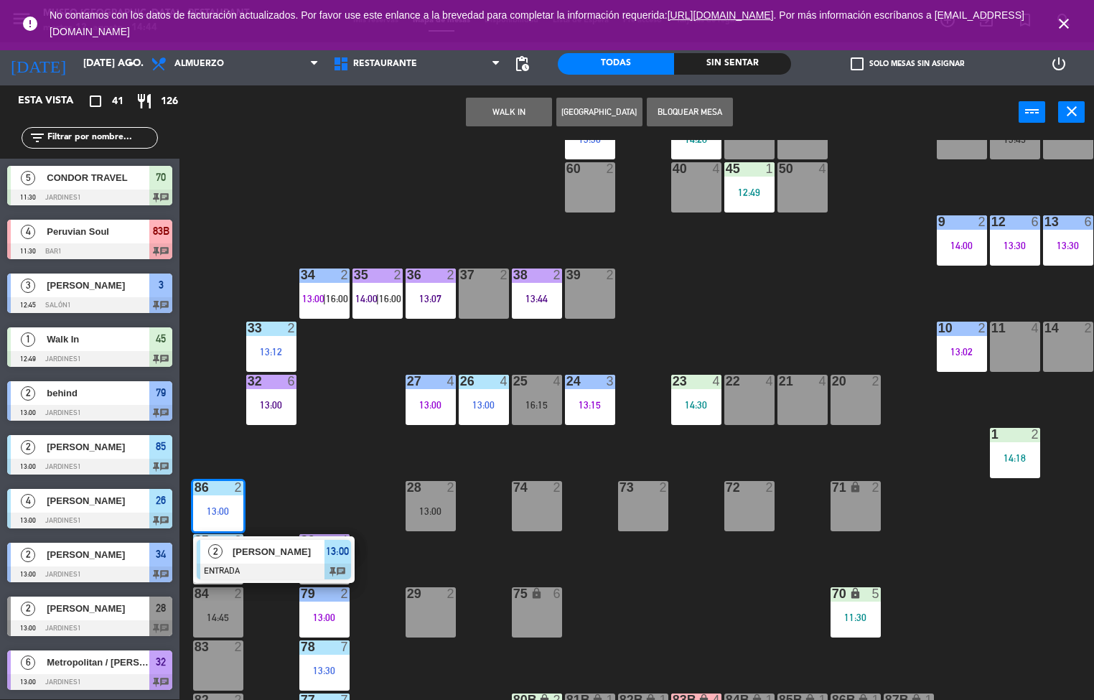
click at [259, 554] on span "[PERSON_NAME]" at bounding box center [279, 551] width 92 height 15
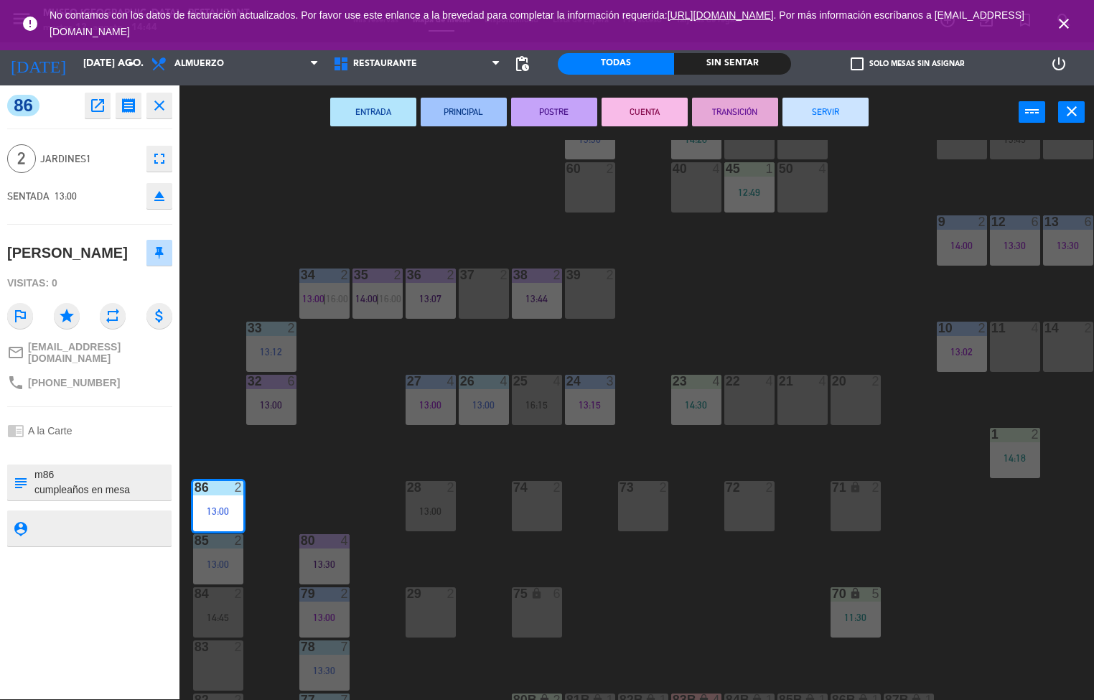
click at [556, 110] on button "POSTRE" at bounding box center [554, 112] width 86 height 29
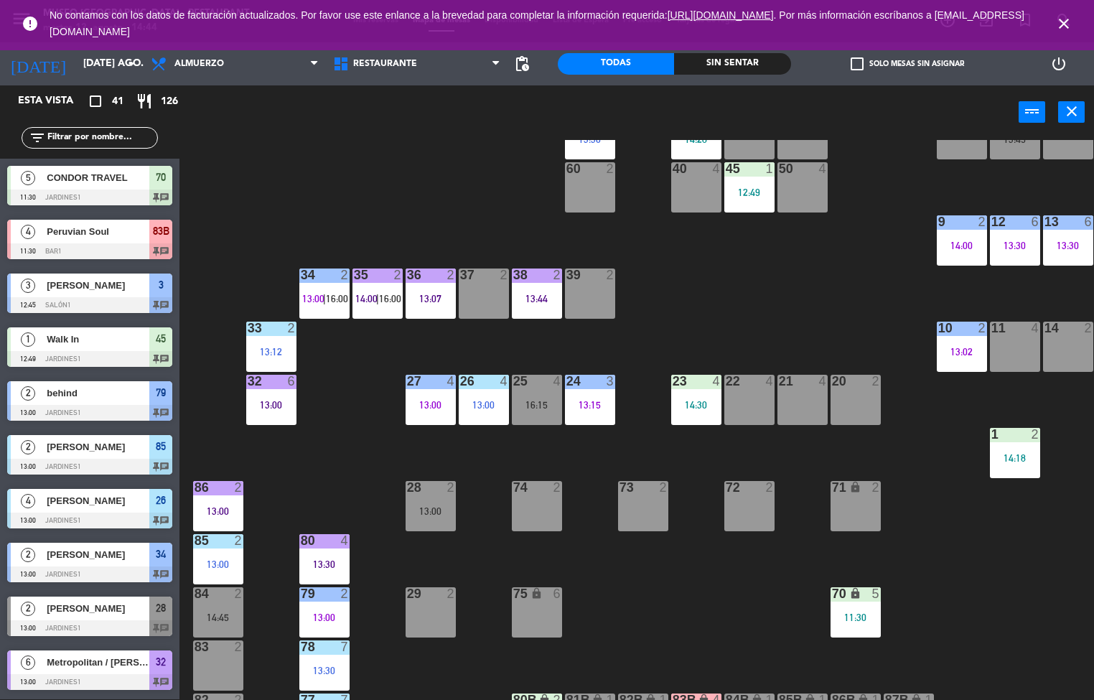
click at [223, 564] on div "13:00" at bounding box center [218, 564] width 50 height 10
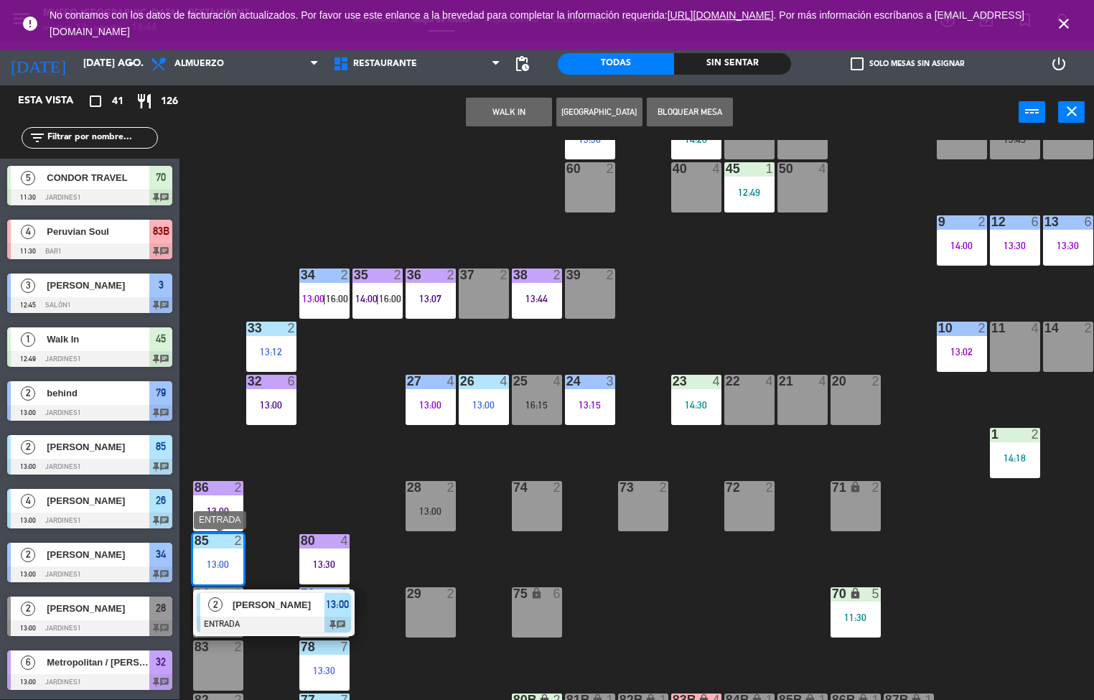
click at [263, 623] on div at bounding box center [274, 625] width 154 height 16
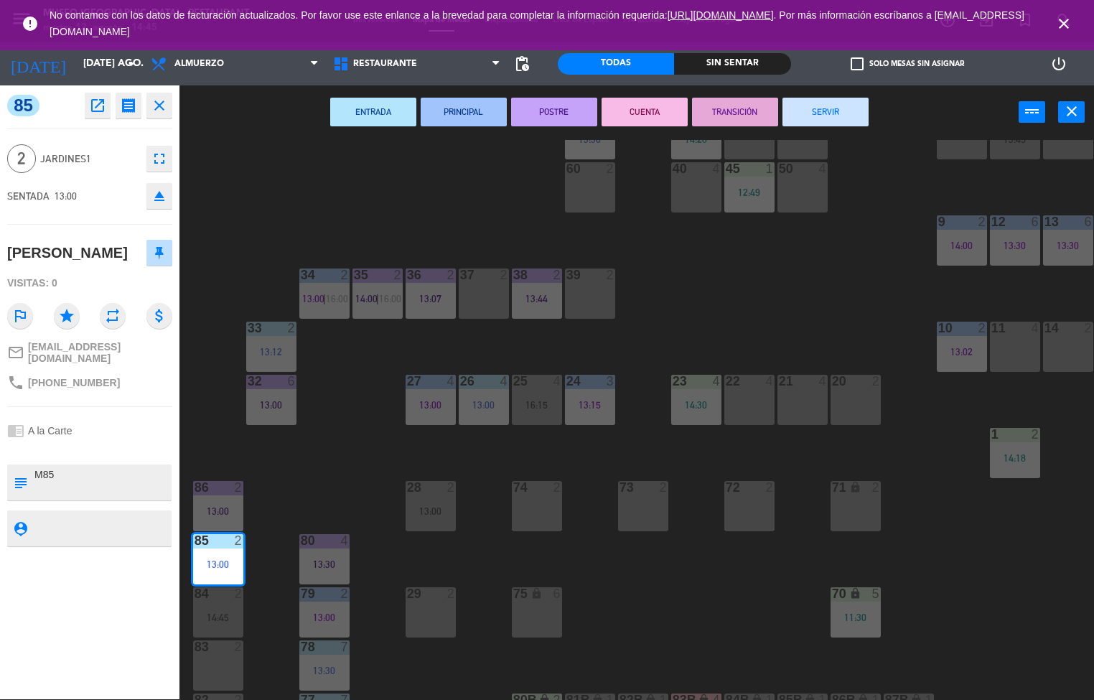
click at [562, 104] on button "POSTRE" at bounding box center [554, 112] width 86 height 29
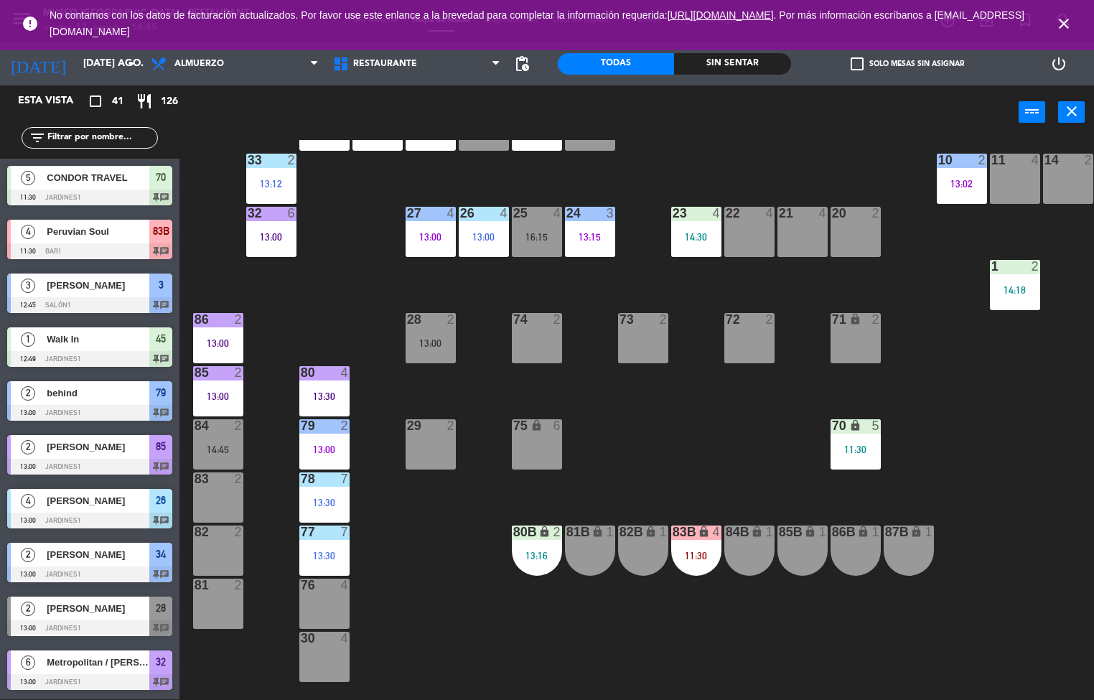
scroll to position [388, 0]
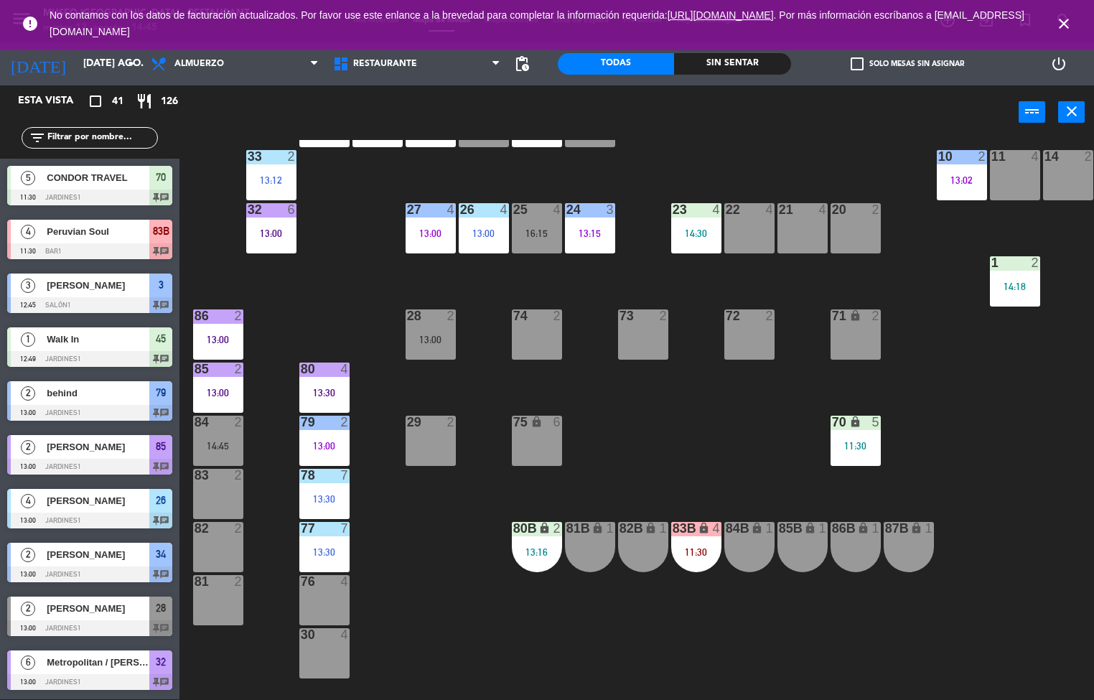
click at [317, 433] on div "79 2 13:00" at bounding box center [324, 441] width 50 height 50
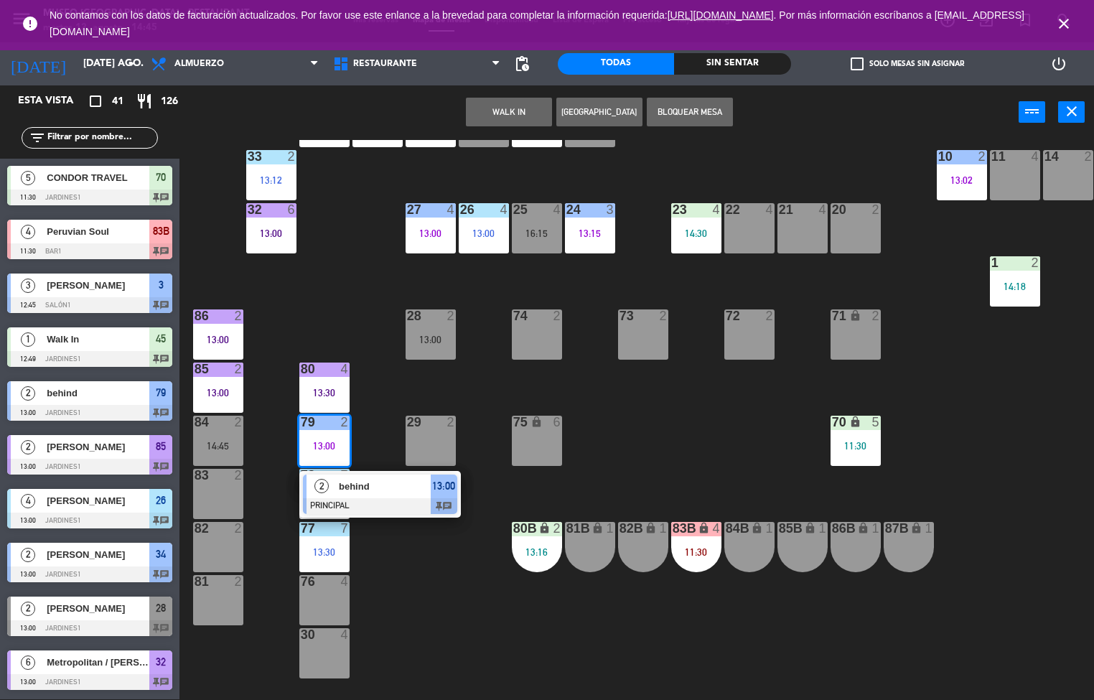
click at [375, 490] on span "behind" at bounding box center [385, 486] width 92 height 15
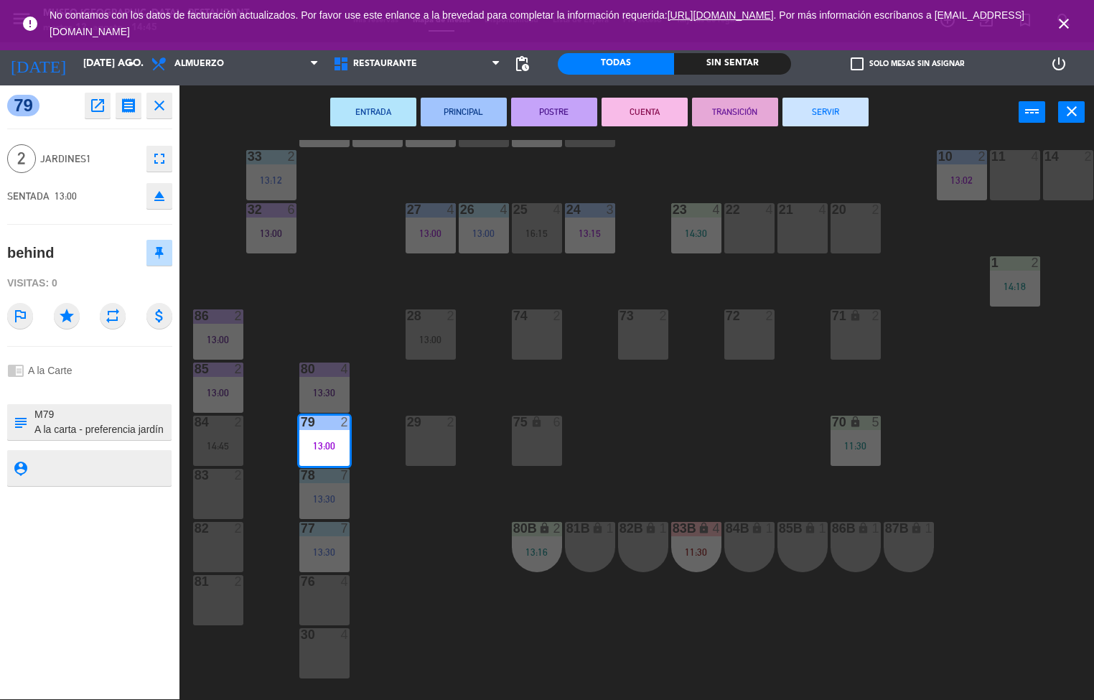
click at [814, 118] on button "SERVIR" at bounding box center [826, 112] width 86 height 29
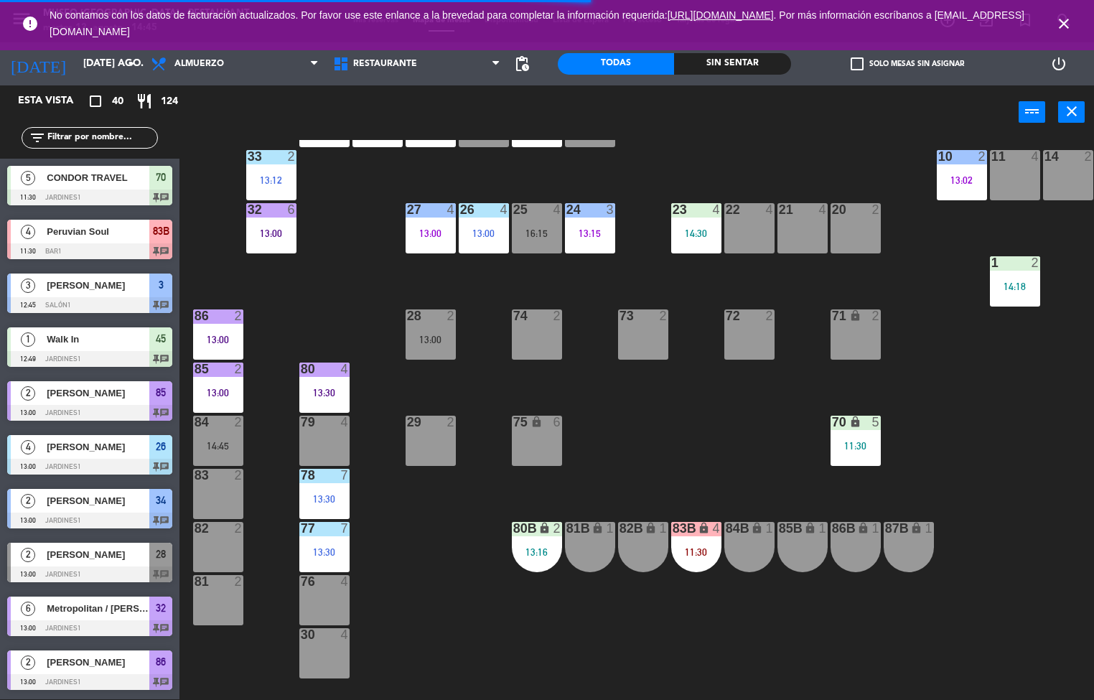
click at [317, 543] on div "77 7 13:30" at bounding box center [324, 547] width 50 height 50
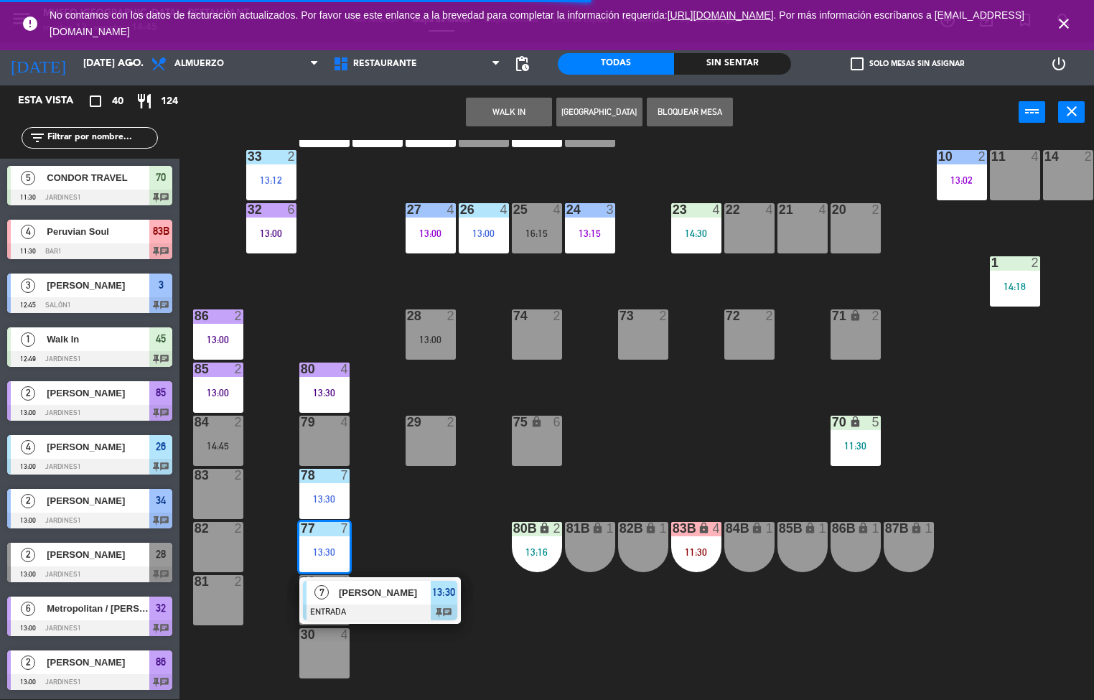
click at [375, 602] on div "[PERSON_NAME]" at bounding box center [384, 593] width 93 height 24
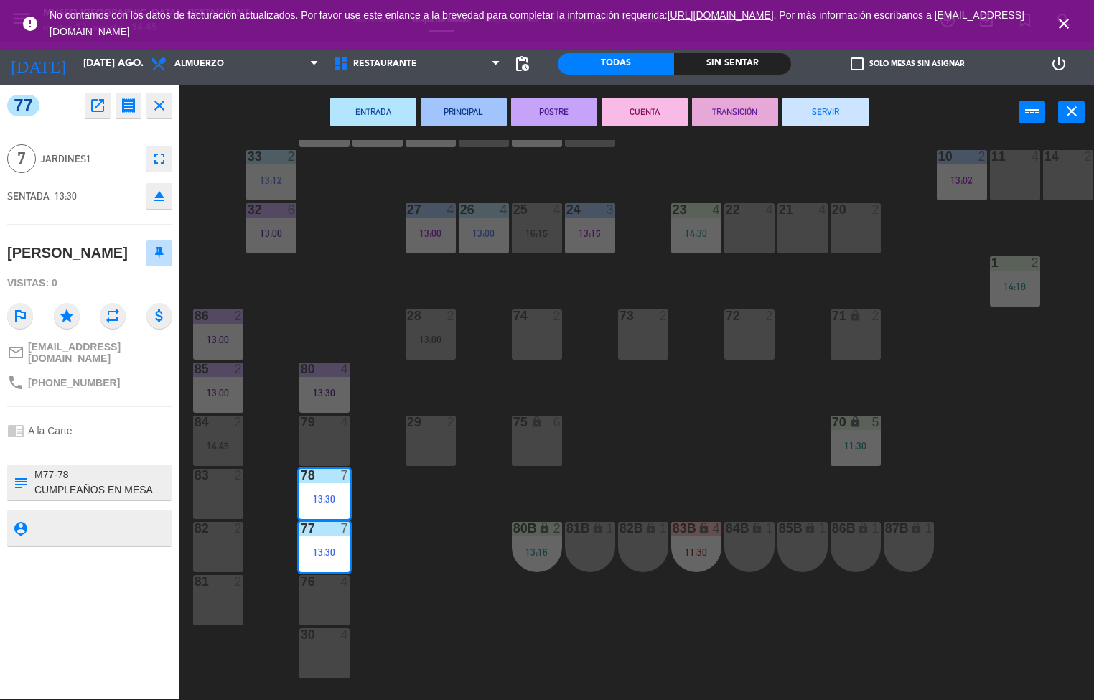
click at [468, 110] on button "PRINCIPAL" at bounding box center [464, 112] width 86 height 29
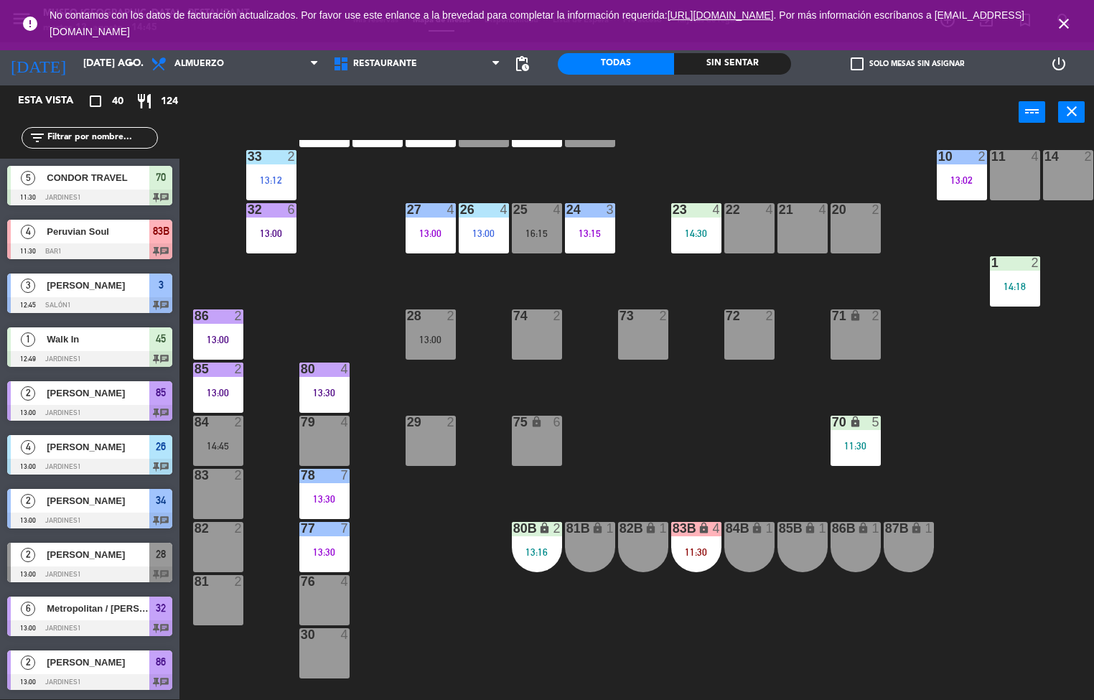
scroll to position [1, 0]
click at [847, 435] on div "70 lock 5 11:30" at bounding box center [856, 441] width 50 height 50
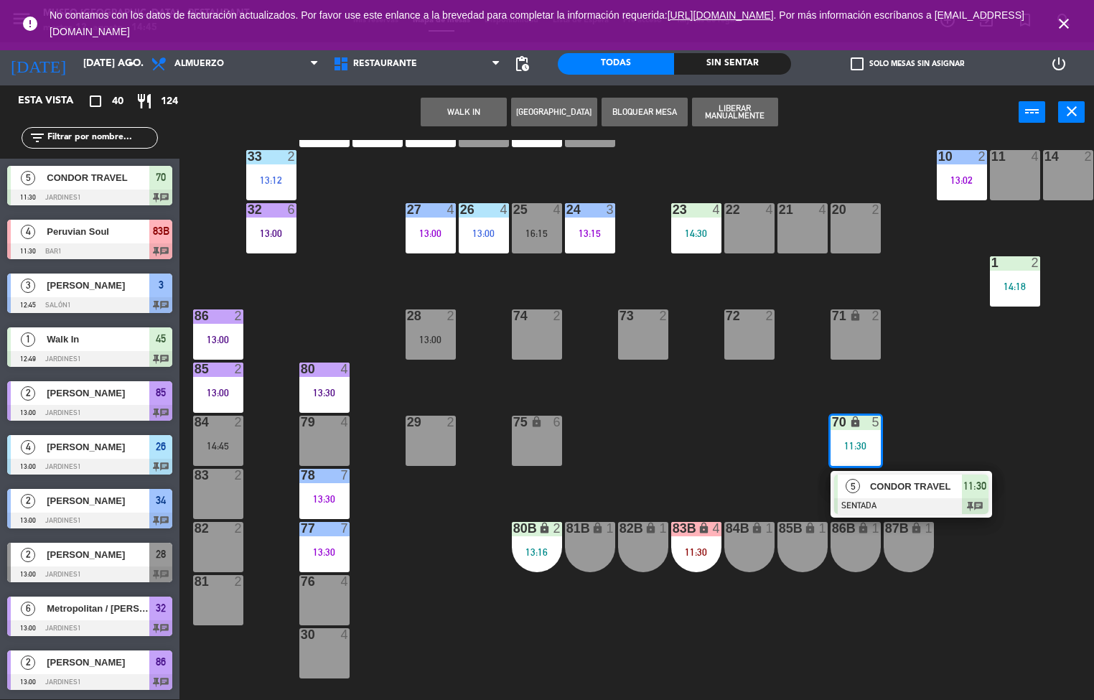
click at [879, 492] on span "CONDOR TRAVEL" at bounding box center [916, 486] width 92 height 15
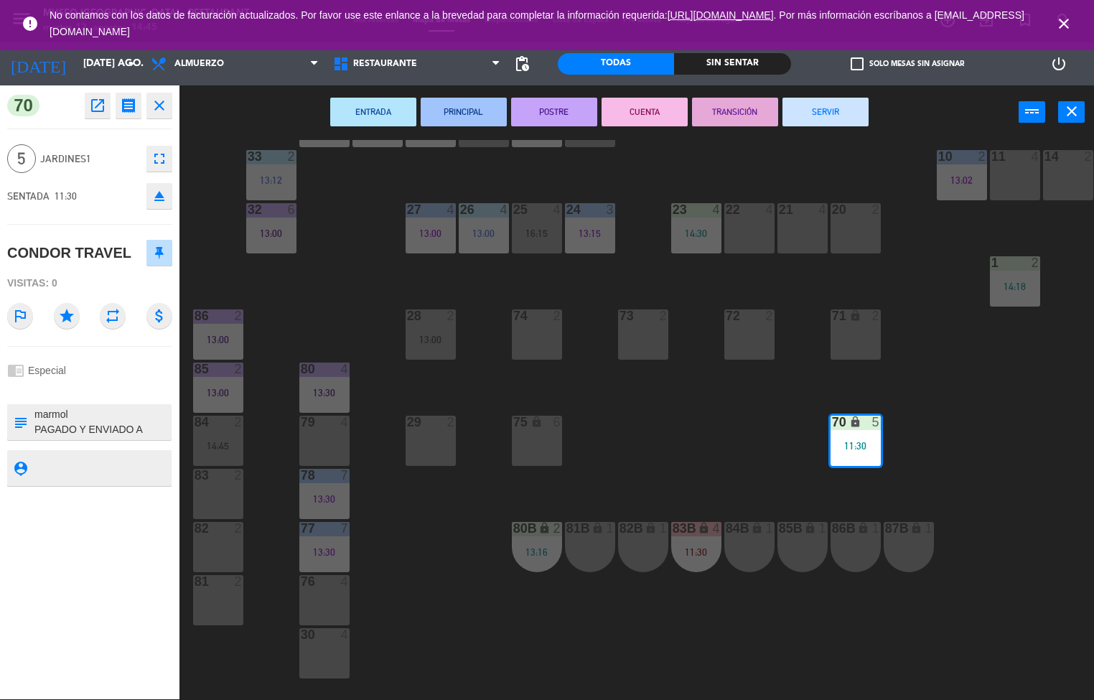
click at [840, 118] on button "SERVIR" at bounding box center [826, 112] width 86 height 29
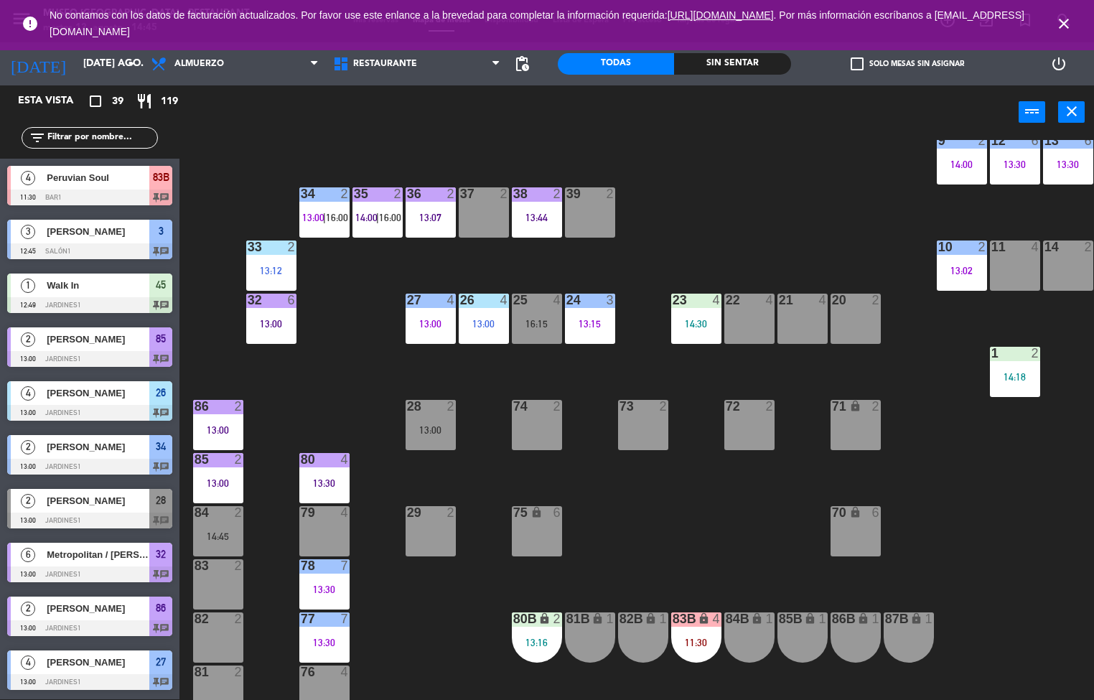
scroll to position [296, 0]
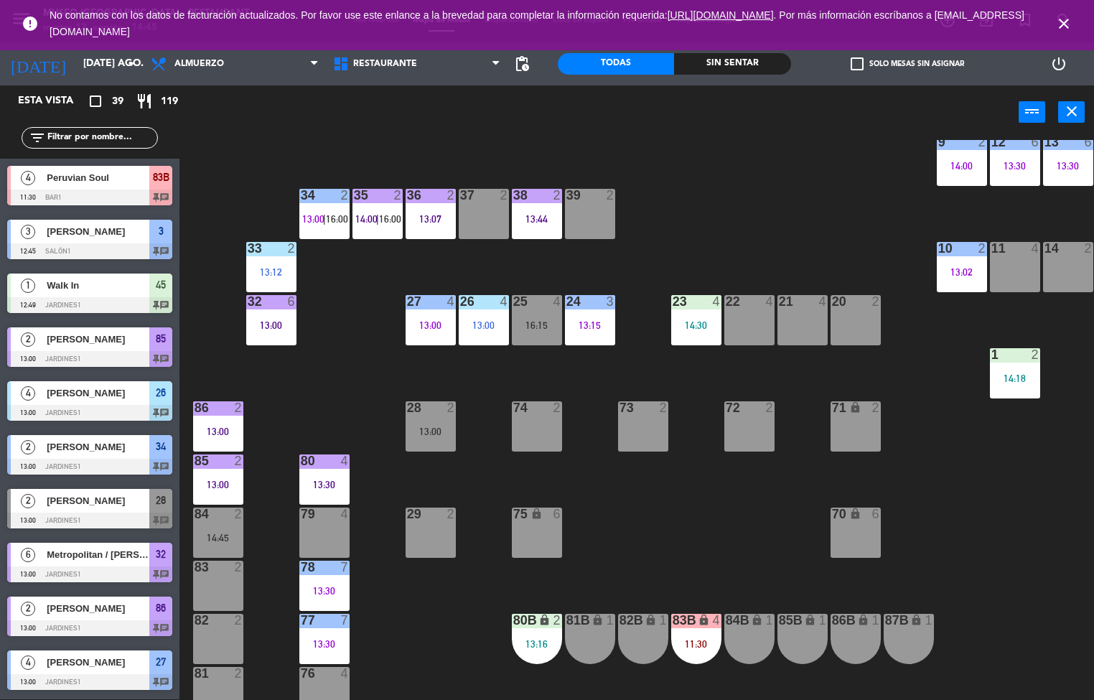
click at [998, 576] on div "44 5 14:00 49 2 54 5 16:00 64 2 14:42 48 2 53 4 14:00 63 2 14:09 43 4 14:30 62 …" at bounding box center [642, 420] width 904 height 560
click at [274, 343] on div "32 6 13:00" at bounding box center [271, 320] width 50 height 50
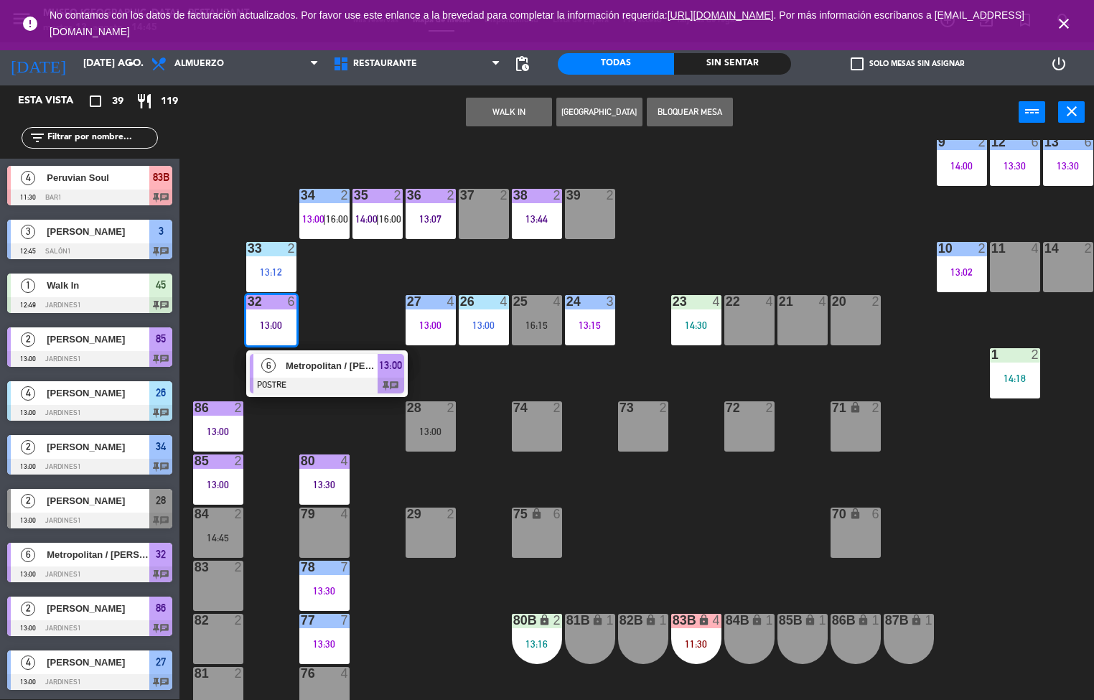
click at [311, 378] on div at bounding box center [327, 386] width 154 height 16
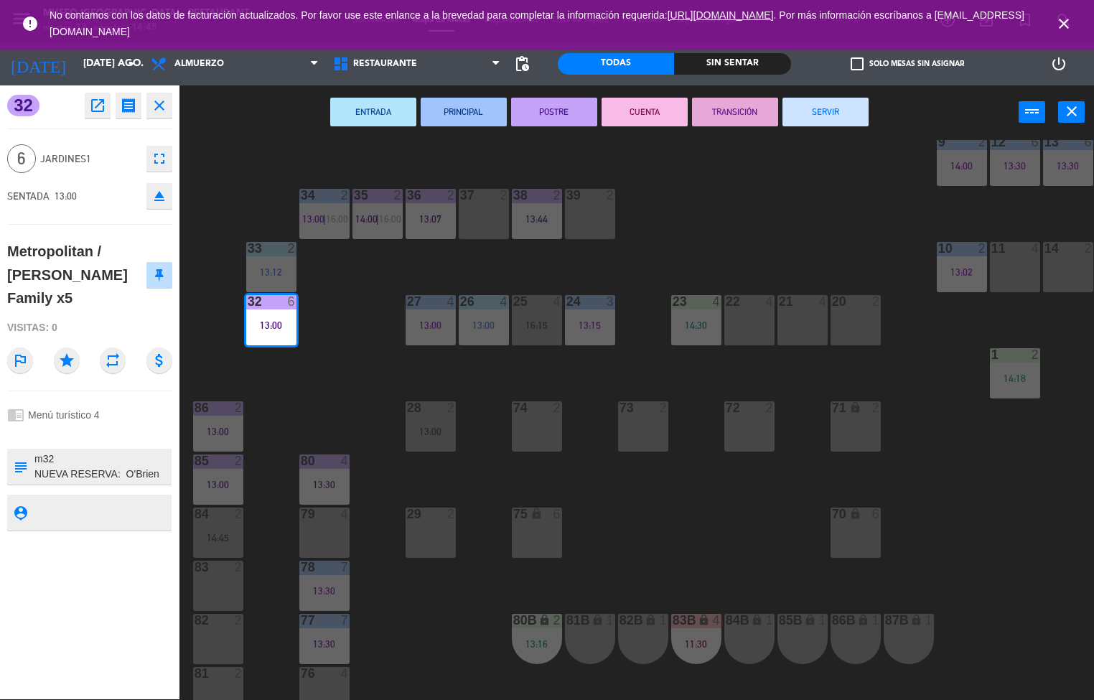
click at [825, 110] on button "SERVIR" at bounding box center [826, 112] width 86 height 29
click at [828, 121] on div "ENTRADA PRINCIPAL POSTRE CUENTA TRANSICIÓN SERVIR power_input close" at bounding box center [600, 112] width 840 height 55
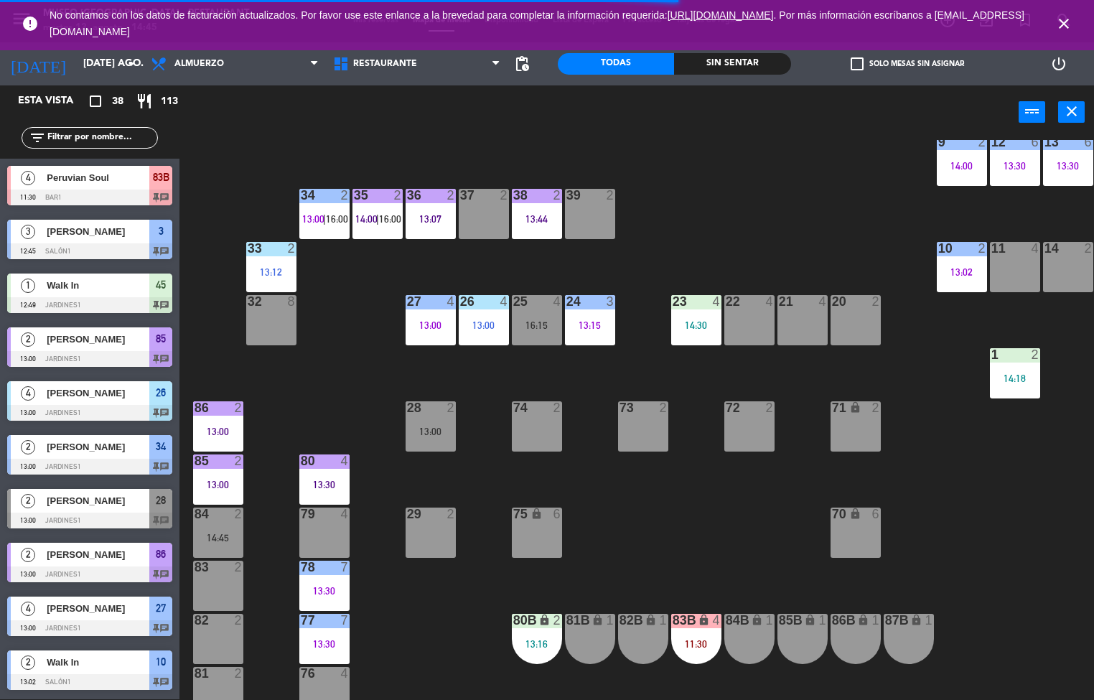
click at [268, 255] on div "33 2" at bounding box center [271, 249] width 50 height 14
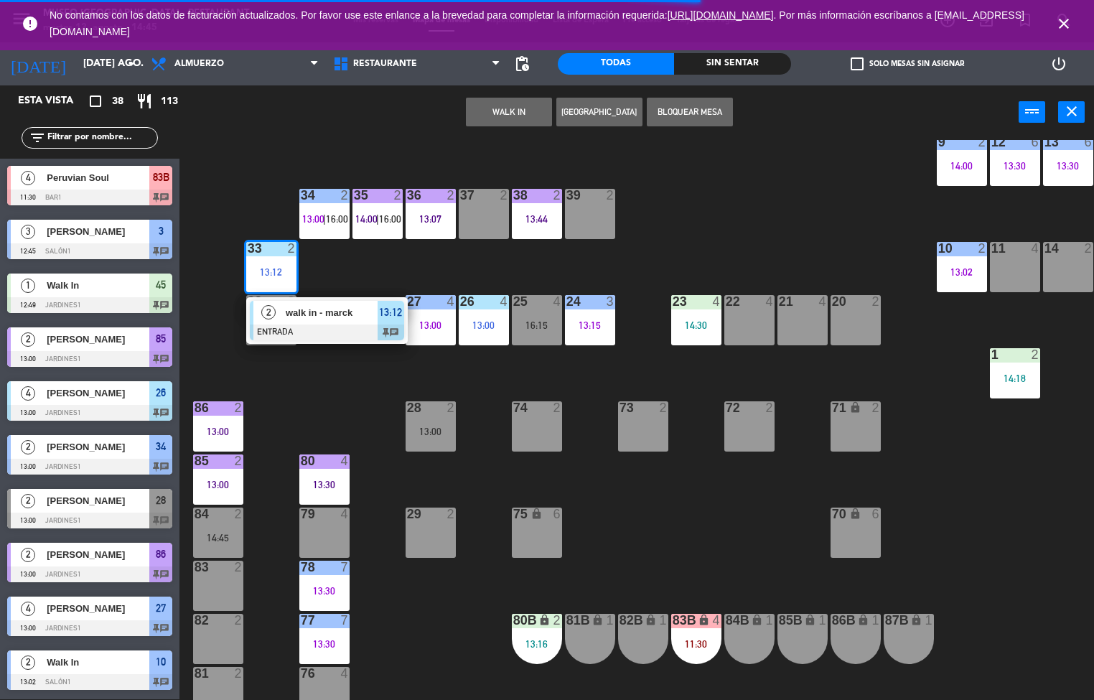
click at [338, 315] on span "walk in - marck" at bounding box center [332, 312] width 92 height 15
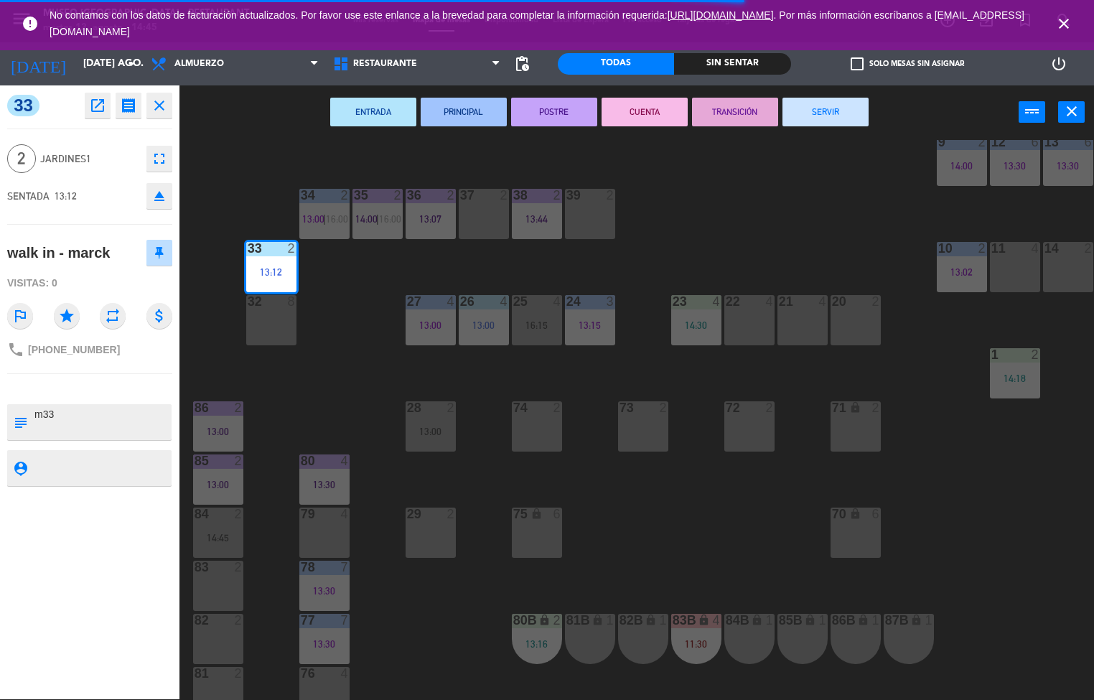
click at [558, 106] on button "POSTRE" at bounding box center [554, 112] width 86 height 29
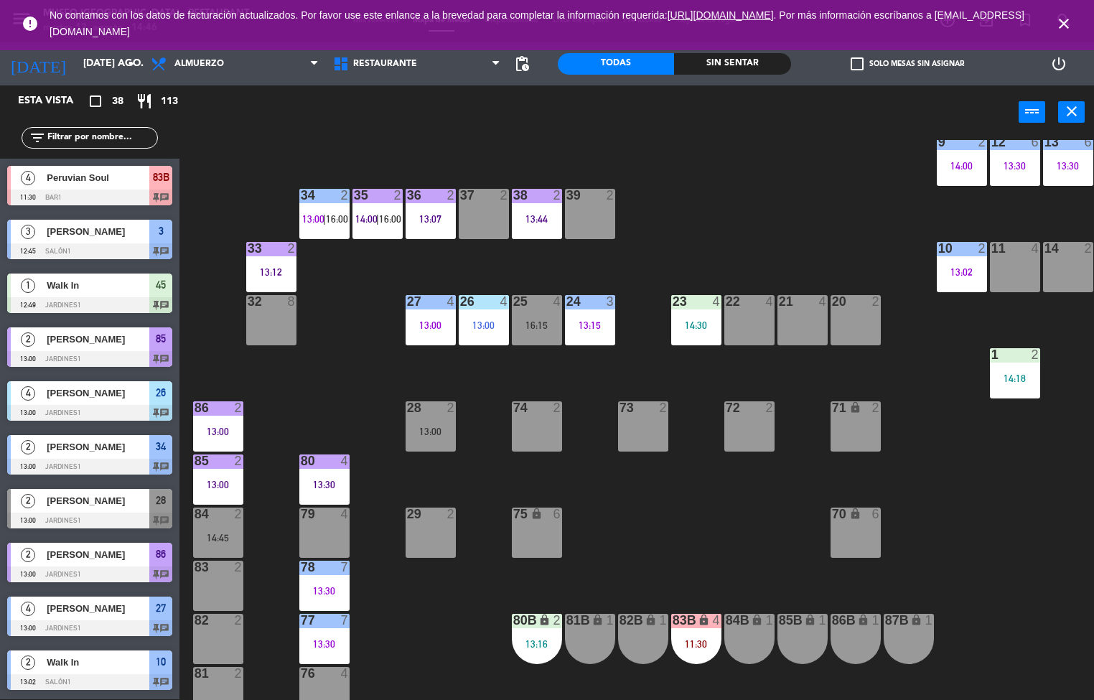
scroll to position [1, 0]
click at [325, 195] on div at bounding box center [324, 195] width 24 height 13
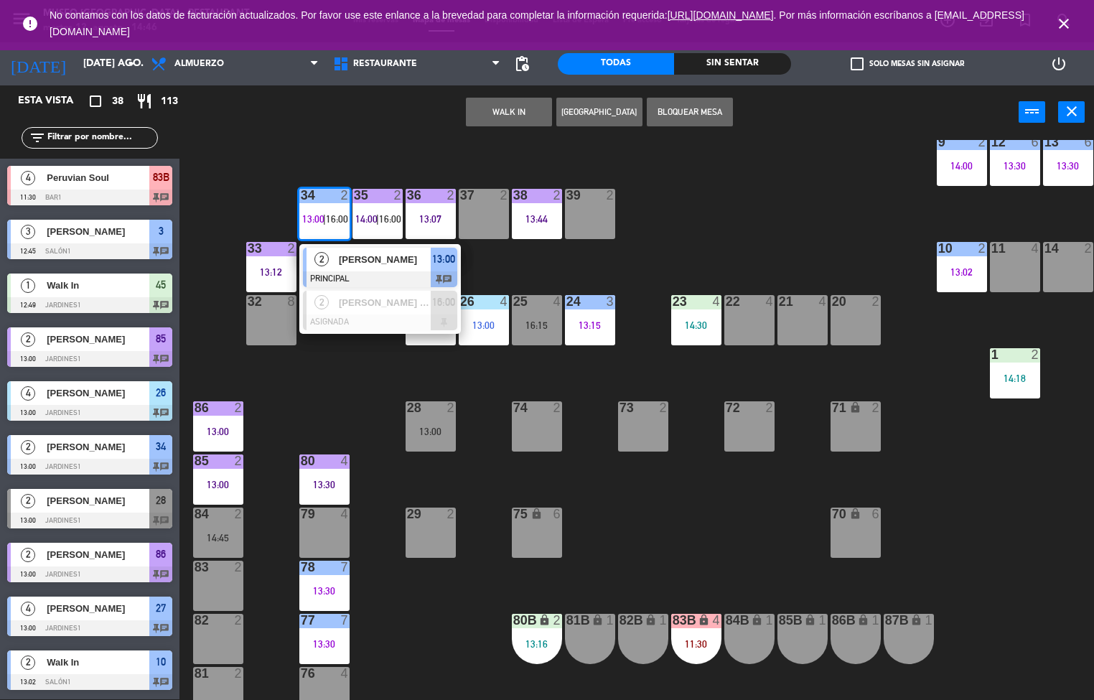
click at [382, 257] on span "[PERSON_NAME]" at bounding box center [385, 259] width 92 height 15
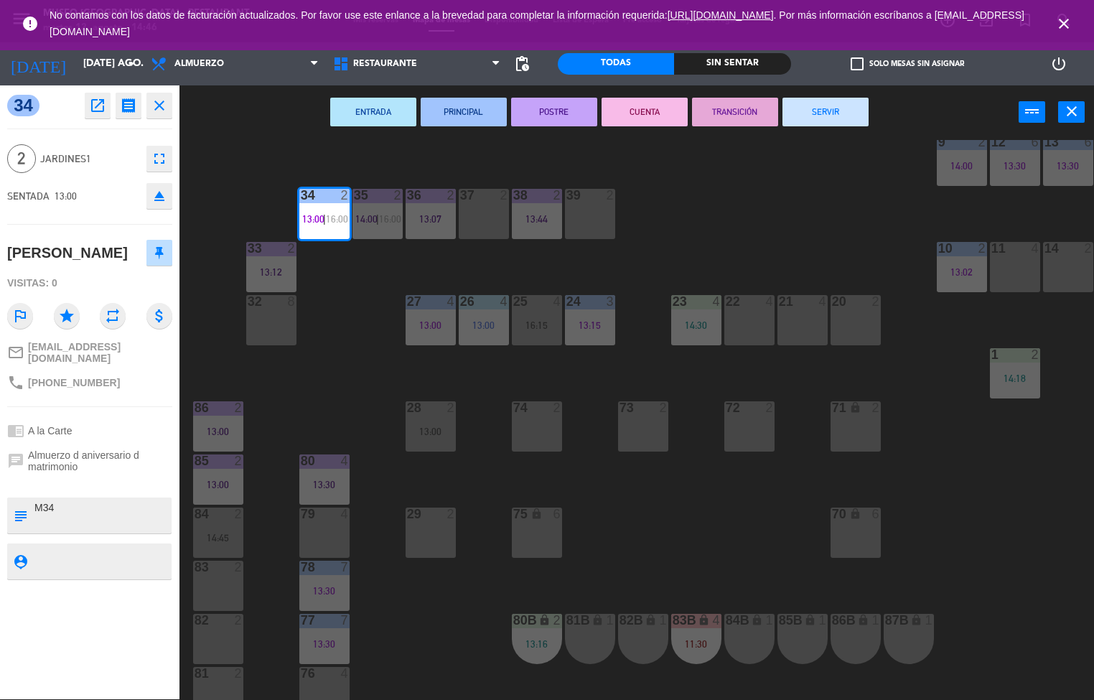
click at [544, 116] on button "POSTRE" at bounding box center [554, 112] width 86 height 29
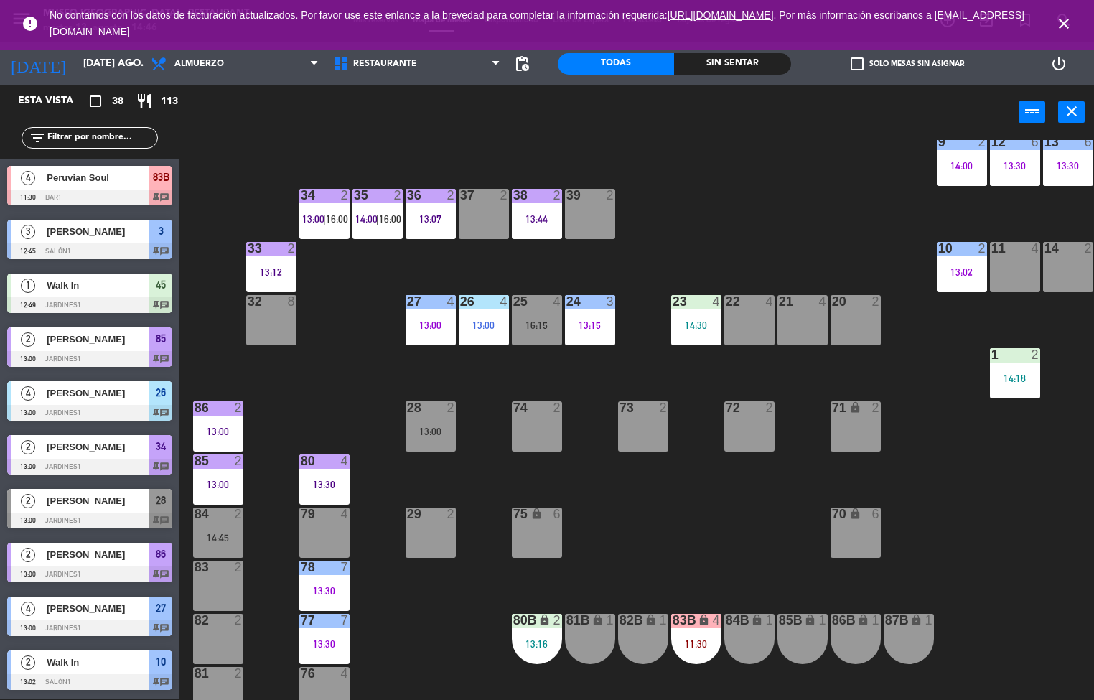
click at [394, 199] on div "2" at bounding box center [398, 195] width 9 height 13
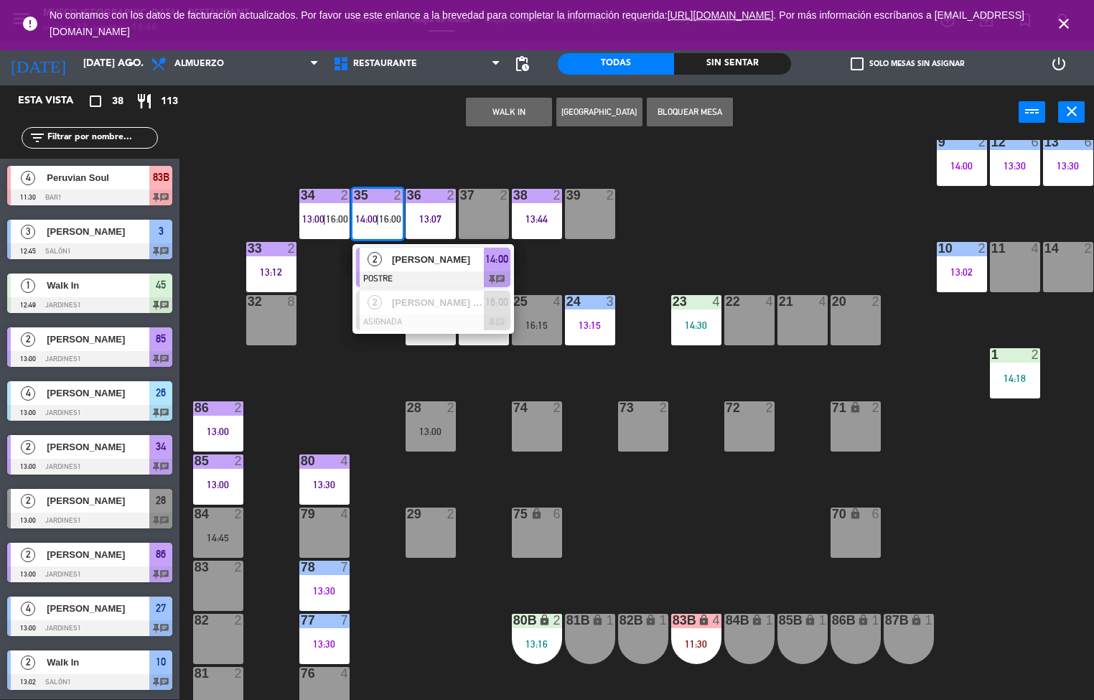
click at [657, 530] on div "44 5 14:00 49 2 54 5 16:00 64 2 14:42 48 2 53 4 14:00 63 2 14:09 43 4 14:30 62 …" at bounding box center [642, 420] width 904 height 560
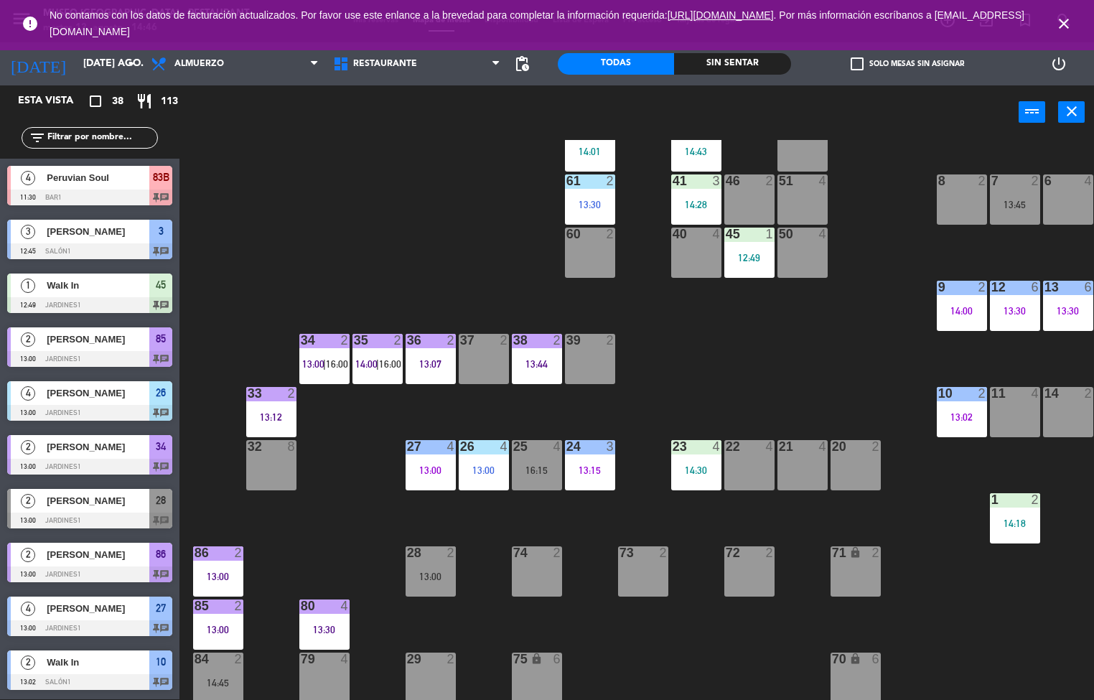
scroll to position [158, 0]
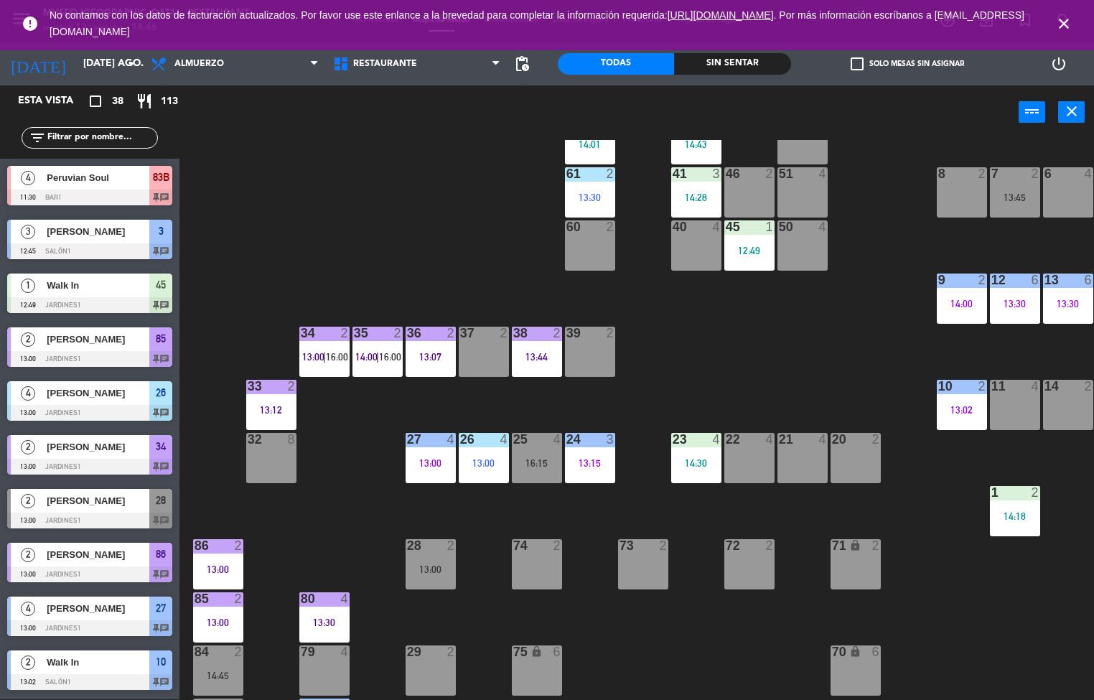
click at [743, 647] on div "44 5 14:00 49 2 54 5 16:00 64 2 14:42 48 2 53 4 14:00 63 2 14:09 43 4 14:30 62 …" at bounding box center [642, 420] width 904 height 560
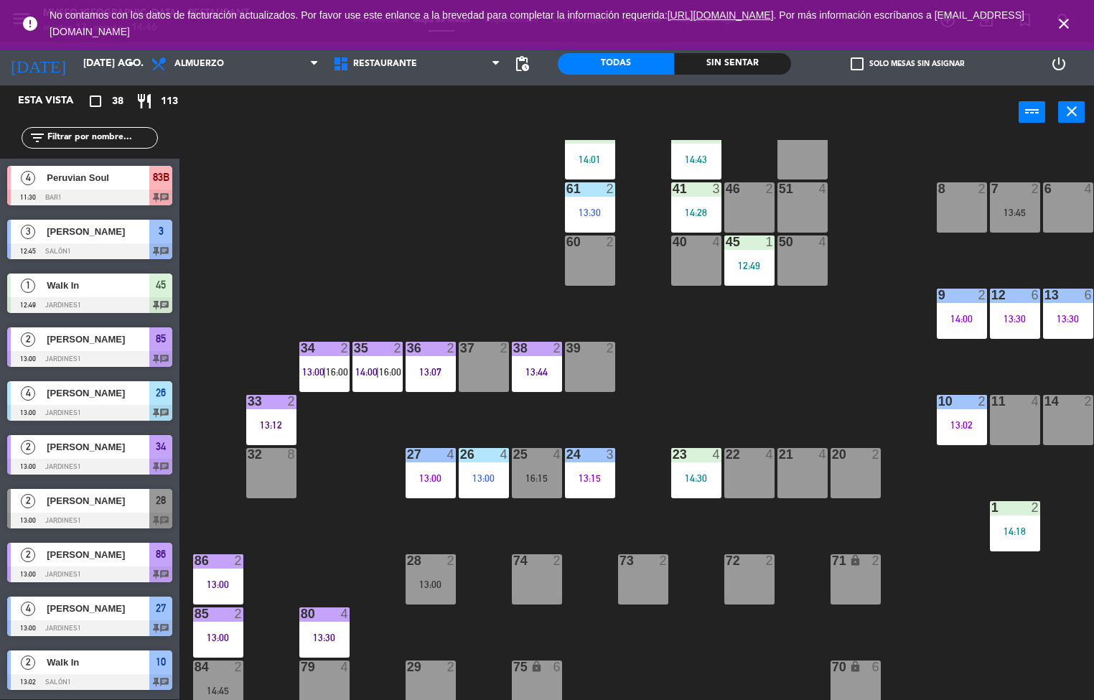
click at [911, 589] on div "44 5 14:00 49 2 54 5 16:00 64 2 14:42 48 2 53 4 14:00 63 2 14:09 43 4 14:30 62 …" at bounding box center [642, 420] width 904 height 560
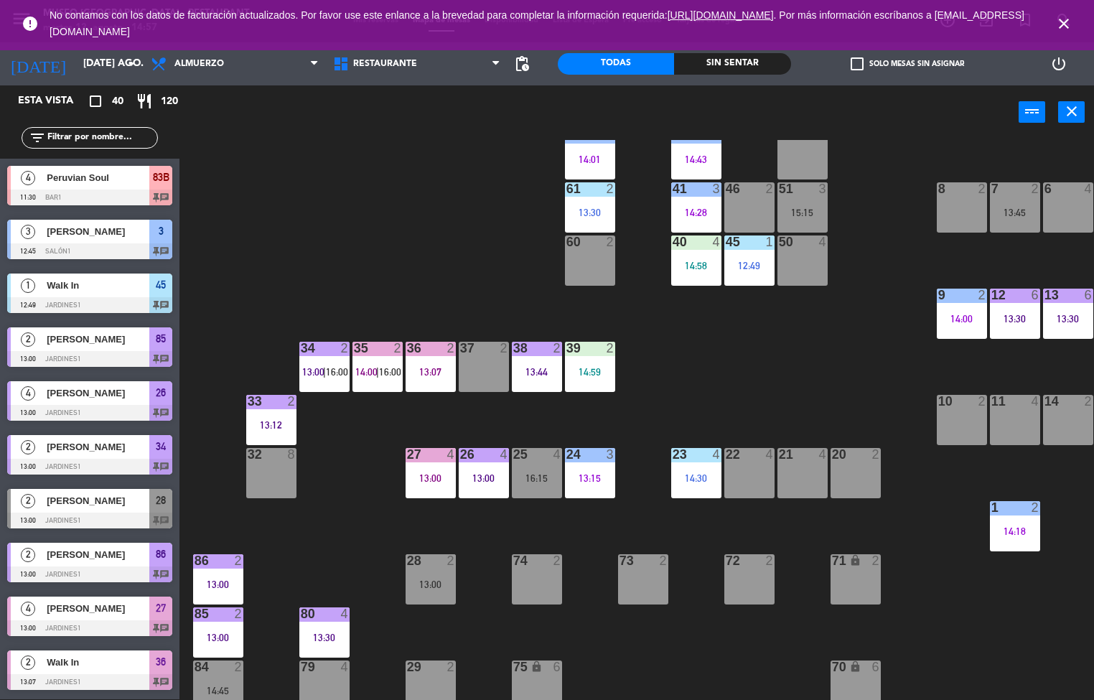
click at [211, 626] on div "85 2 13:00" at bounding box center [218, 633] width 50 height 50
click at [714, 349] on div "44 5 14:00 49 2 54 5 16:00 64 2 14:42 48 2 53 4 14:00 63 2 14:09 43 4 14:30 62 …" at bounding box center [642, 420] width 904 height 560
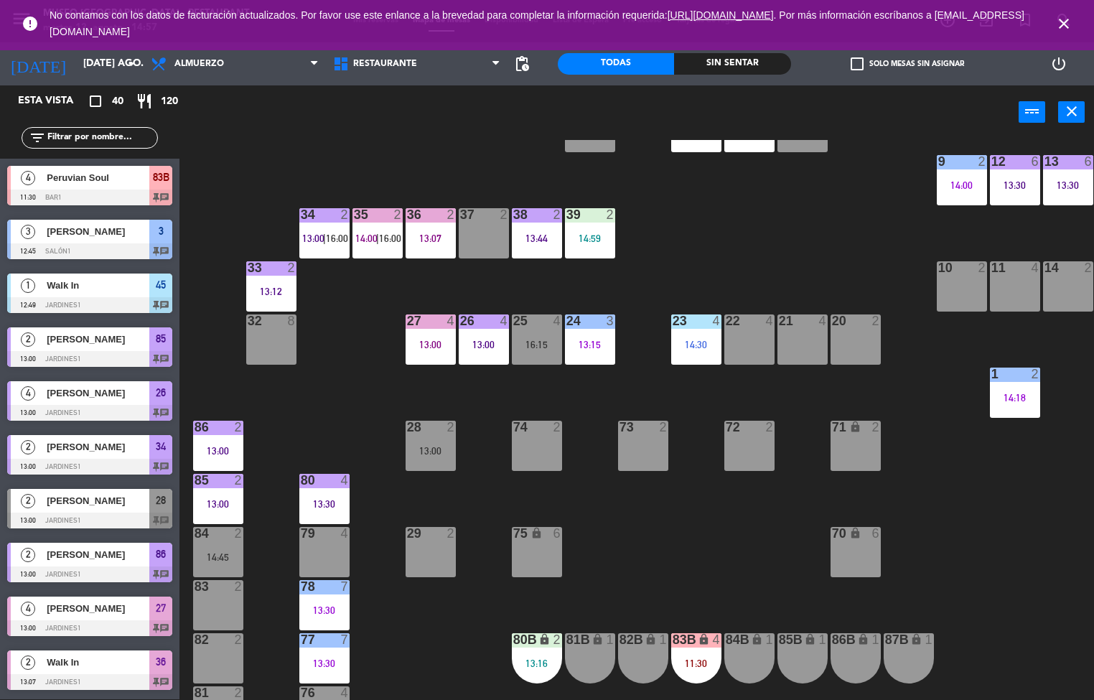
scroll to position [479, 0]
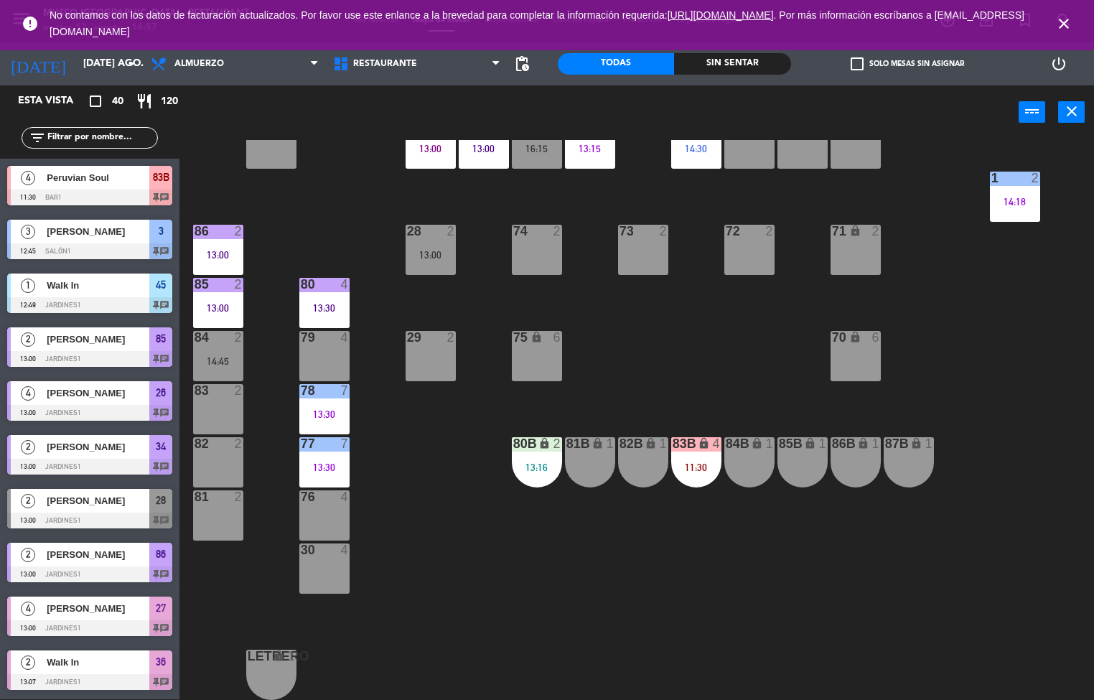
click at [220, 303] on div "13:00" at bounding box center [218, 308] width 50 height 10
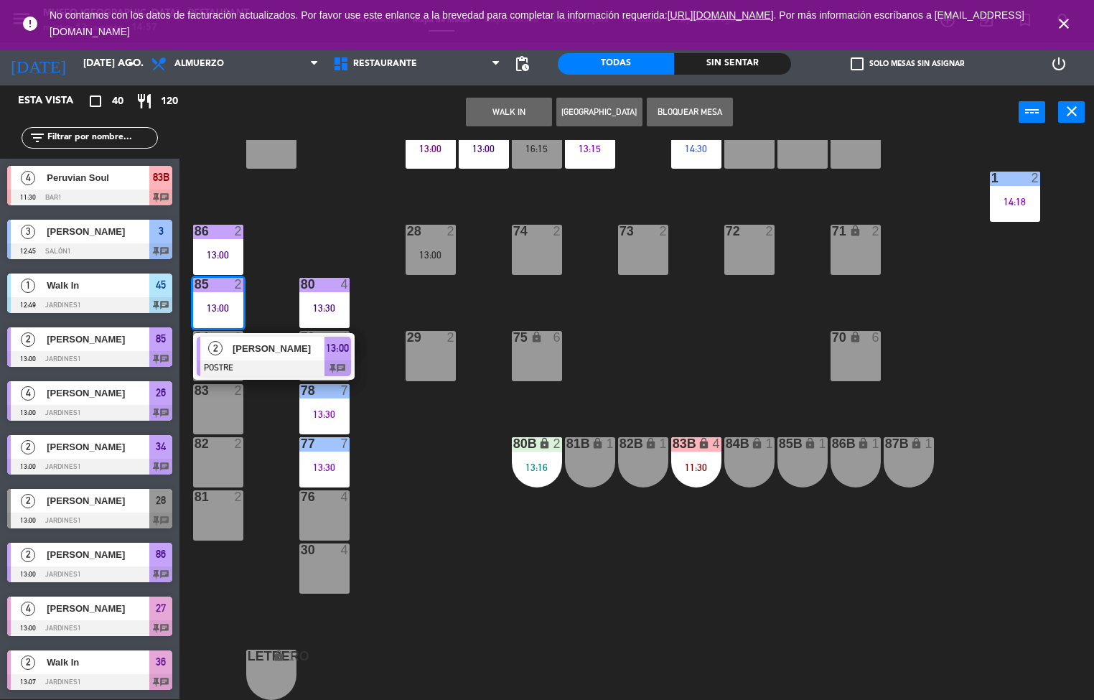
click at [255, 361] on div at bounding box center [274, 369] width 154 height 16
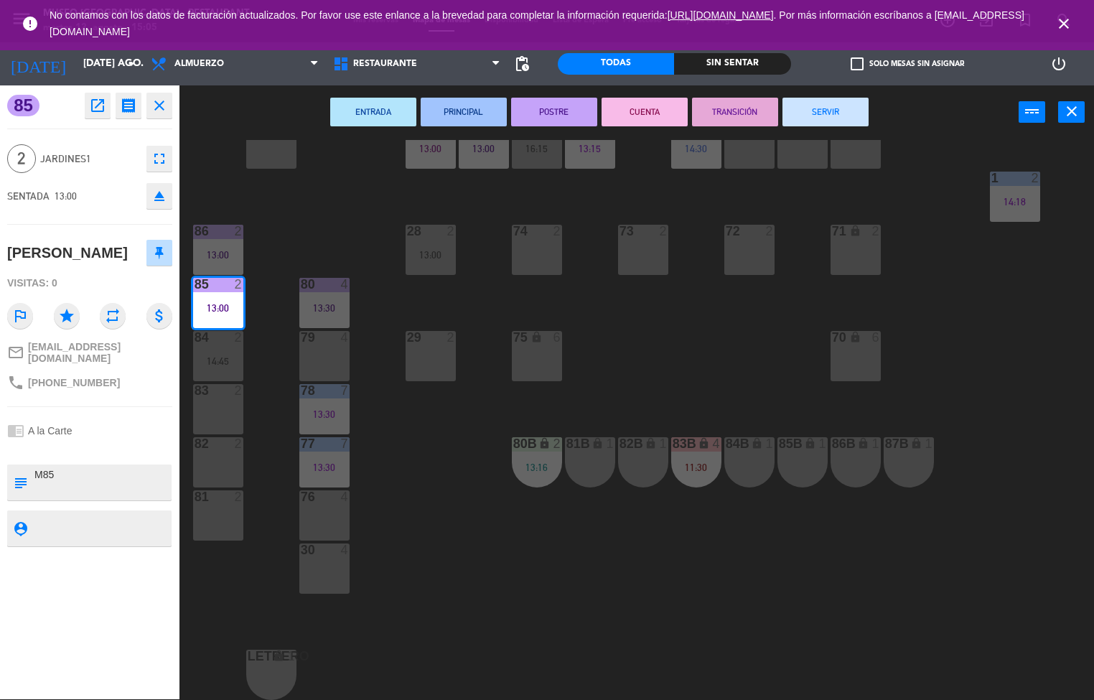
click at [465, 526] on div "44 5 14:00 49 2 54 5 16:00 64 2 14:42 48 2 53 4 14:00 63 2 14:09 43 4 14:30 62 …" at bounding box center [642, 420] width 904 height 560
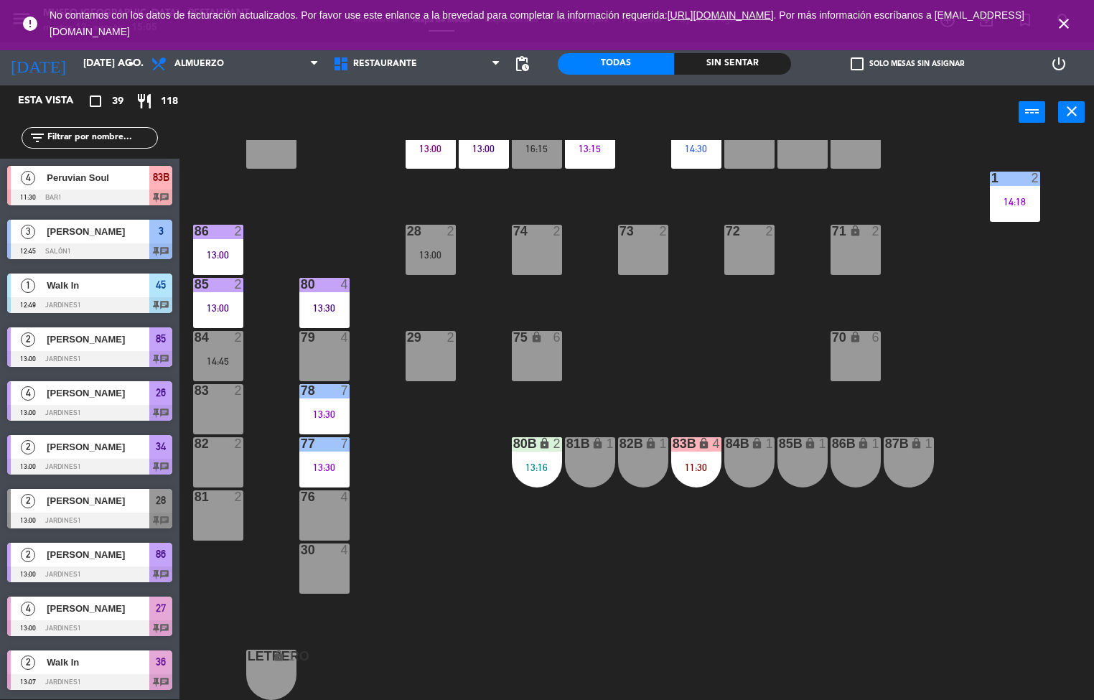
scroll to position [240, 0]
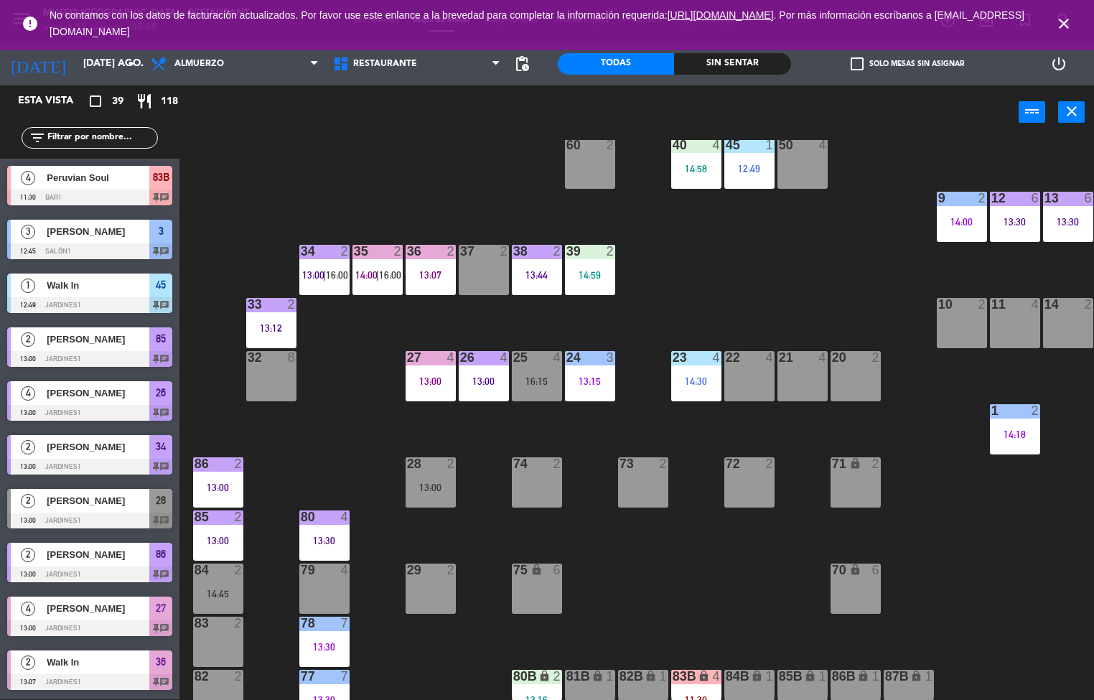
click at [268, 309] on div at bounding box center [271, 304] width 24 height 13
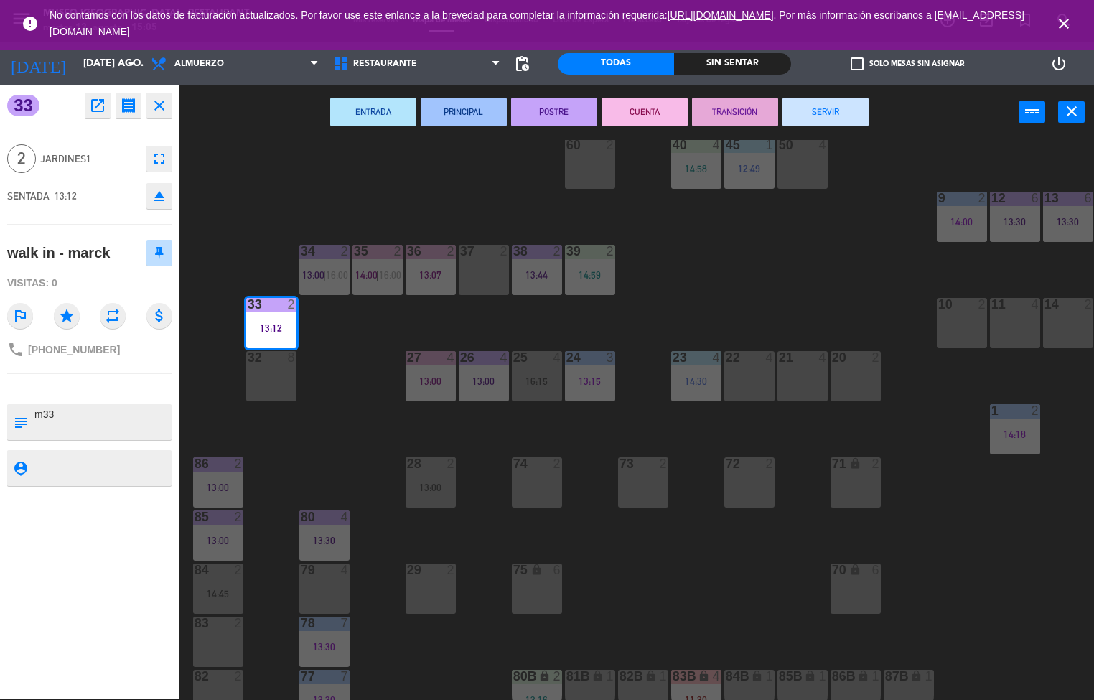
click at [726, 108] on button "TRANSICIÓN" at bounding box center [735, 112] width 86 height 29
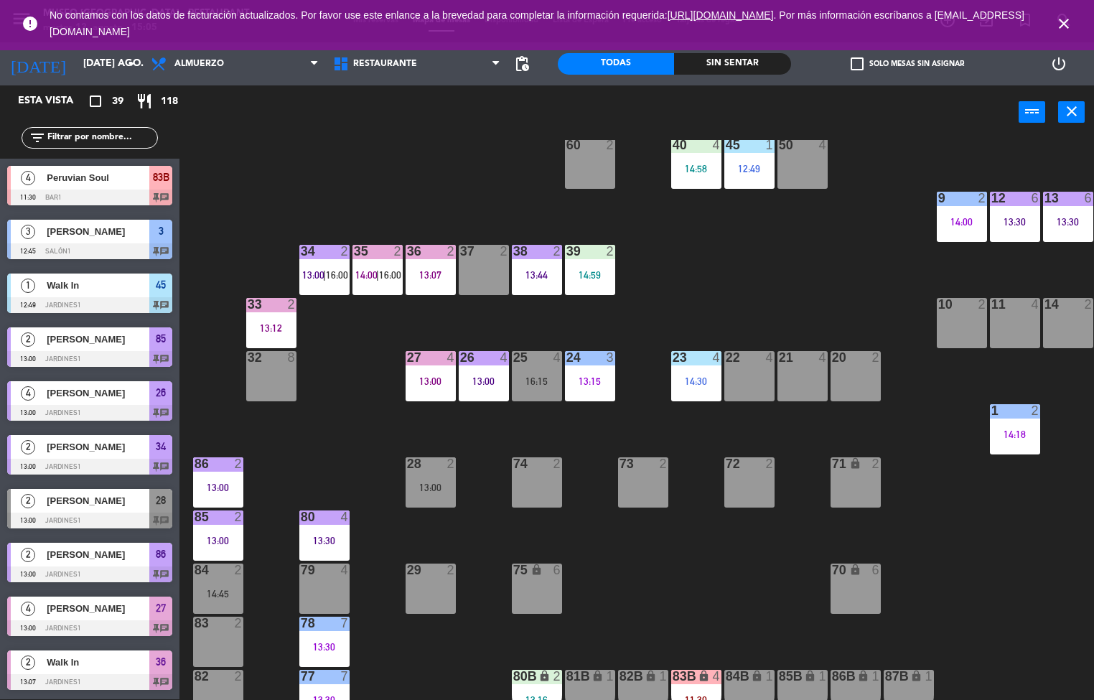
click at [718, 253] on div "44 5 14:00 49 2 54 5 16:00 64 2 14:42 48 2 53 4 14:00 63 2 14:09 43 4 14:30 62 …" at bounding box center [642, 420] width 904 height 560
